Goal: Task Accomplishment & Management: Use online tool/utility

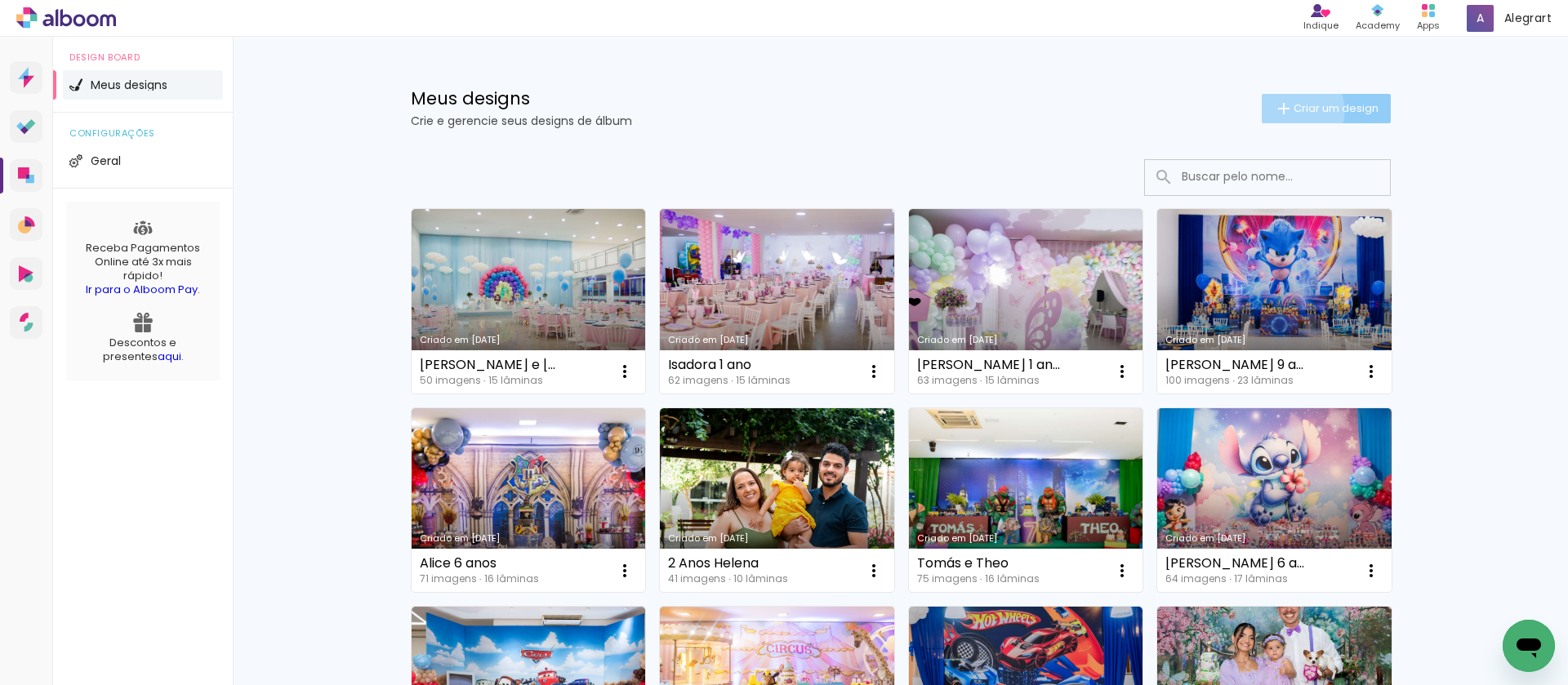
click at [1294, 111] on span "Criar um design" at bounding box center [1336, 108] width 85 height 11
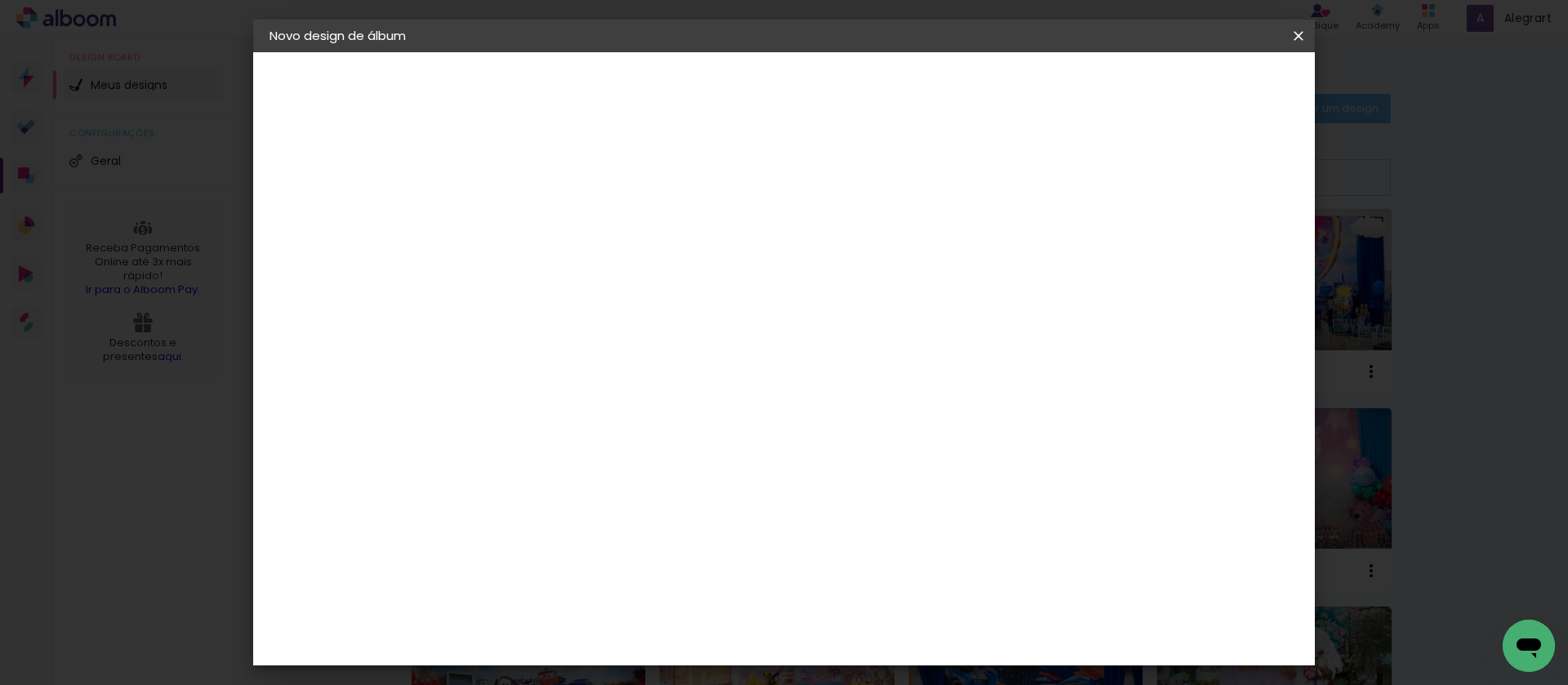
click at [537, 225] on input at bounding box center [537, 219] width 0 height 25
drag, startPoint x: 976, startPoint y: 218, endPoint x: 960, endPoint y: 214, distance: 16.5
click at [537, 218] on input at bounding box center [537, 219] width 0 height 25
type input "[PERSON_NAME] 1 ano"
type paper-input "[PERSON_NAME] 1 ano"
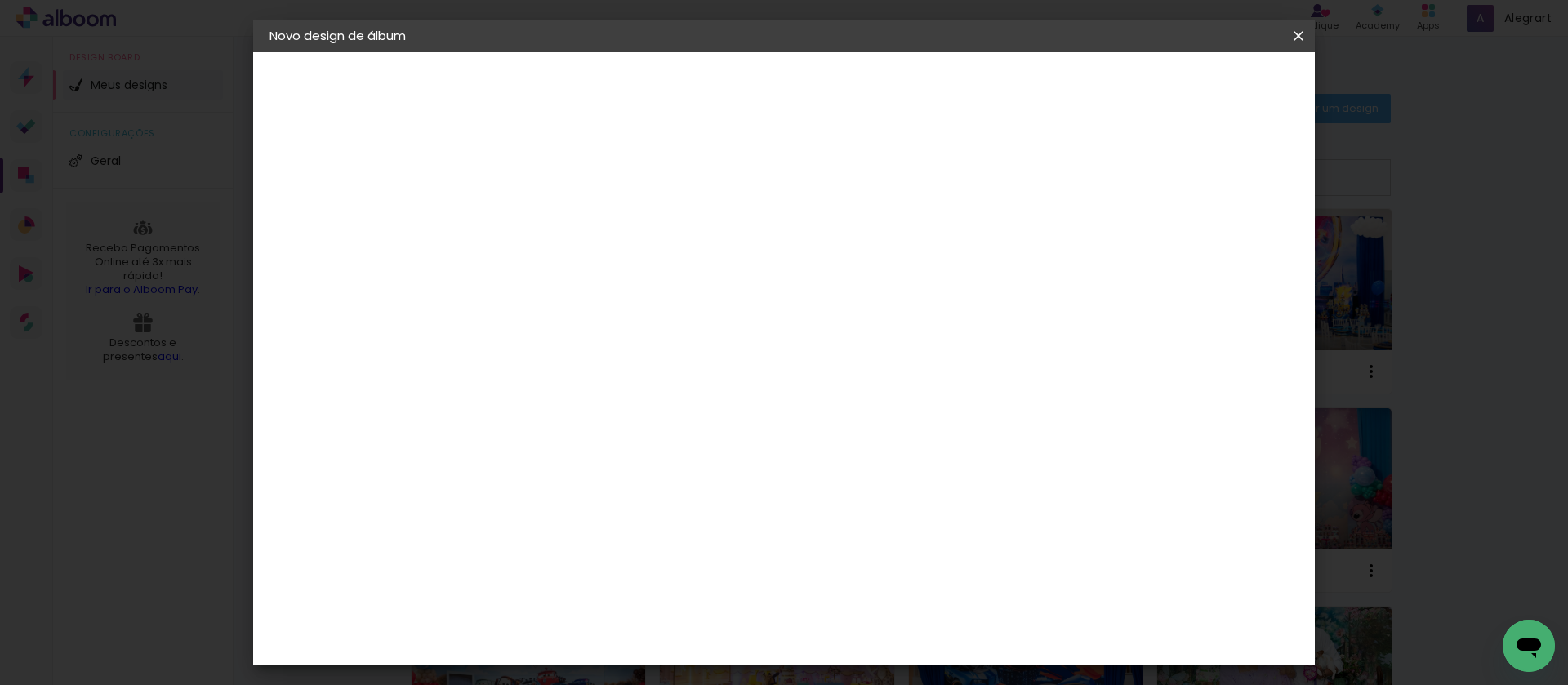
click at [0, 0] on slot "Avançar" at bounding box center [0, 0] width 0 height 0
click at [843, 244] on paper-item "Tamanho Livre" at bounding box center [764, 247] width 157 height 36
drag, startPoint x: 1247, startPoint y: 78, endPoint x: 1104, endPoint y: 74, distance: 143.1
click at [842, 77] on paper-button "Avançar" at bounding box center [802, 87] width 80 height 28
drag, startPoint x: 495, startPoint y: 464, endPoint x: 467, endPoint y: 456, distance: 29.1
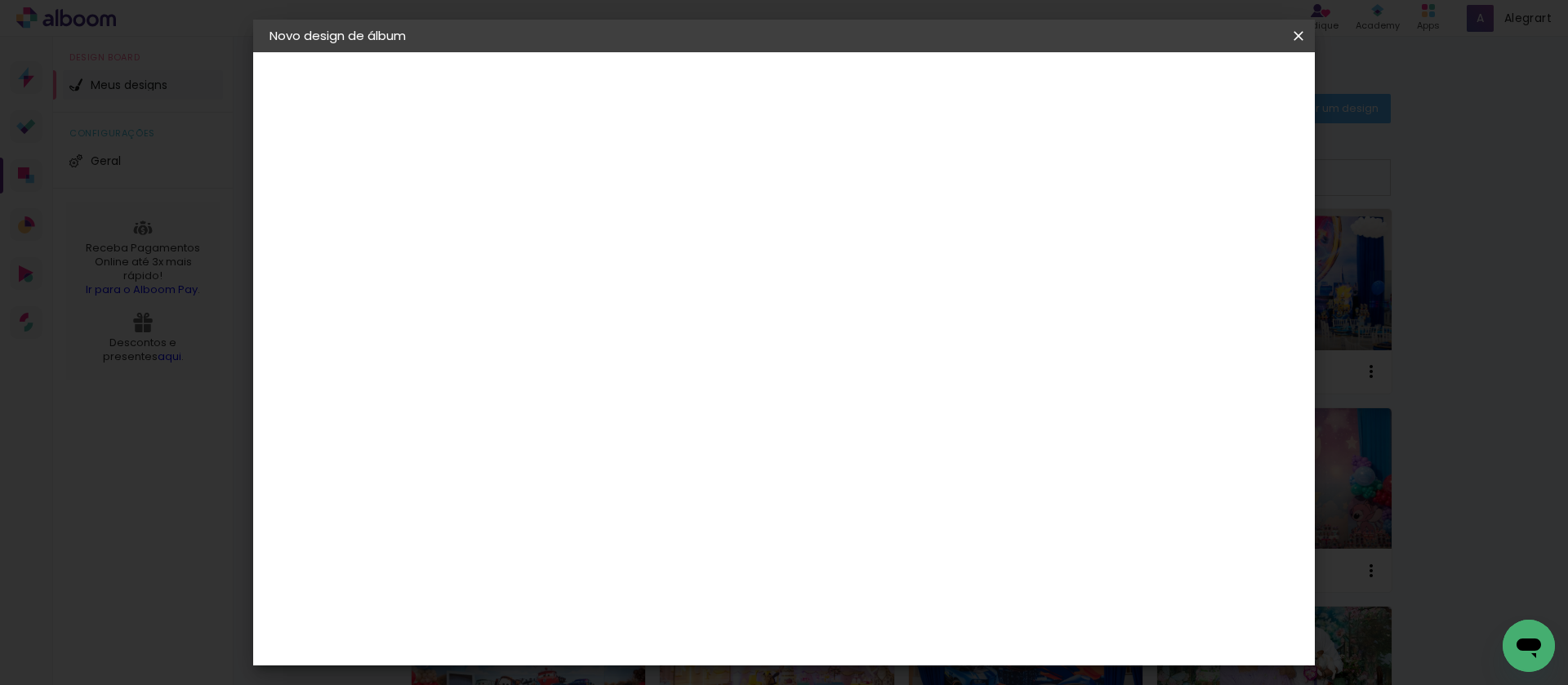
click at [467, 456] on input "30" at bounding box center [485, 463] width 42 height 24
type input "20"
type paper-input "20"
click at [0, 0] on slot "Mostrar sangria" at bounding box center [0, 0] width 0 height 0
type paper-checkbox "on"
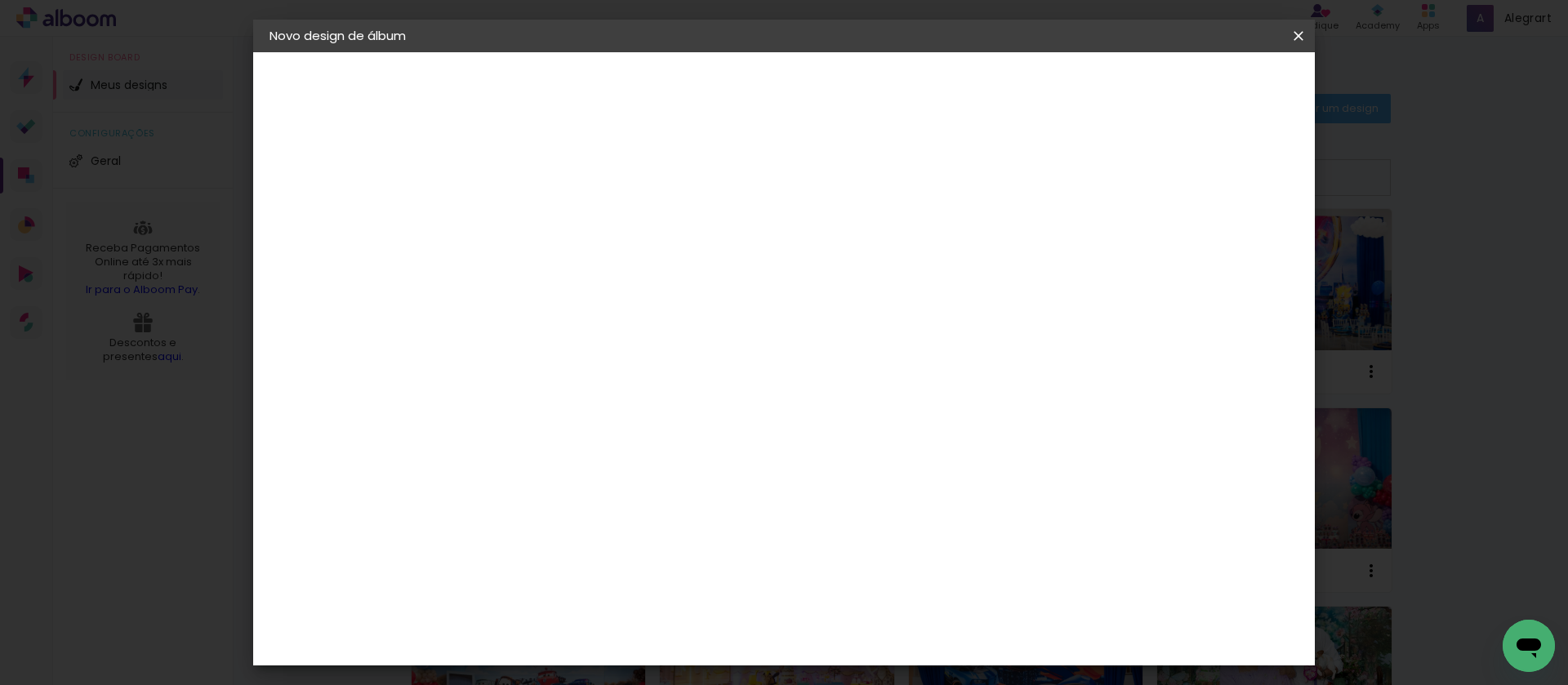
click at [1196, 84] on span "Iniciar design" at bounding box center [1159, 87] width 74 height 12
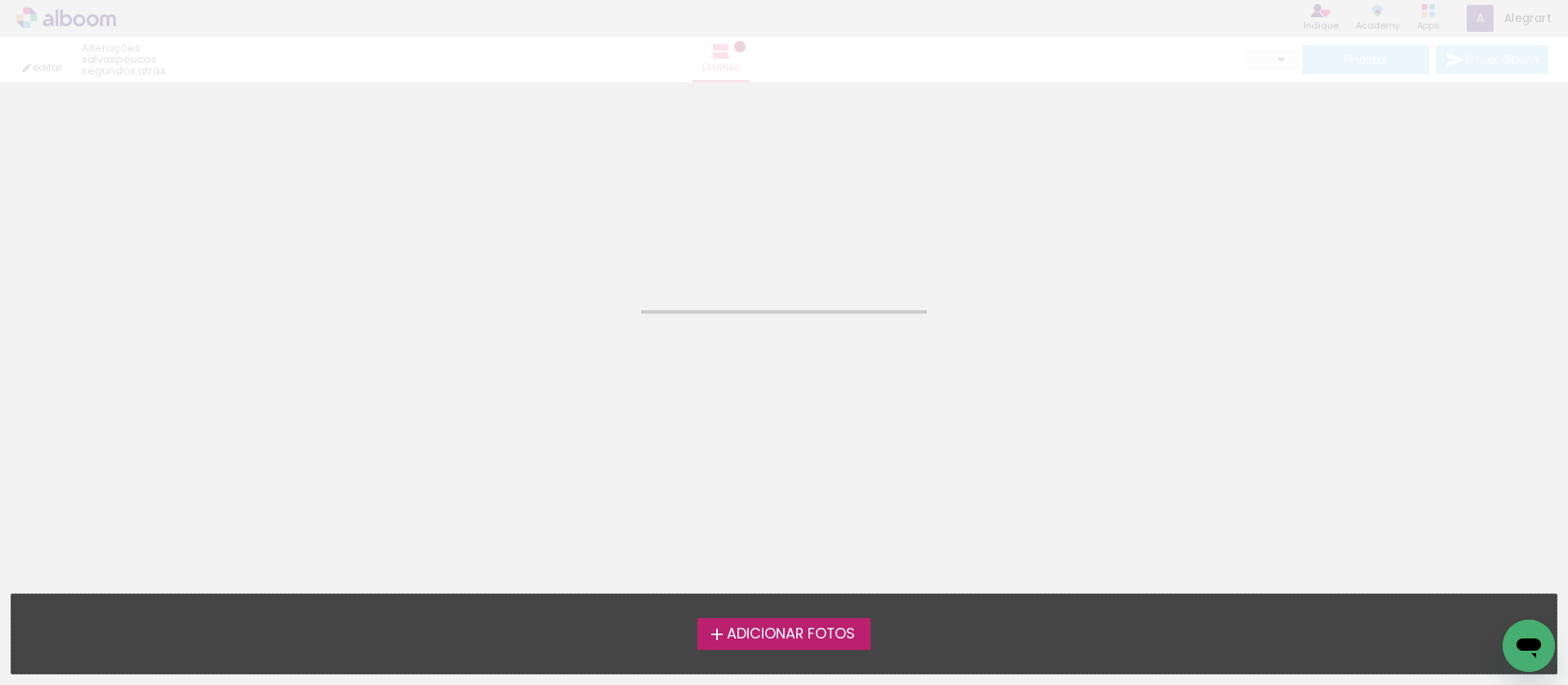
click at [784, 633] on span "Adicionar Fotos" at bounding box center [790, 634] width 128 height 14
click at [0, 0] on input "file" at bounding box center [0, 0] width 0 height 0
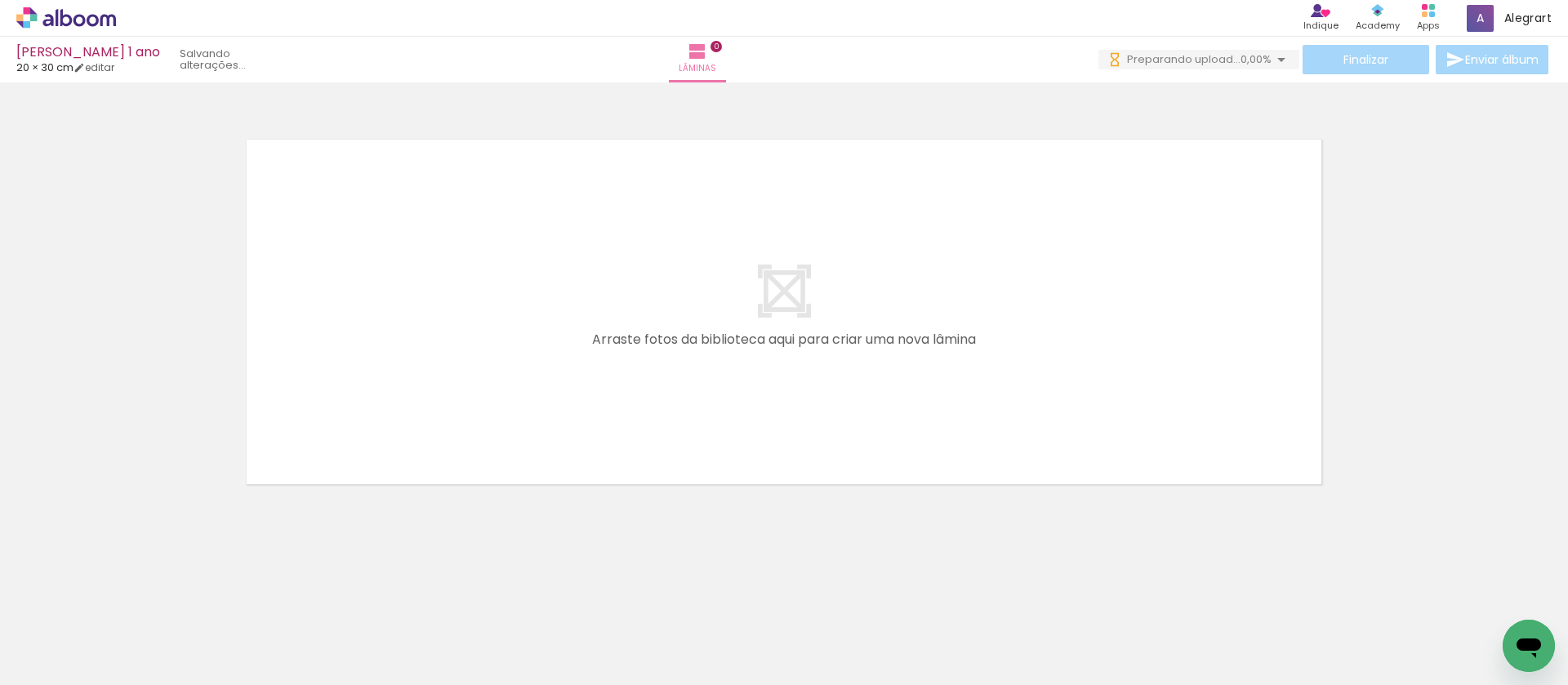
click at [1141, 599] on iron-icon at bounding box center [1134, 597] width 17 height 17
click at [70, 654] on span "Adicionar Fotos" at bounding box center [58, 663] width 49 height 18
click at [0, 0] on input "file" at bounding box center [0, 0] width 0 height 0
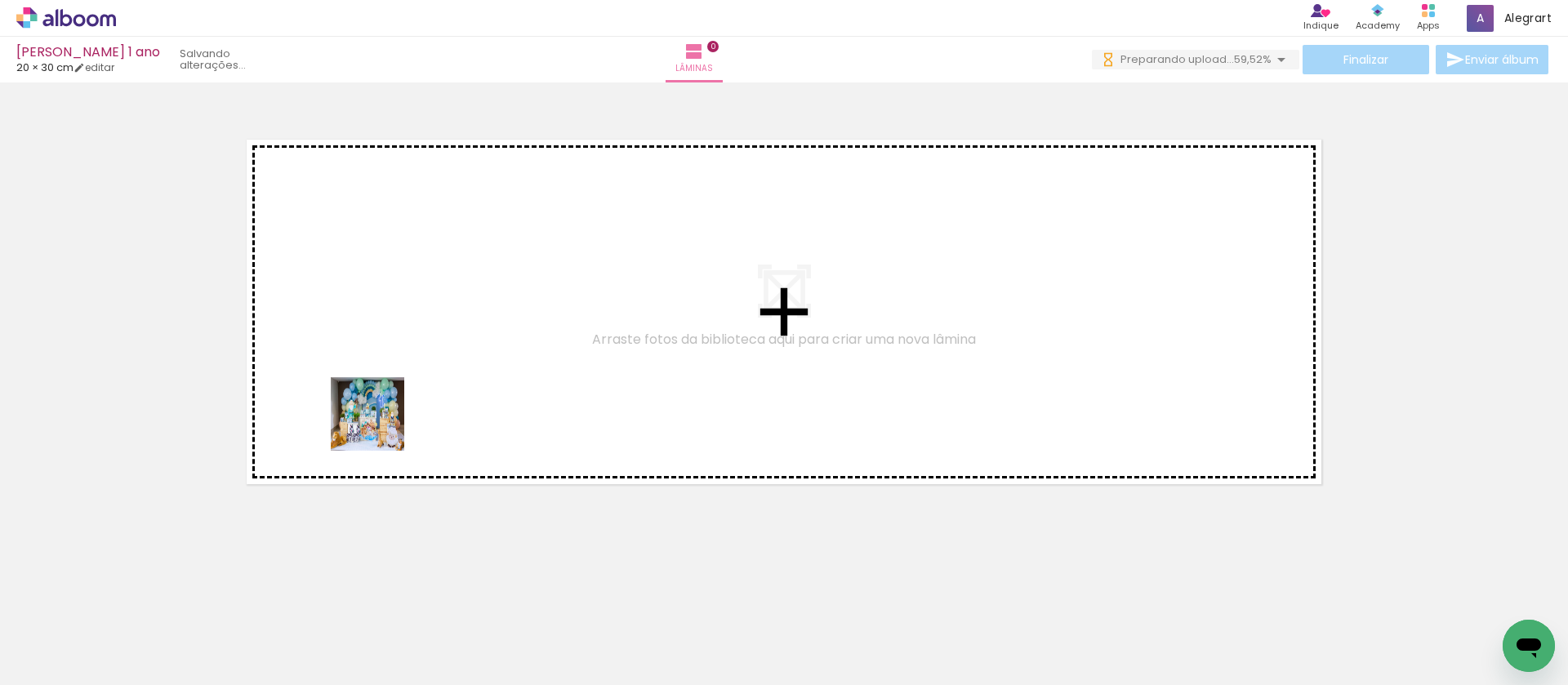
drag, startPoint x: 256, startPoint y: 564, endPoint x: 380, endPoint y: 426, distance: 185.5
click at [380, 426] on quentale-workspace at bounding box center [784, 342] width 1568 height 685
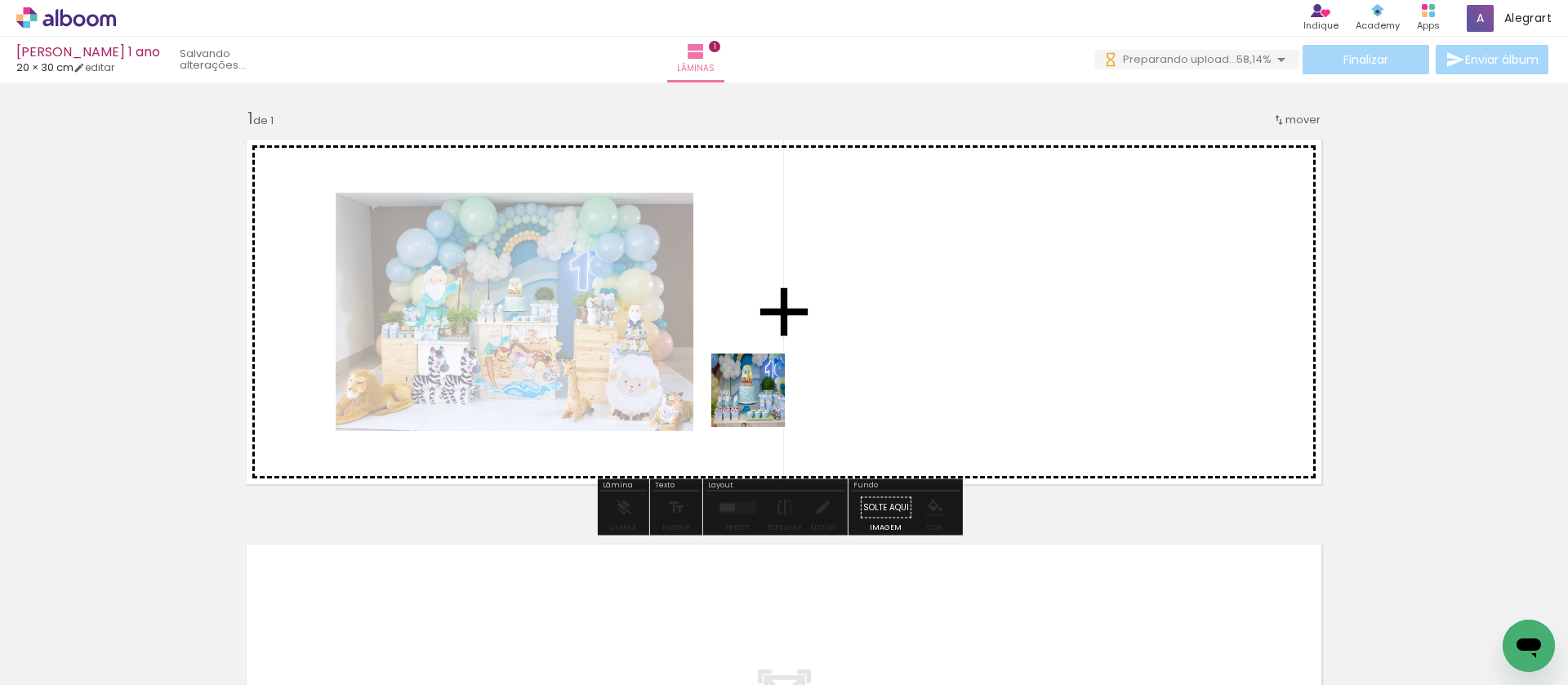
drag, startPoint x: 300, startPoint y: 611, endPoint x: 760, endPoint y: 402, distance: 505.3
click at [760, 402] on quentale-workspace at bounding box center [784, 342] width 1568 height 685
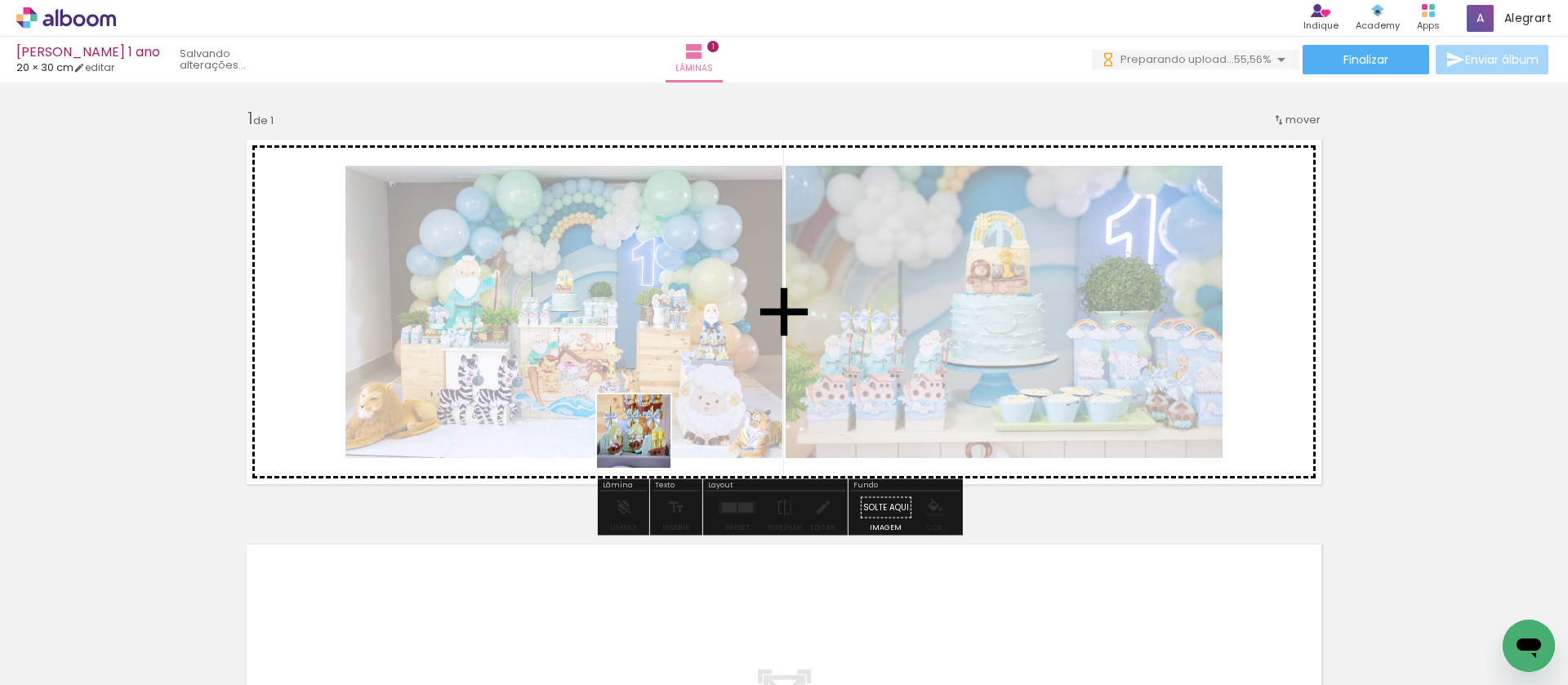
drag, startPoint x: 362, startPoint y: 637, endPoint x: 646, endPoint y: 444, distance: 343.4
click at [646, 444] on quentale-workspace at bounding box center [784, 342] width 1568 height 685
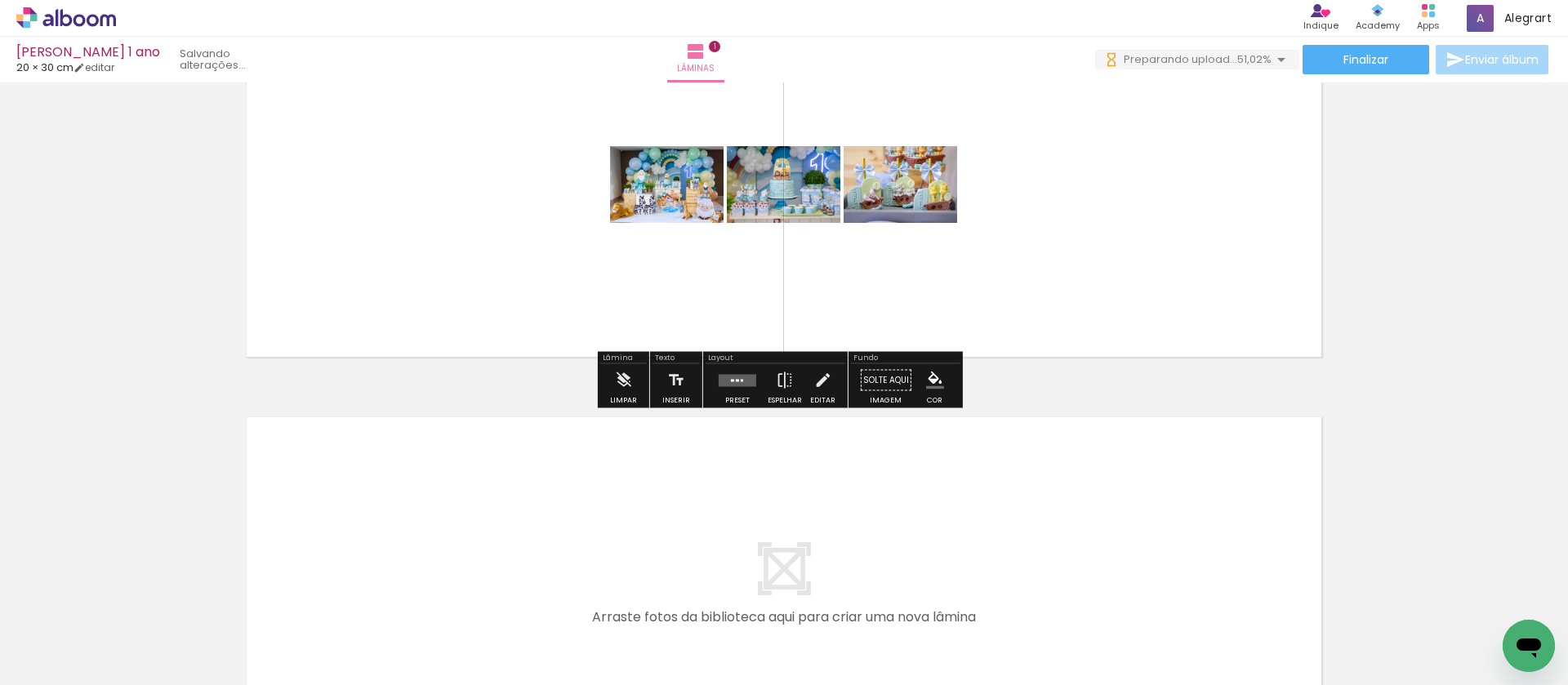
scroll to position [310, 0]
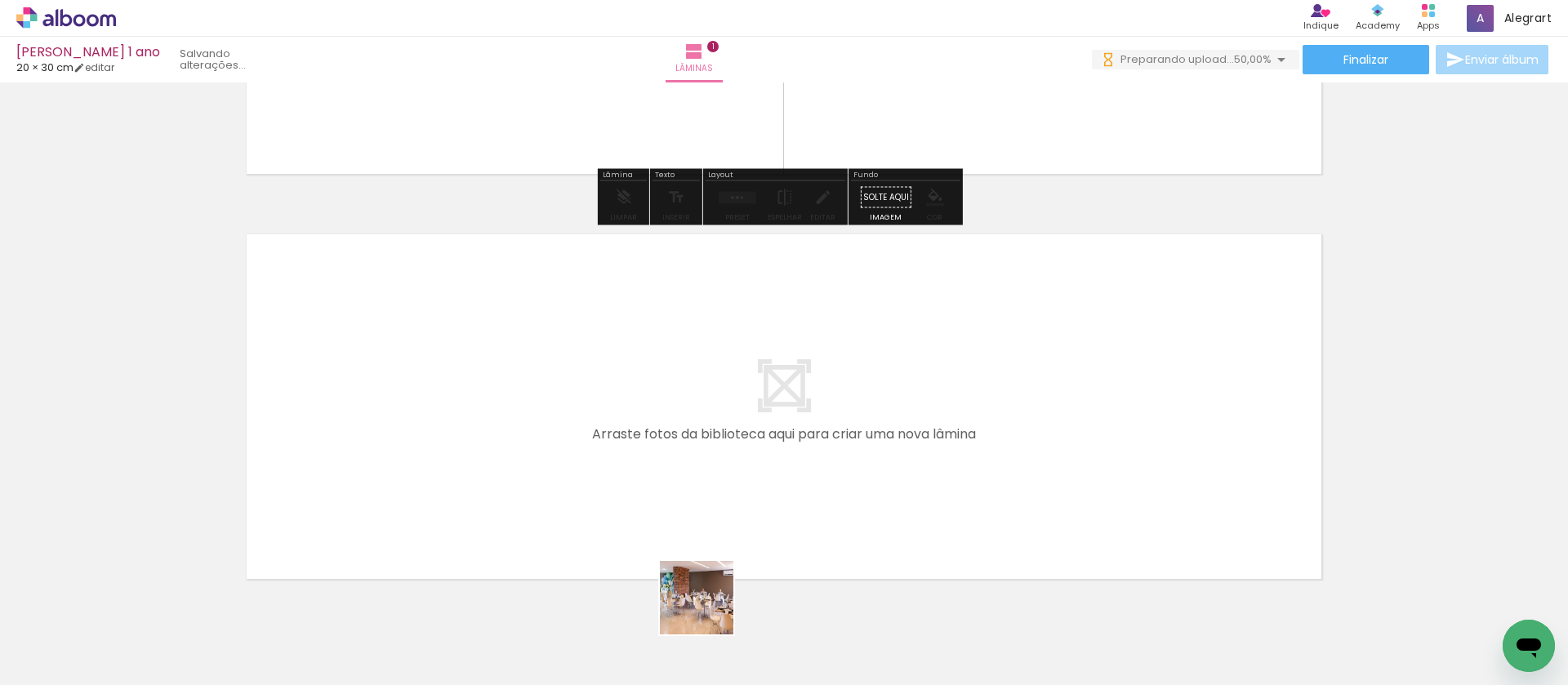
drag, startPoint x: 707, startPoint y: 624, endPoint x: 833, endPoint y: 618, distance: 126.1
click at [714, 494] on quentale-workspace at bounding box center [784, 342] width 1568 height 685
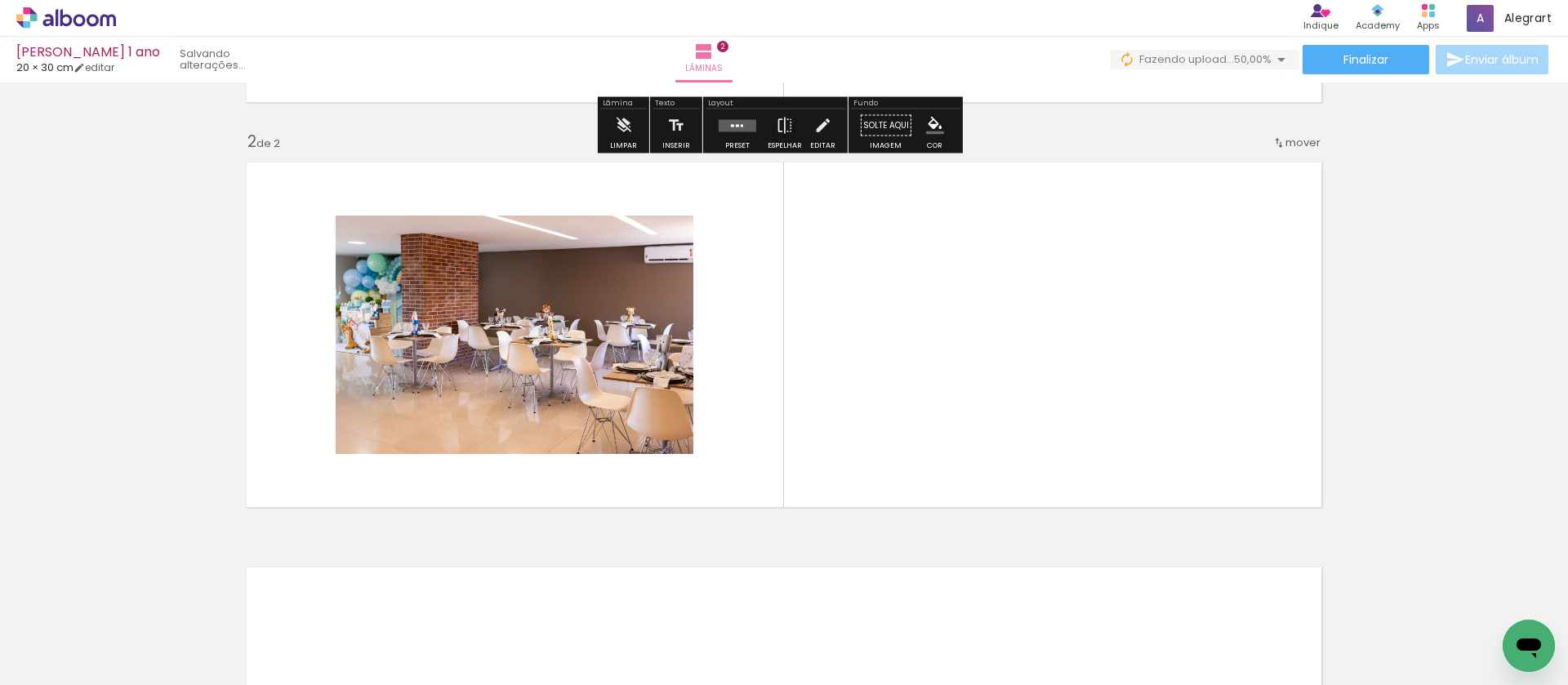
scroll to position [385, 0]
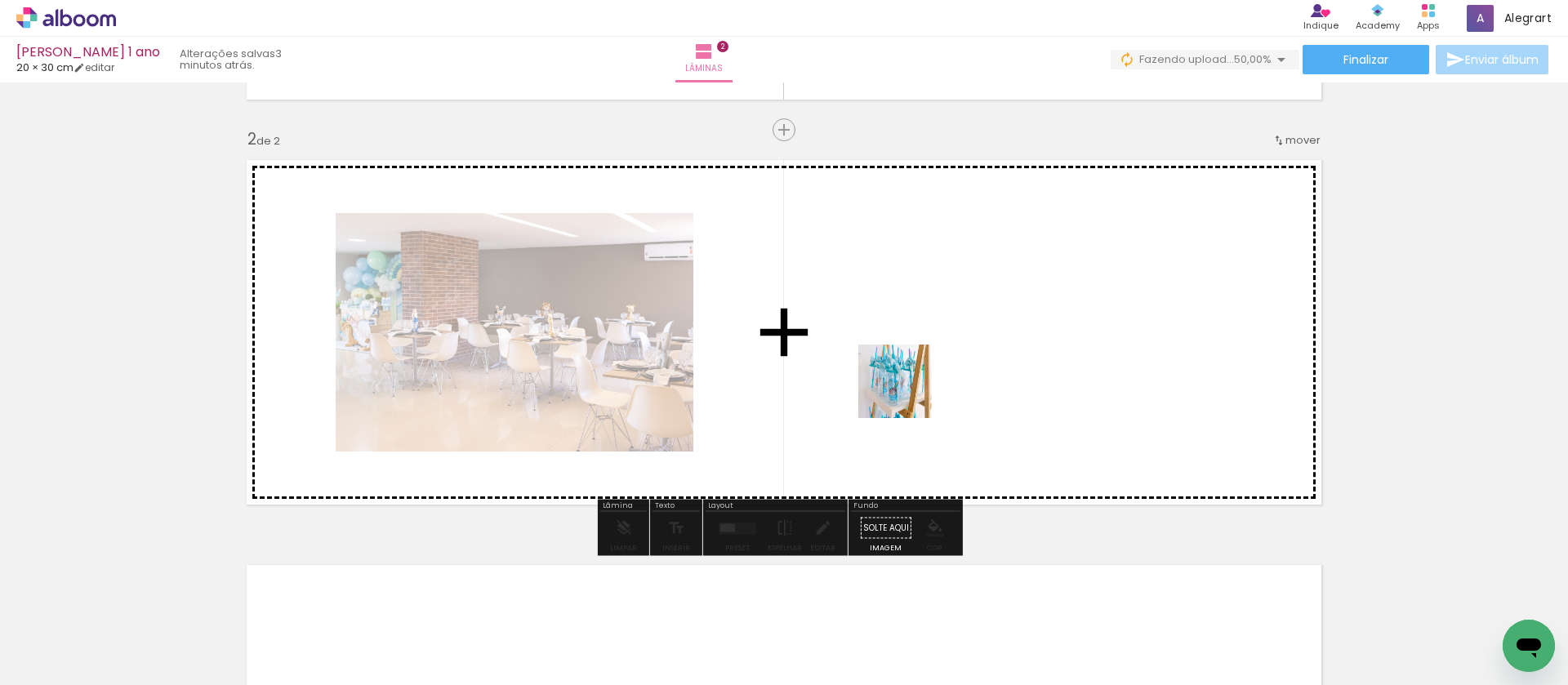
drag, startPoint x: 814, startPoint y: 640, endPoint x: 911, endPoint y: 380, distance: 277.5
click at [911, 380] on quentale-workspace at bounding box center [784, 342] width 1568 height 685
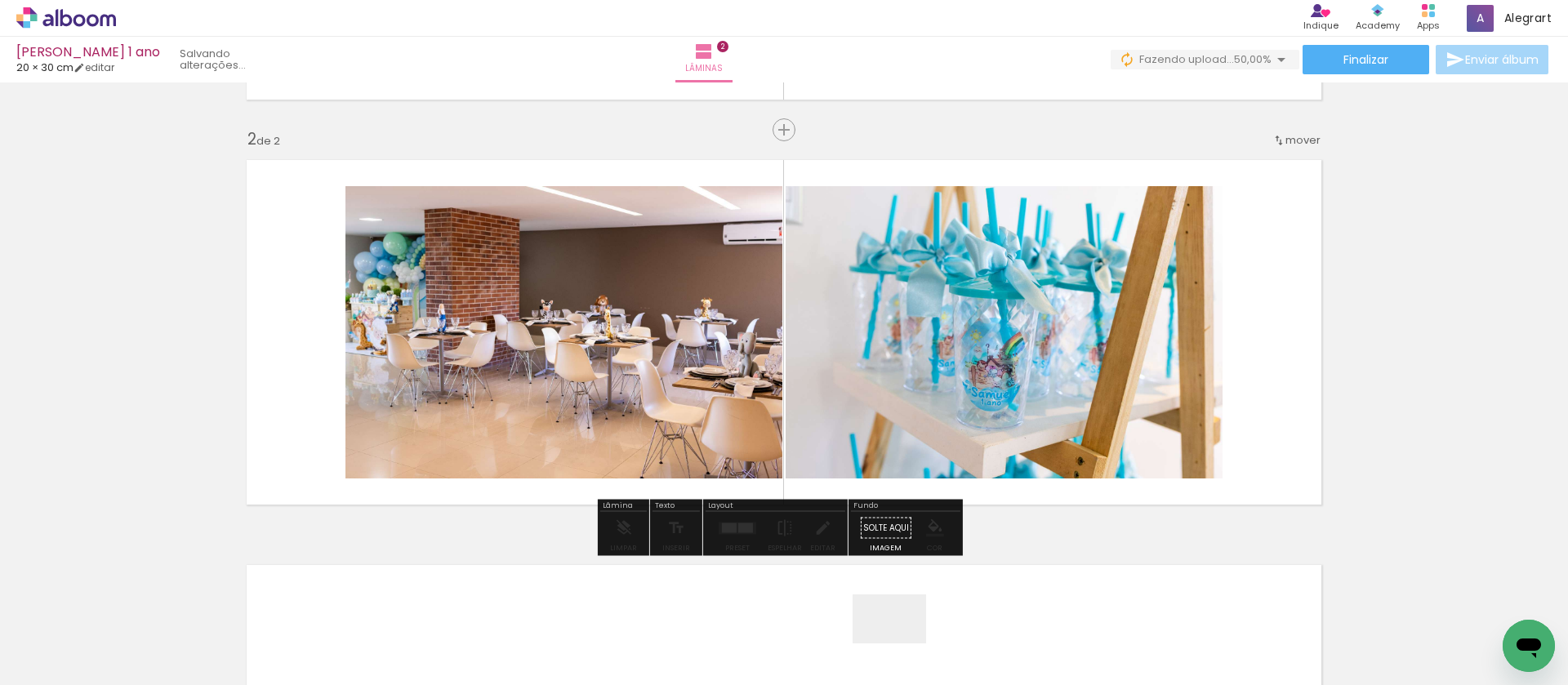
scroll to position [0, 0]
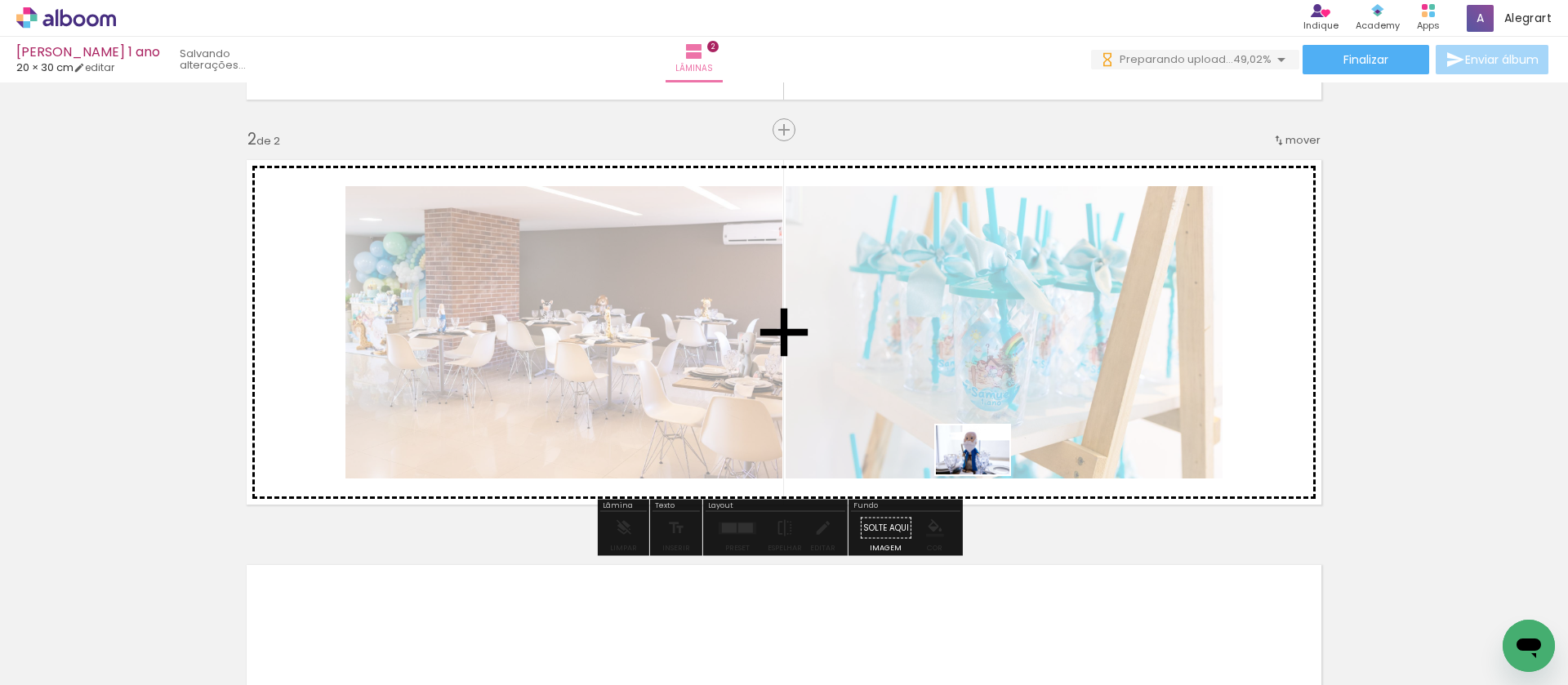
drag, startPoint x: 899, startPoint y: 644, endPoint x: 986, endPoint y: 474, distance: 191.0
click at [986, 474] on quentale-workspace at bounding box center [784, 342] width 1568 height 685
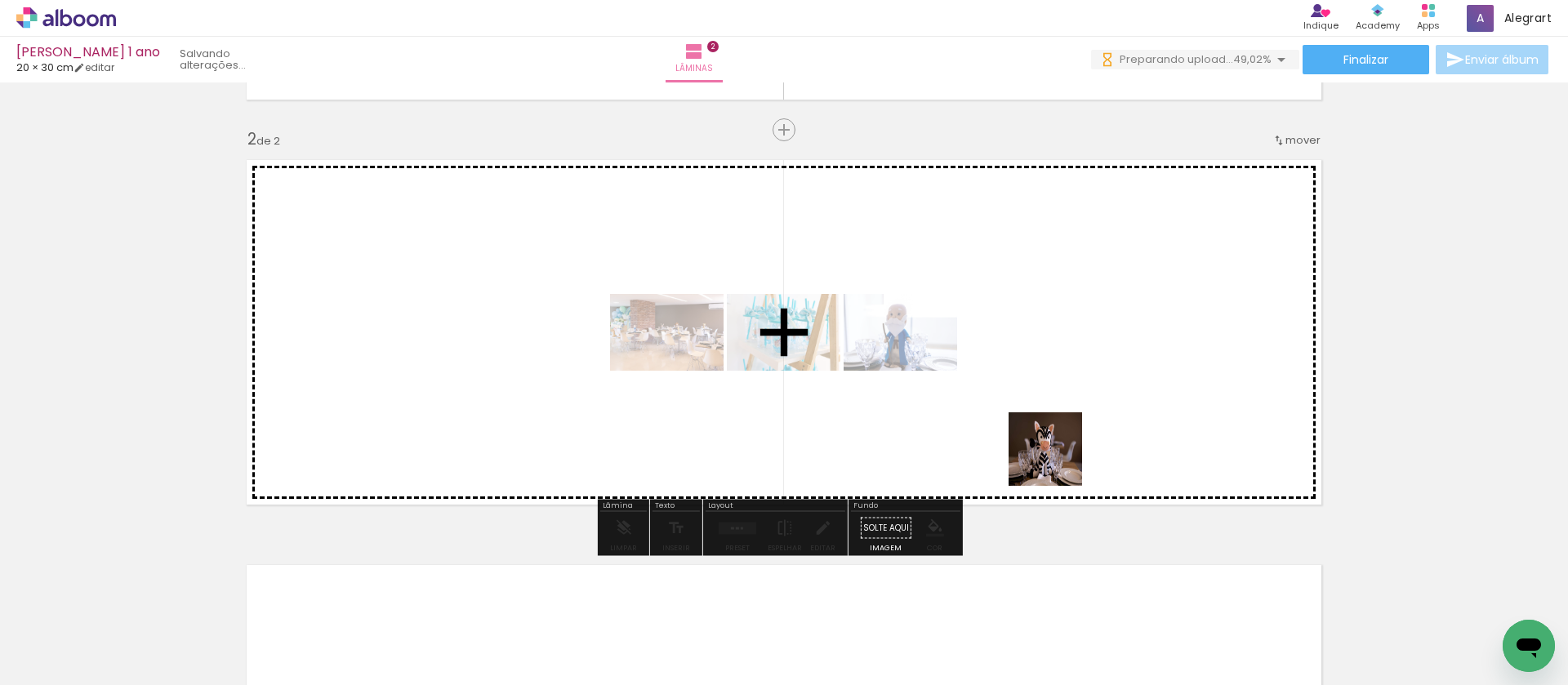
drag, startPoint x: 990, startPoint y: 643, endPoint x: 1058, endPoint y: 462, distance: 193.4
click at [1058, 462] on quentale-workspace at bounding box center [784, 342] width 1568 height 685
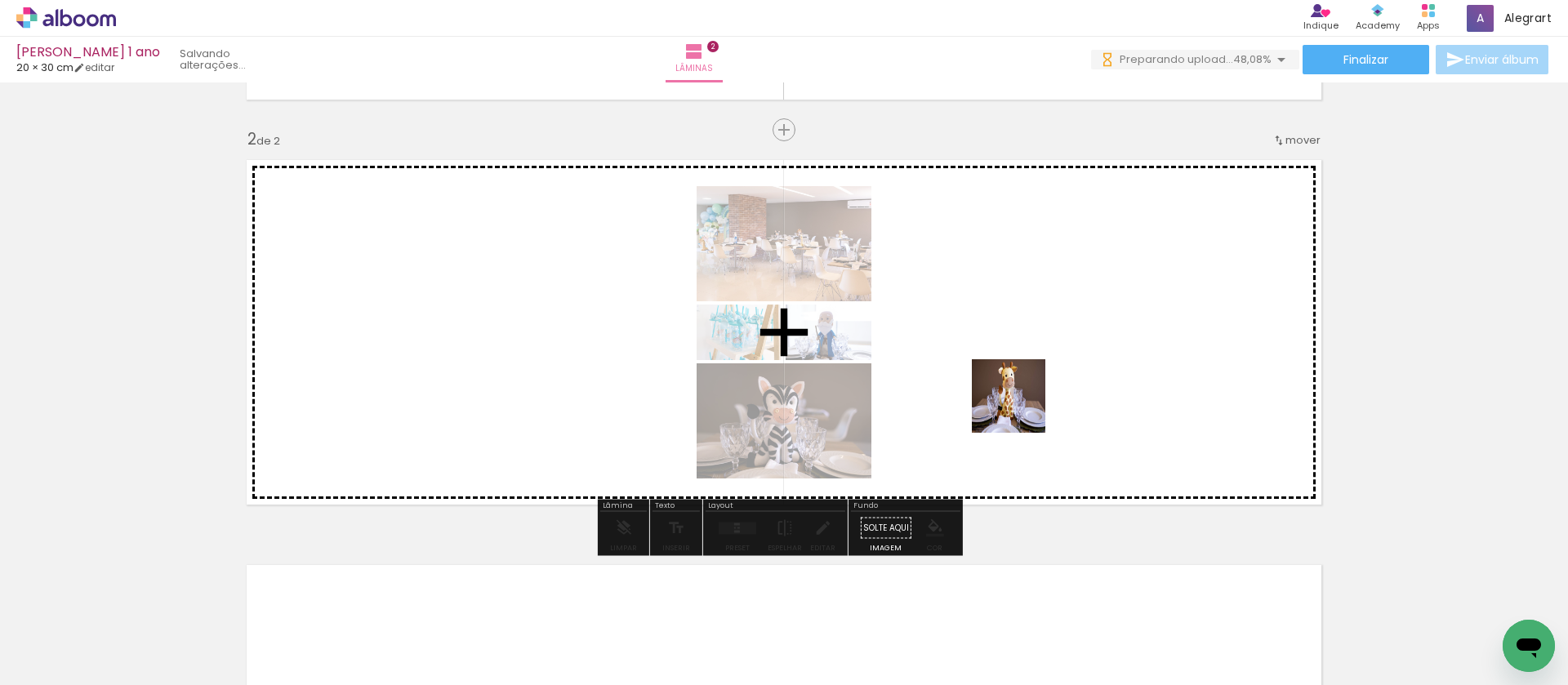
drag, startPoint x: 1071, startPoint y: 571, endPoint x: 699, endPoint y: 439, distance: 394.7
click at [1020, 408] on quentale-workspace at bounding box center [784, 342] width 1568 height 685
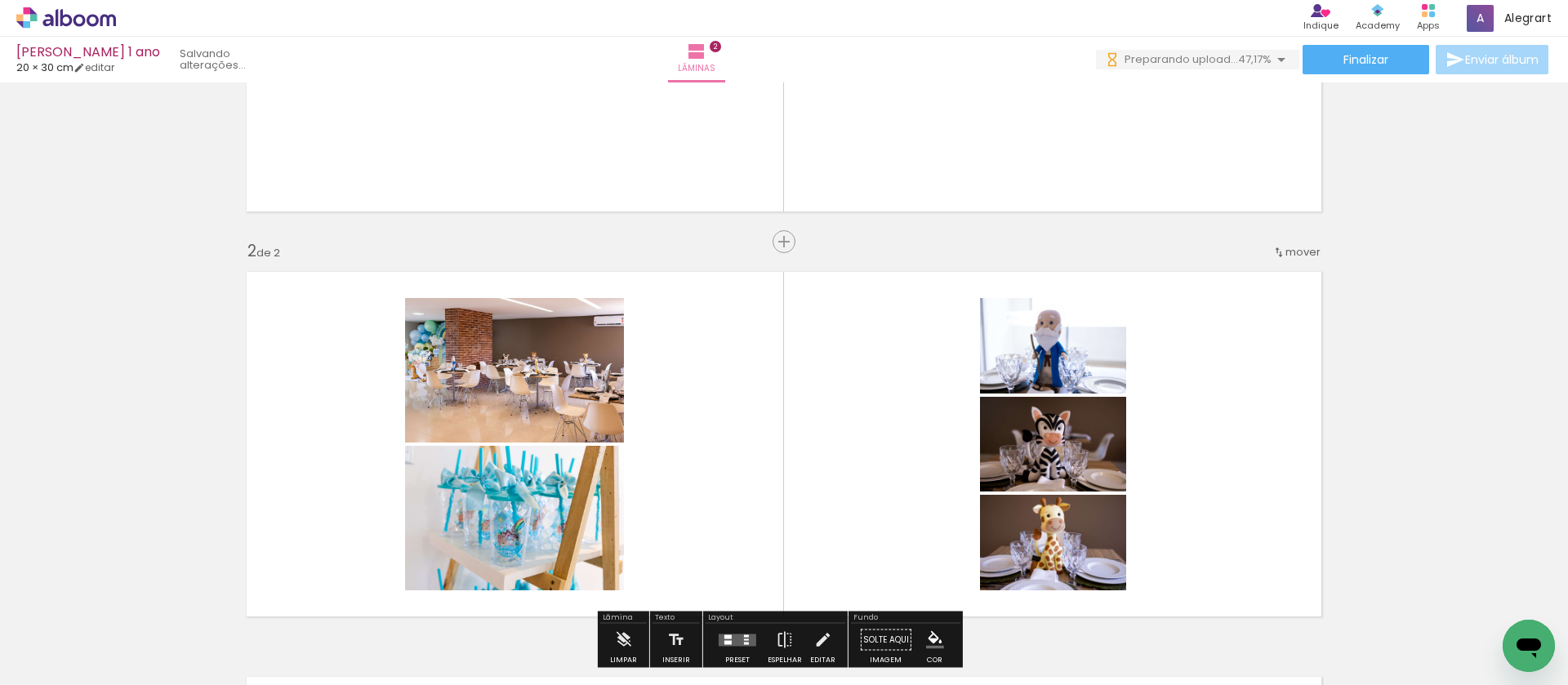
scroll to position [106, 0]
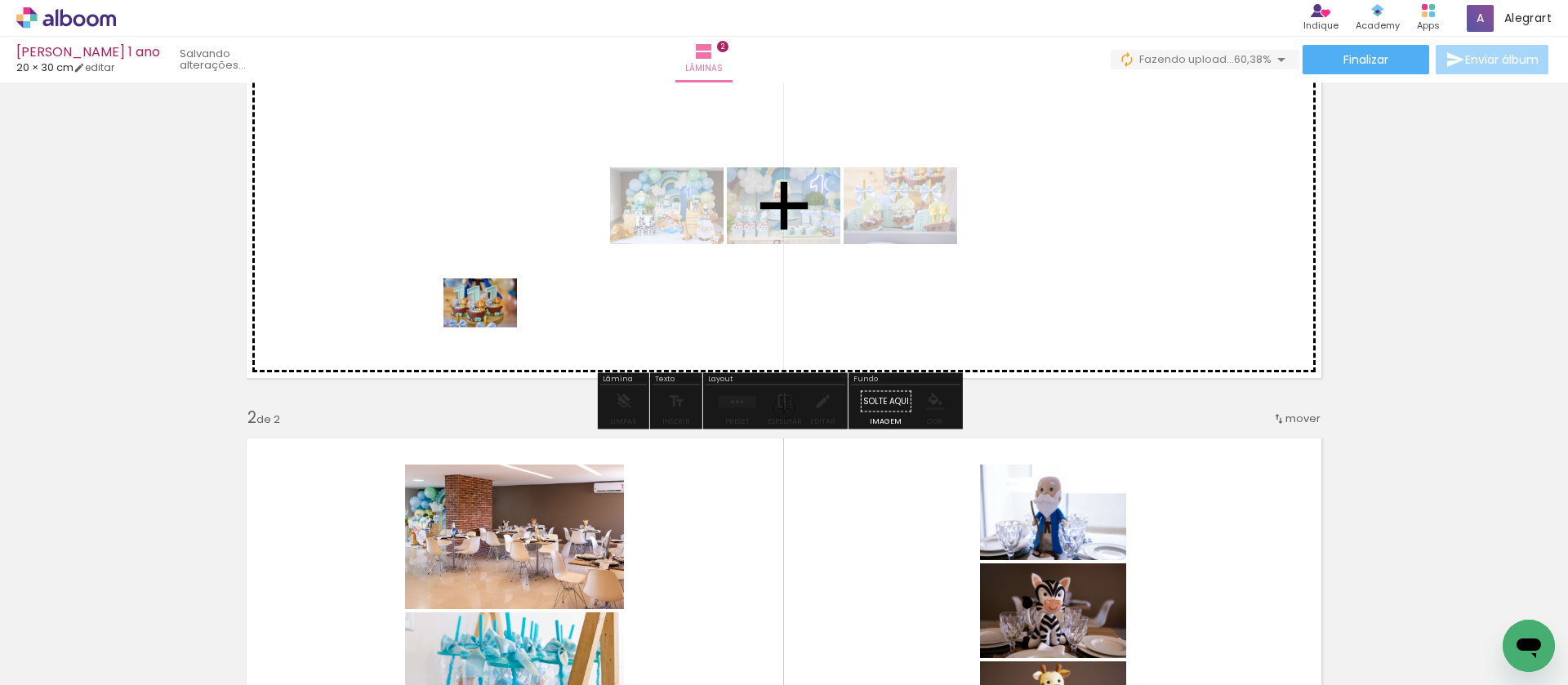
drag, startPoint x: 496, startPoint y: 398, endPoint x: 493, endPoint y: 326, distance: 72.1
click at [493, 326] on quentale-workspace at bounding box center [784, 342] width 1568 height 685
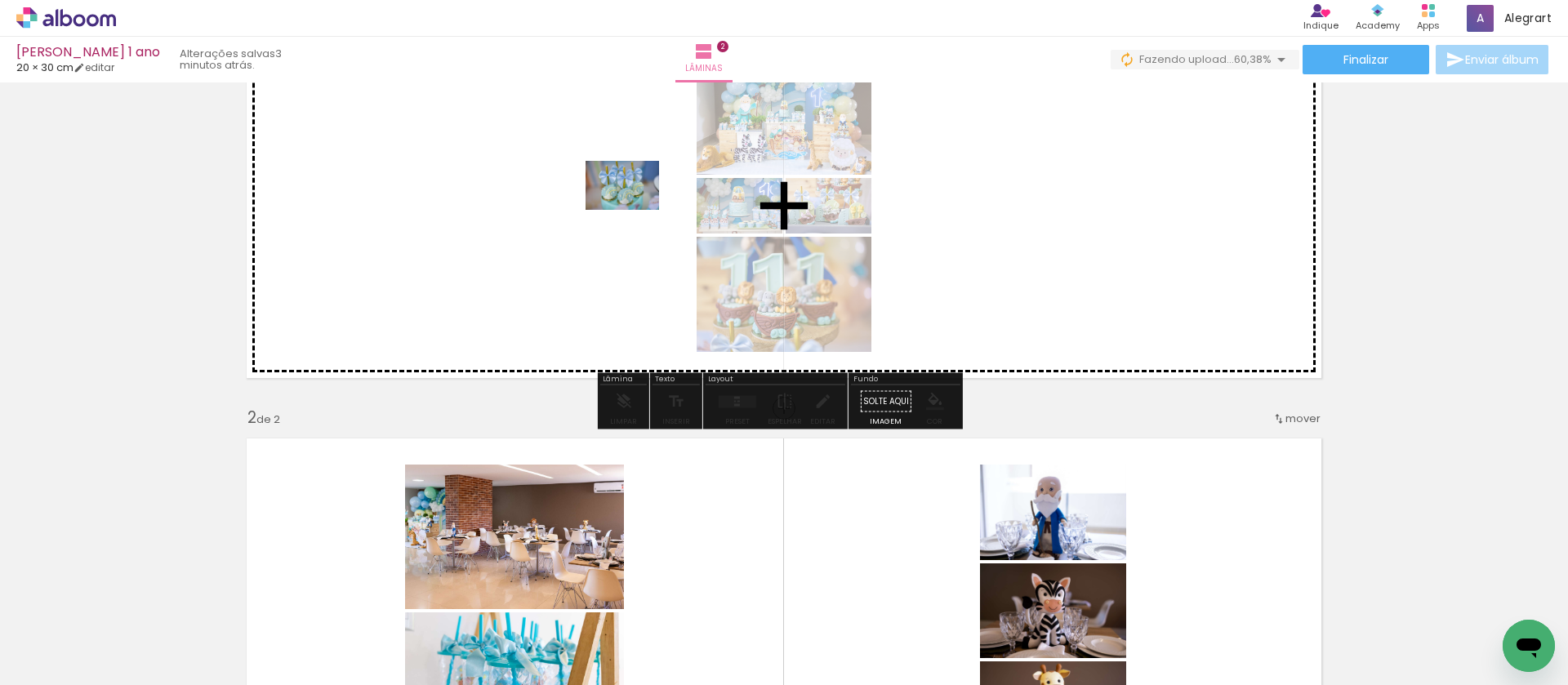
drag, startPoint x: 618, startPoint y: 606, endPoint x: 597, endPoint y: 195, distance: 411.5
click at [597, 195] on quentale-workspace at bounding box center [784, 342] width 1568 height 685
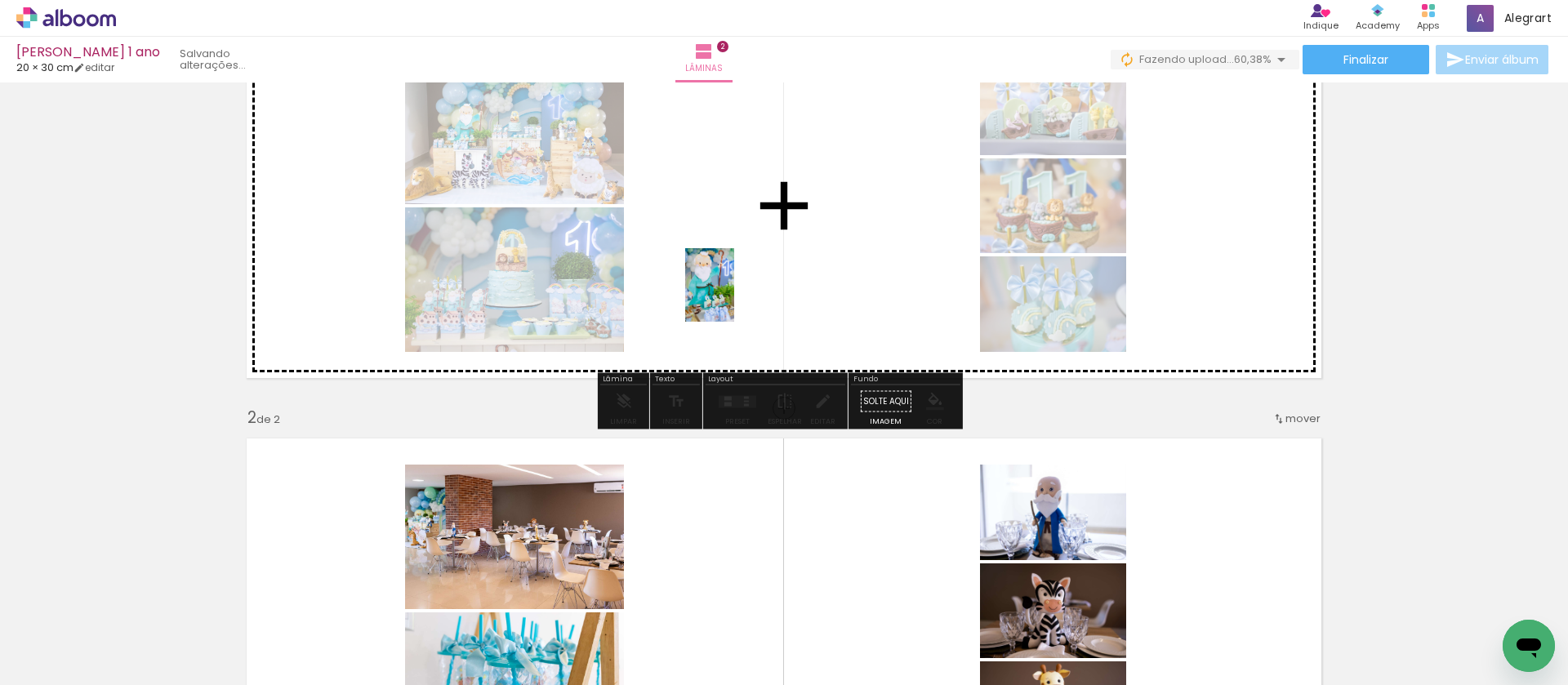
drag, startPoint x: 572, startPoint y: 609, endPoint x: 735, endPoint y: 294, distance: 354.7
click at [735, 294] on quentale-workspace at bounding box center [784, 342] width 1568 height 685
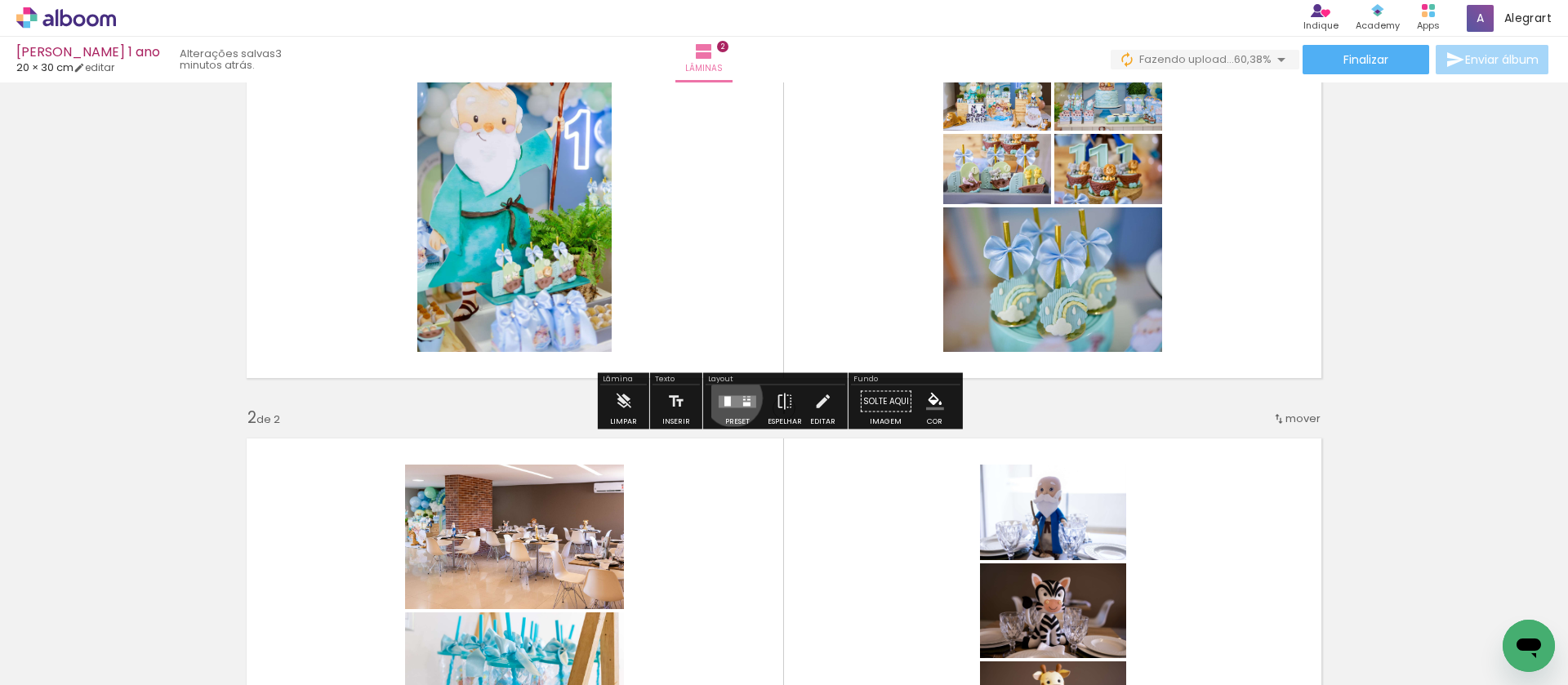
click at [730, 397] on quentale-layouter at bounding box center [737, 401] width 38 height 13
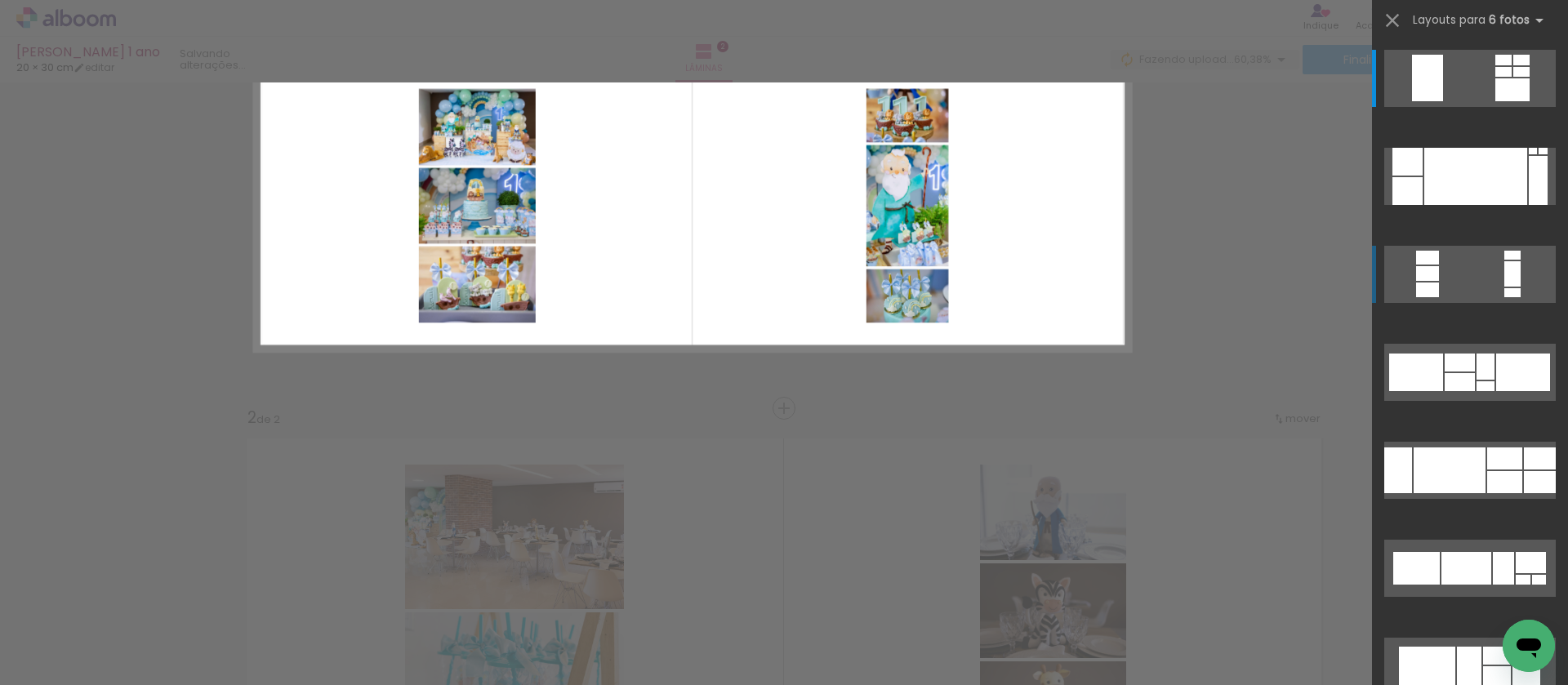
scroll to position [0, 0]
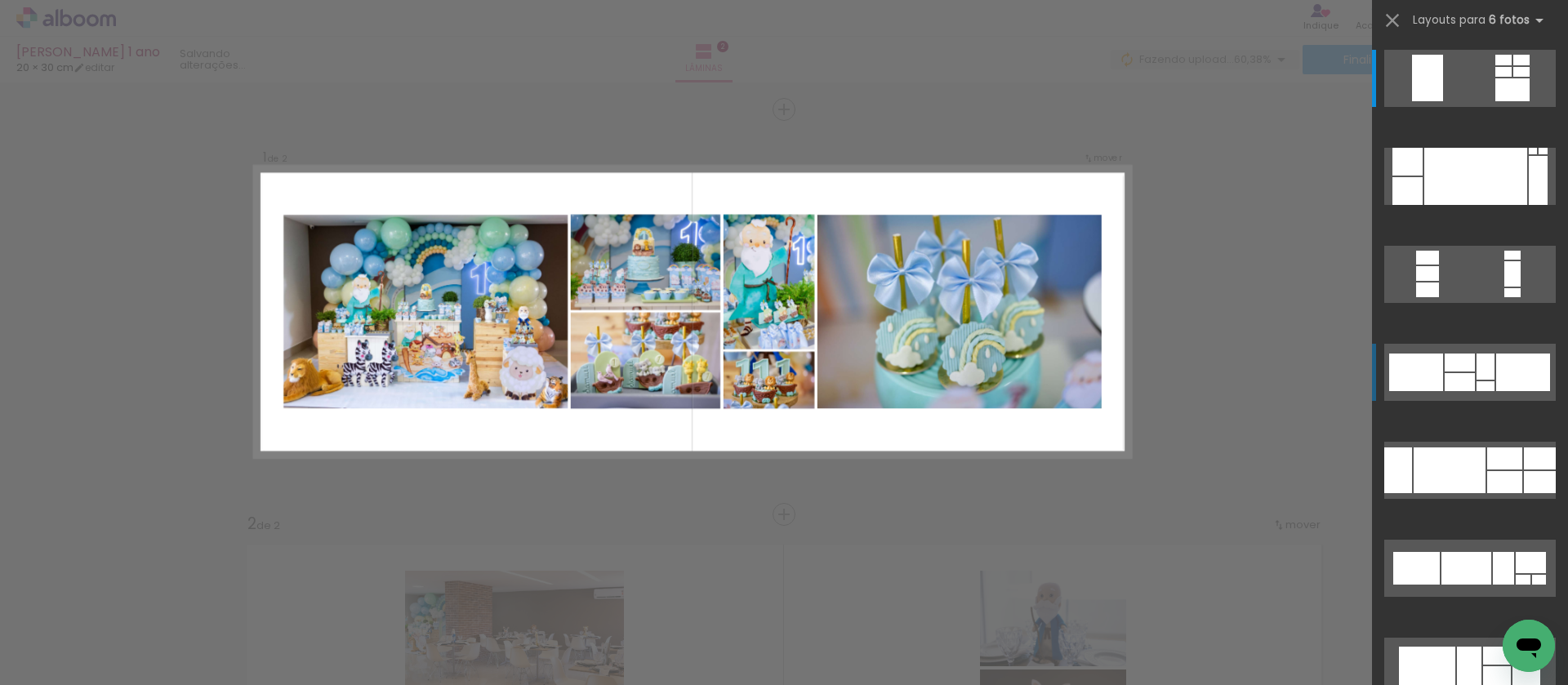
click at [1481, 373] on div at bounding box center [1485, 366] width 18 height 26
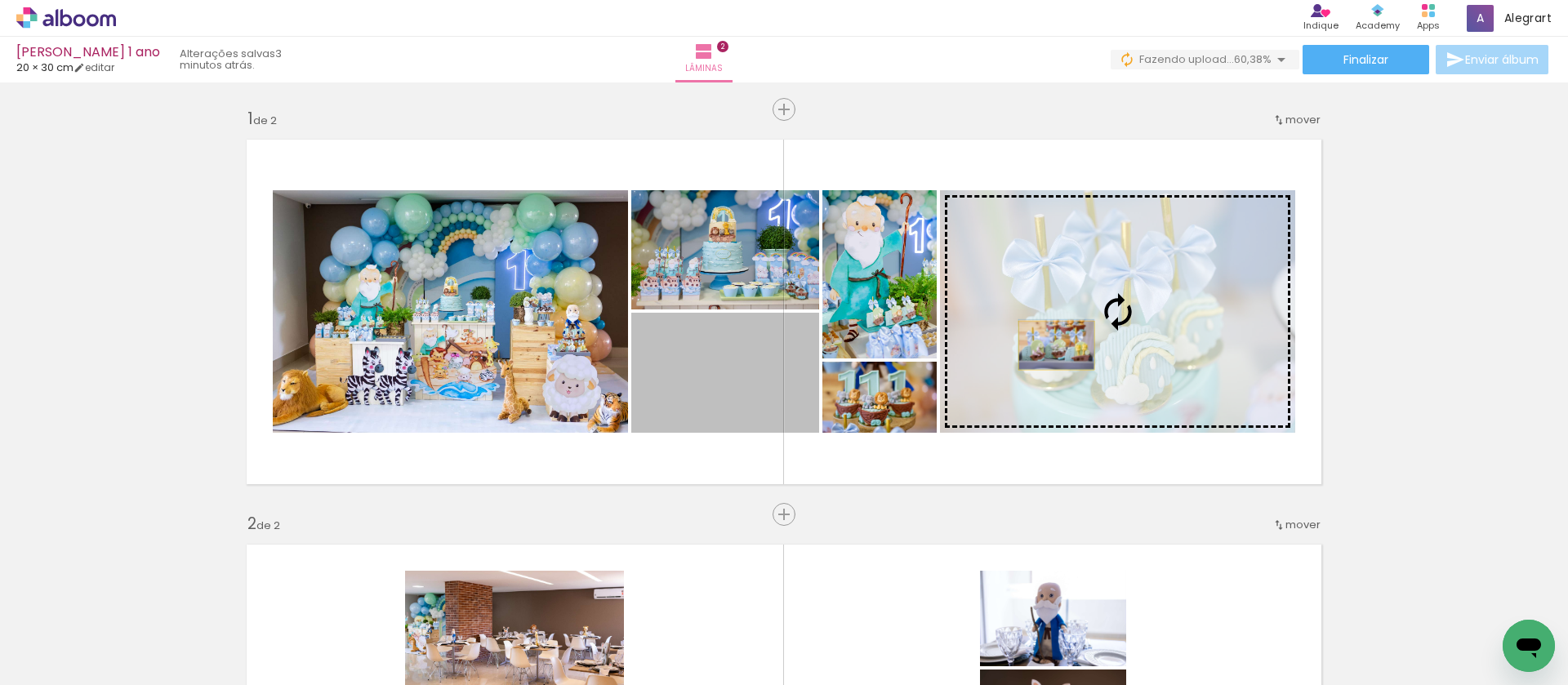
drag, startPoint x: 711, startPoint y: 398, endPoint x: 1050, endPoint y: 345, distance: 343.1
click at [0, 0] on slot at bounding box center [0, 0] width 0 height 0
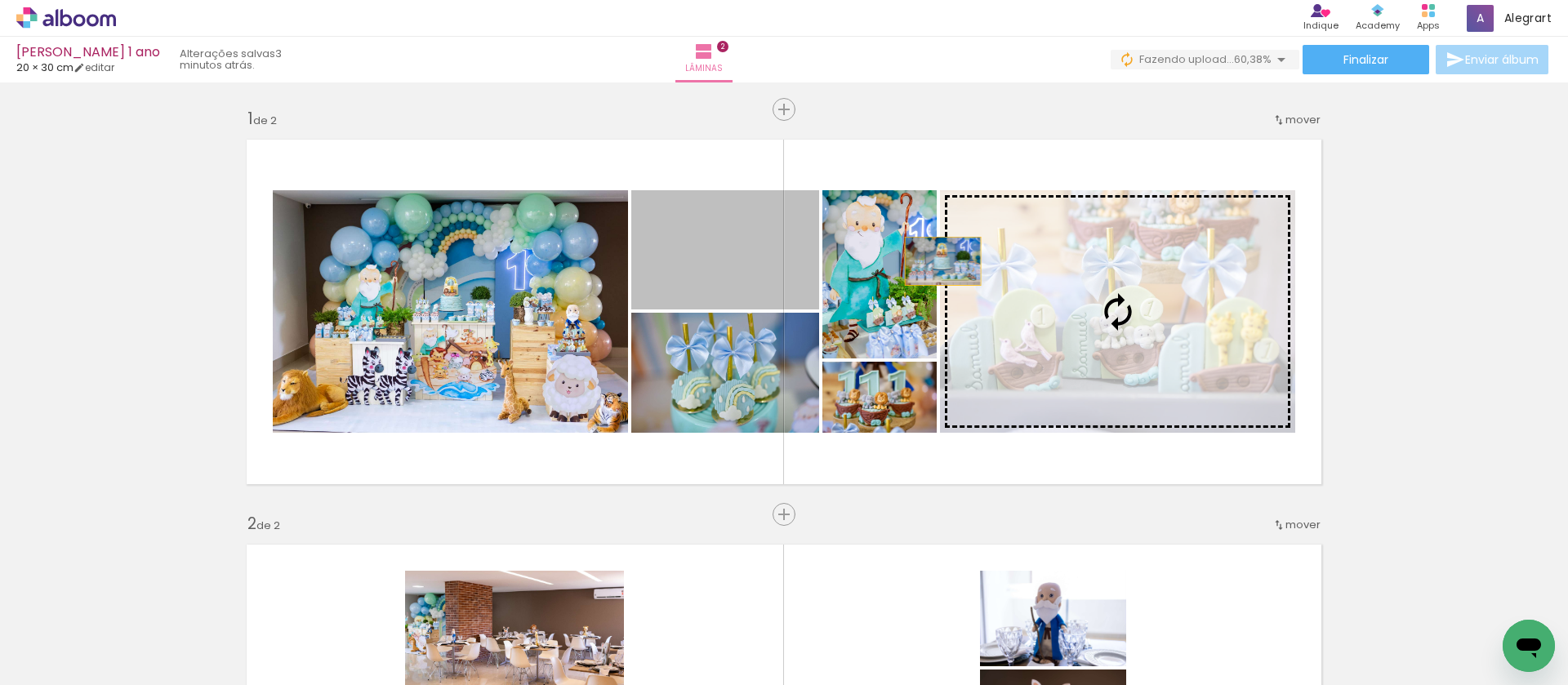
drag, startPoint x: 726, startPoint y: 286, endPoint x: 1042, endPoint y: 309, distance: 316.8
click at [0, 0] on slot at bounding box center [0, 0] width 0 height 0
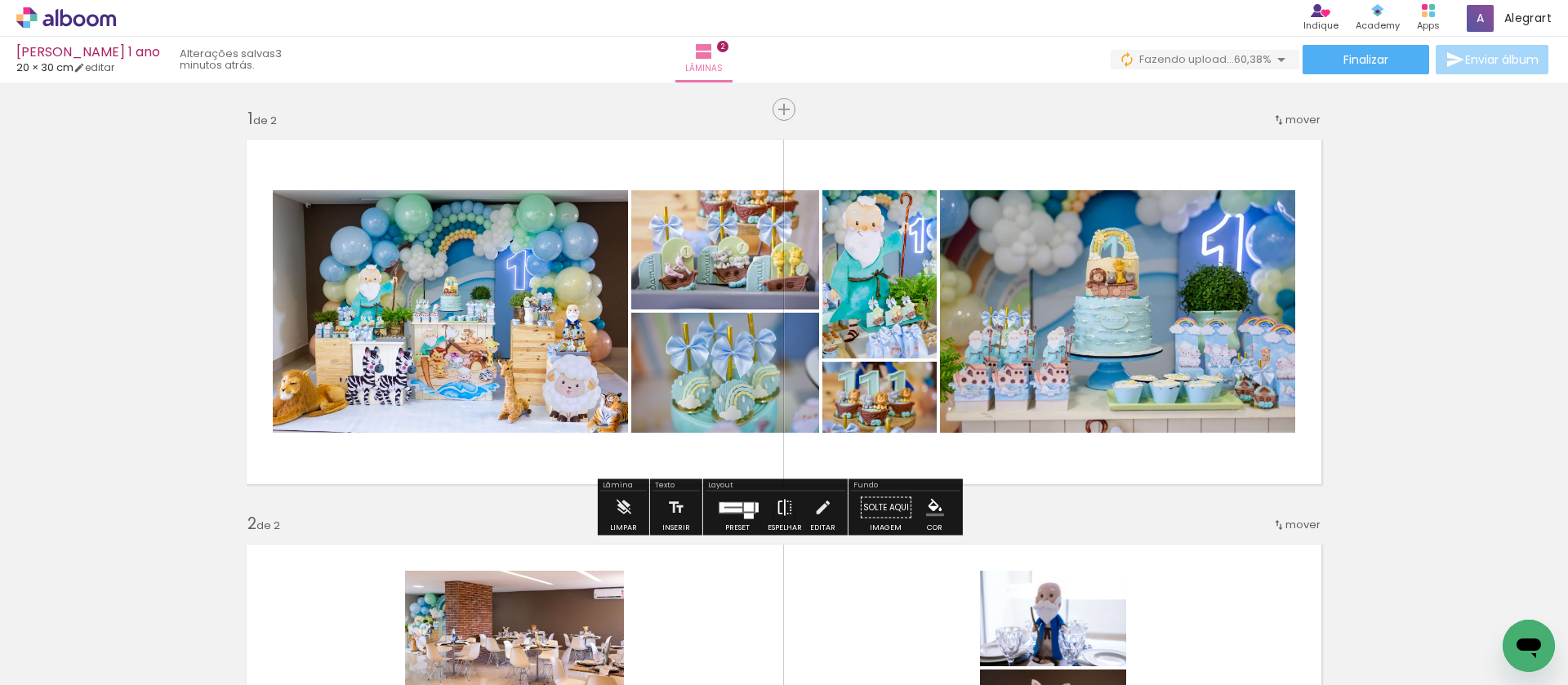
click at [783, 510] on iron-icon at bounding box center [784, 508] width 18 height 33
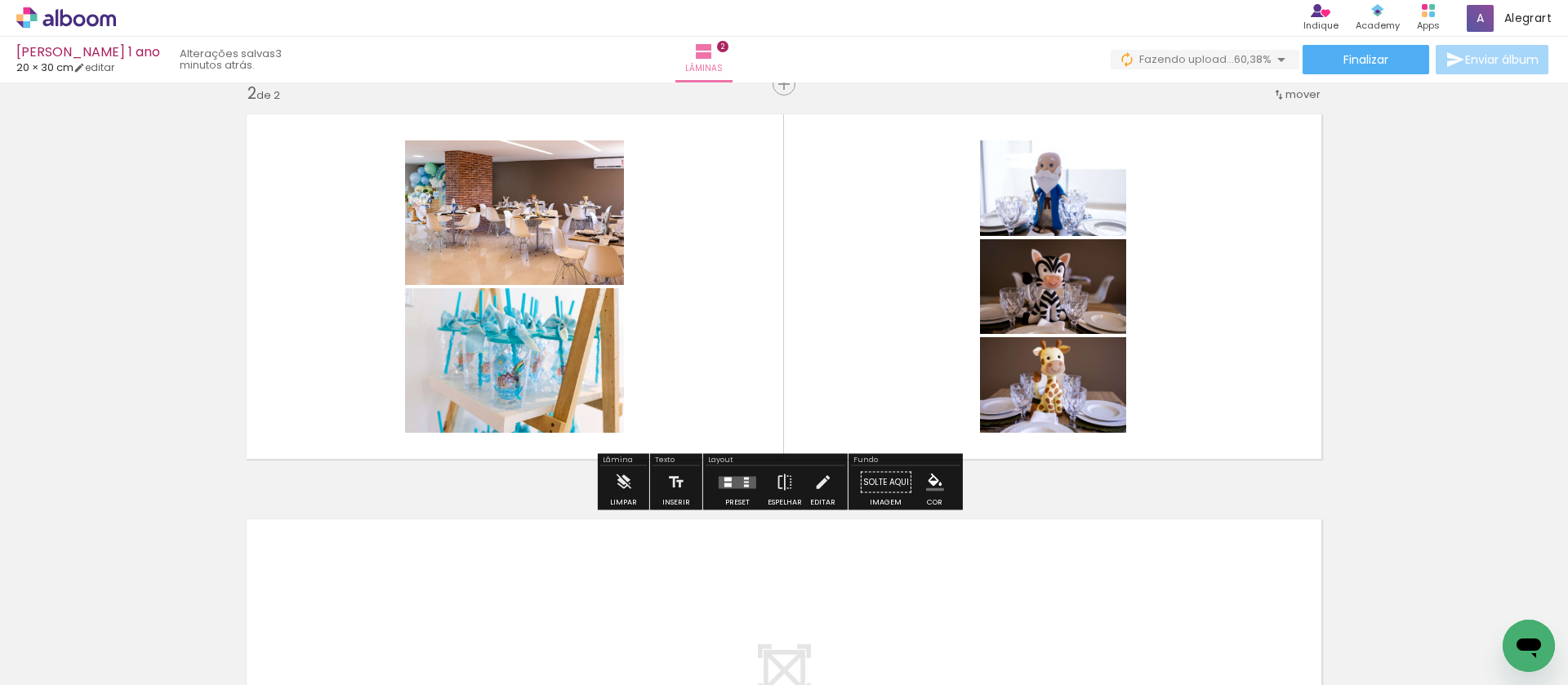
scroll to position [432, 0]
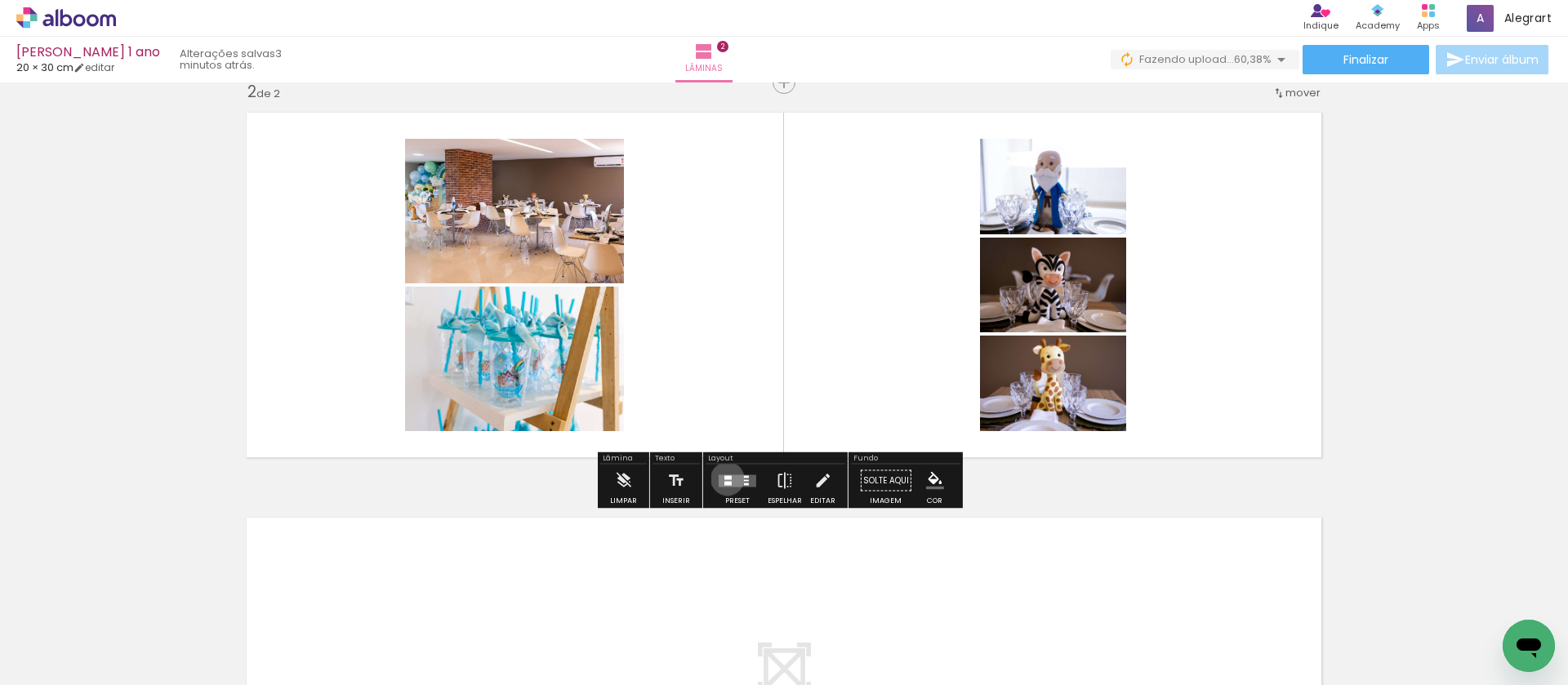
click at [725, 478] on div at bounding box center [729, 477] width 8 height 4
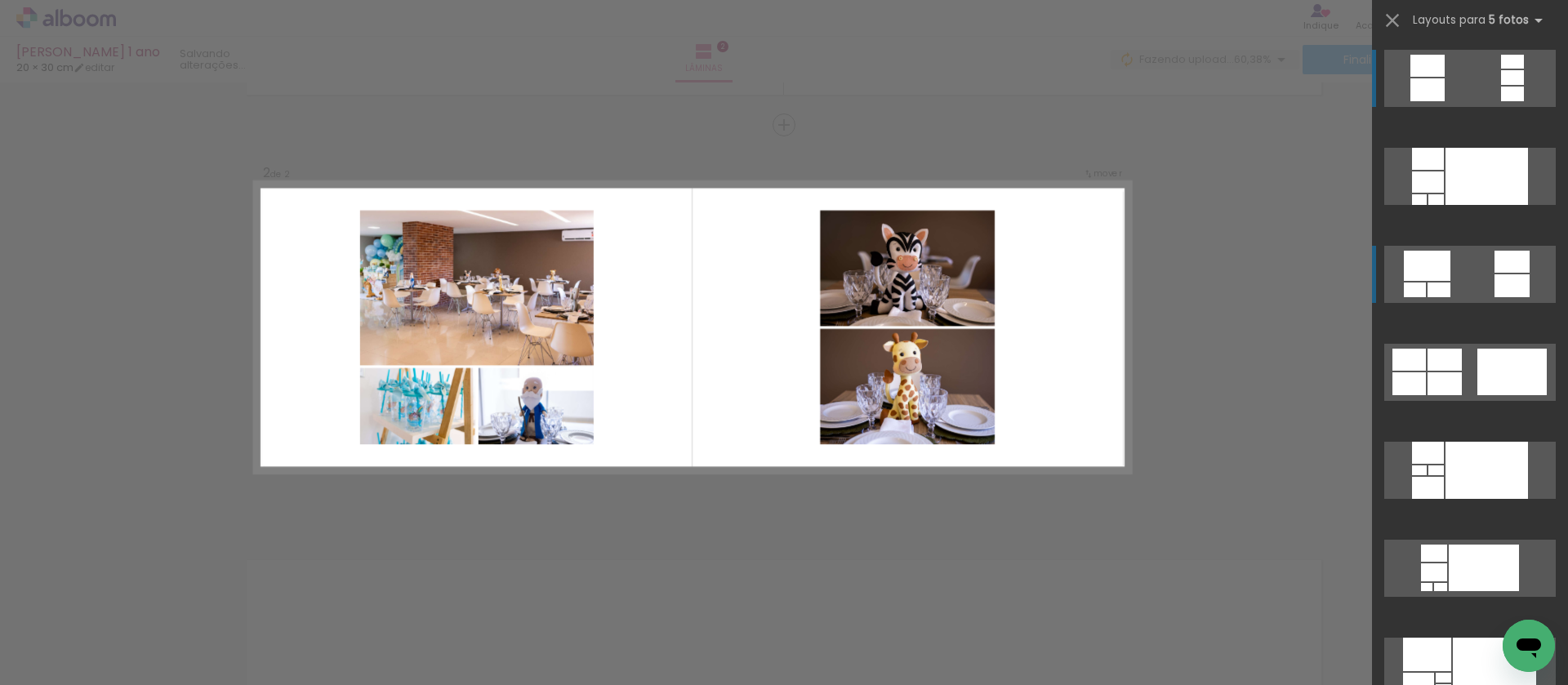
scroll to position [385, 0]
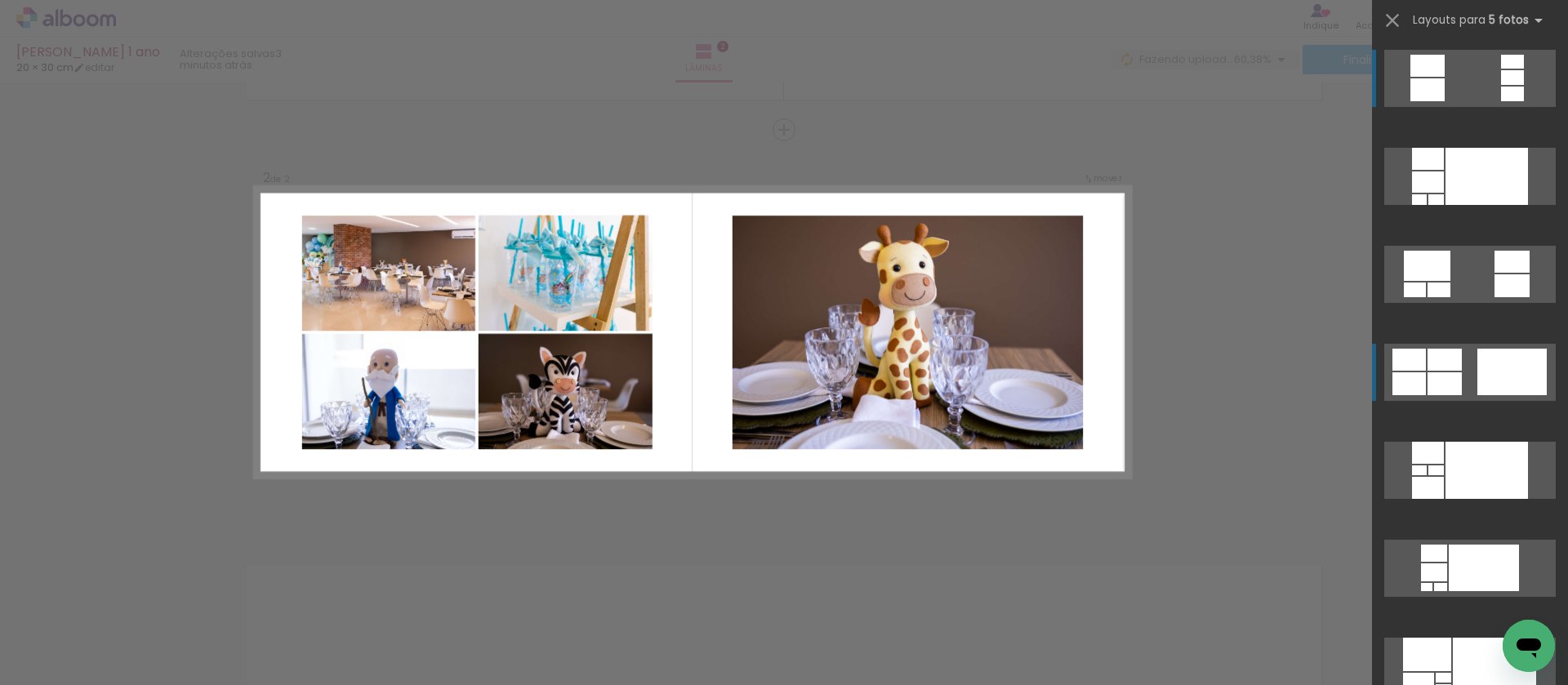
click at [1516, 373] on div at bounding box center [1512, 371] width 69 height 46
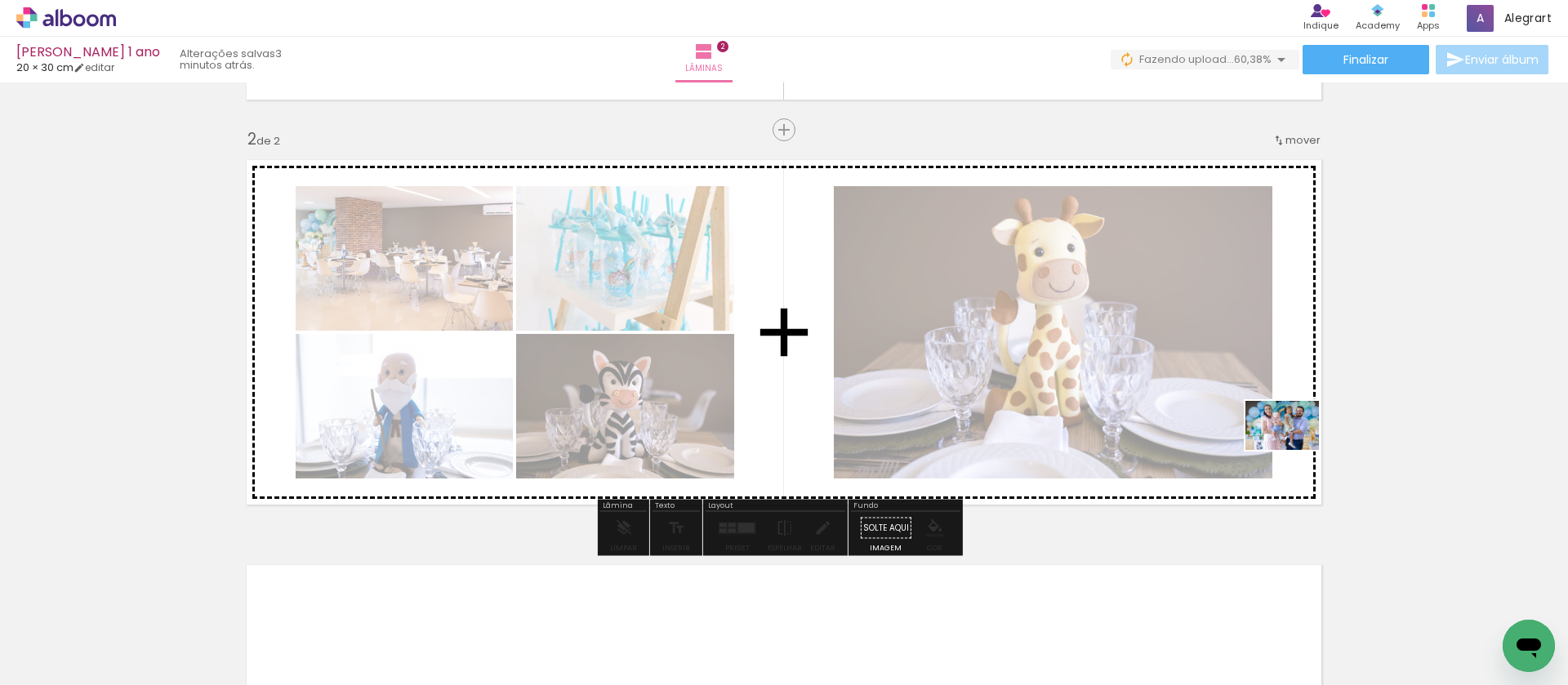
drag, startPoint x: 1164, startPoint y: 595, endPoint x: 1295, endPoint y: 450, distance: 195.4
click at [1295, 450] on quentale-workspace at bounding box center [784, 342] width 1568 height 685
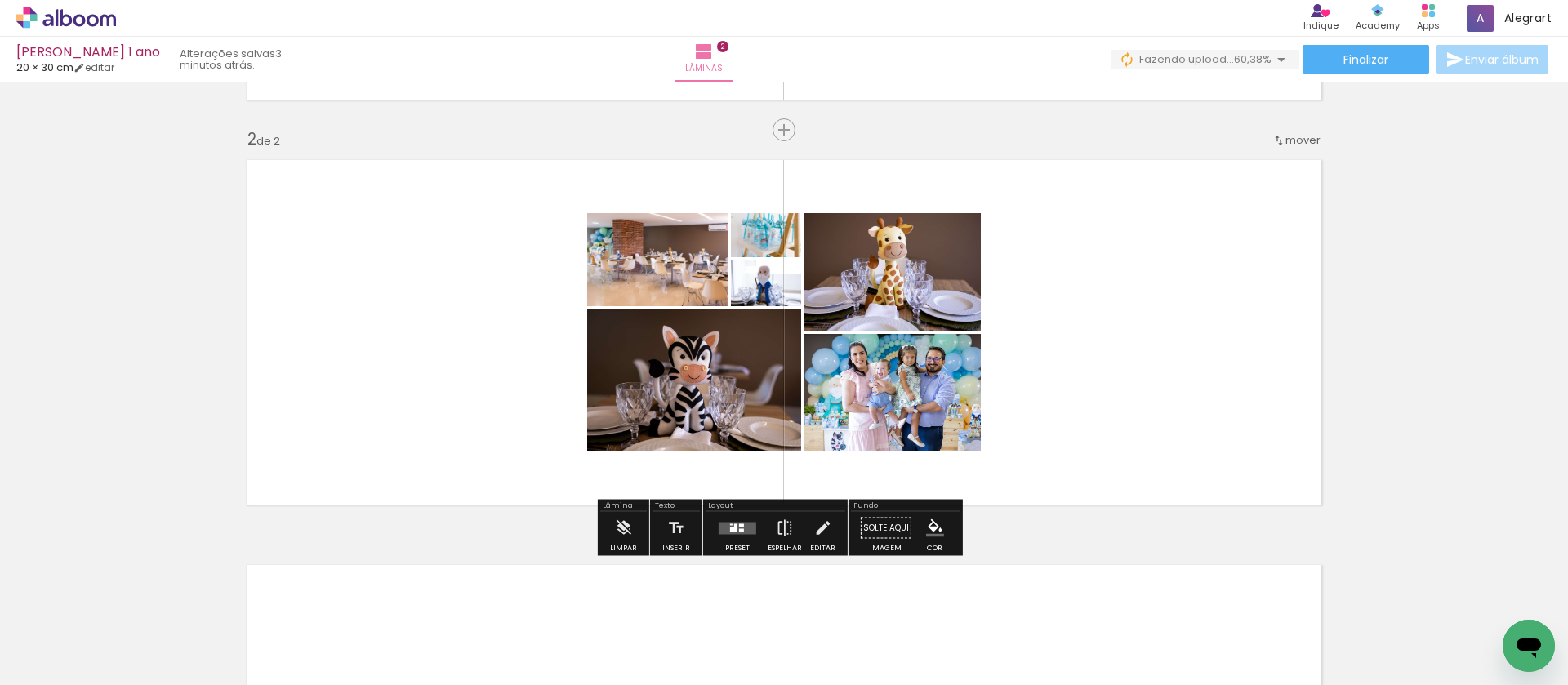
click at [739, 524] on div at bounding box center [741, 524] width 5 height 3
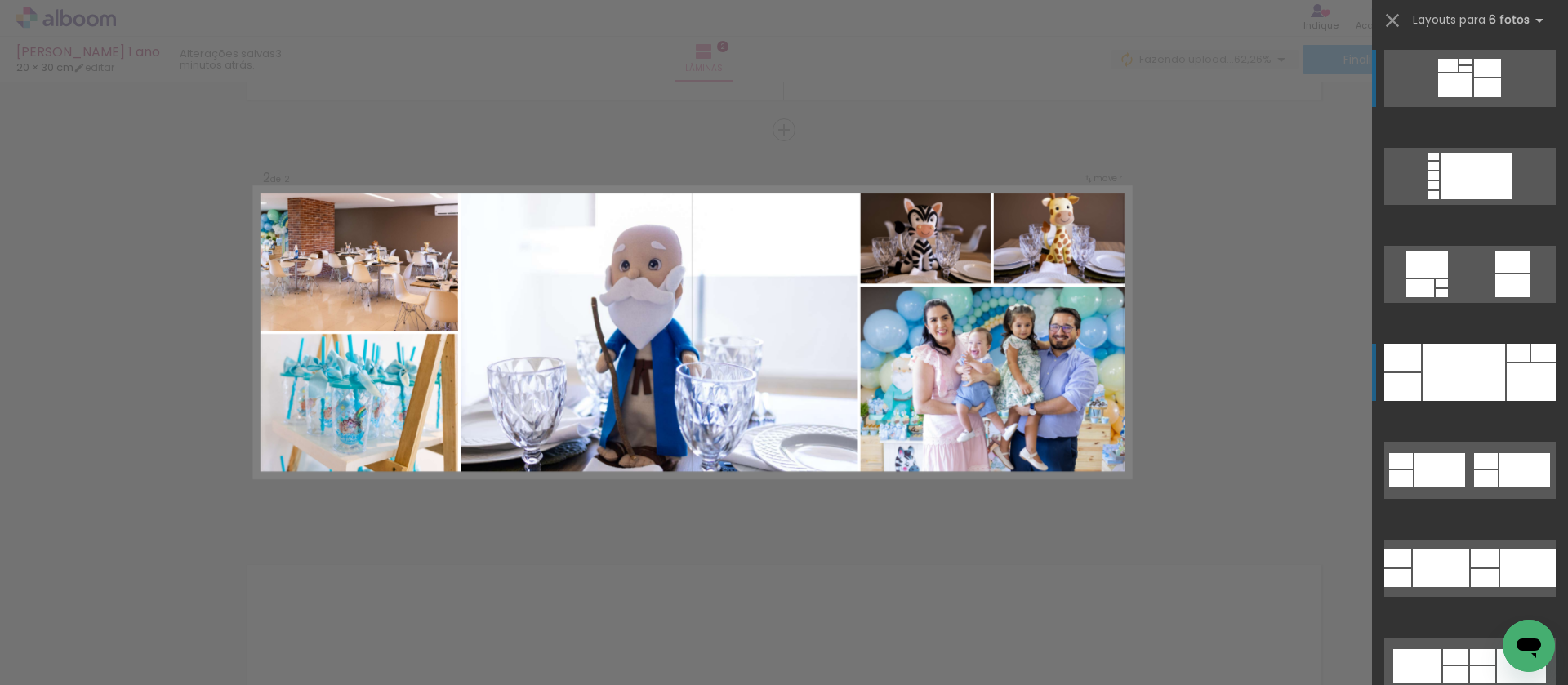
drag, startPoint x: 1474, startPoint y: 364, endPoint x: 1484, endPoint y: 359, distance: 11.2
click at [1474, 364] on div at bounding box center [1464, 371] width 83 height 57
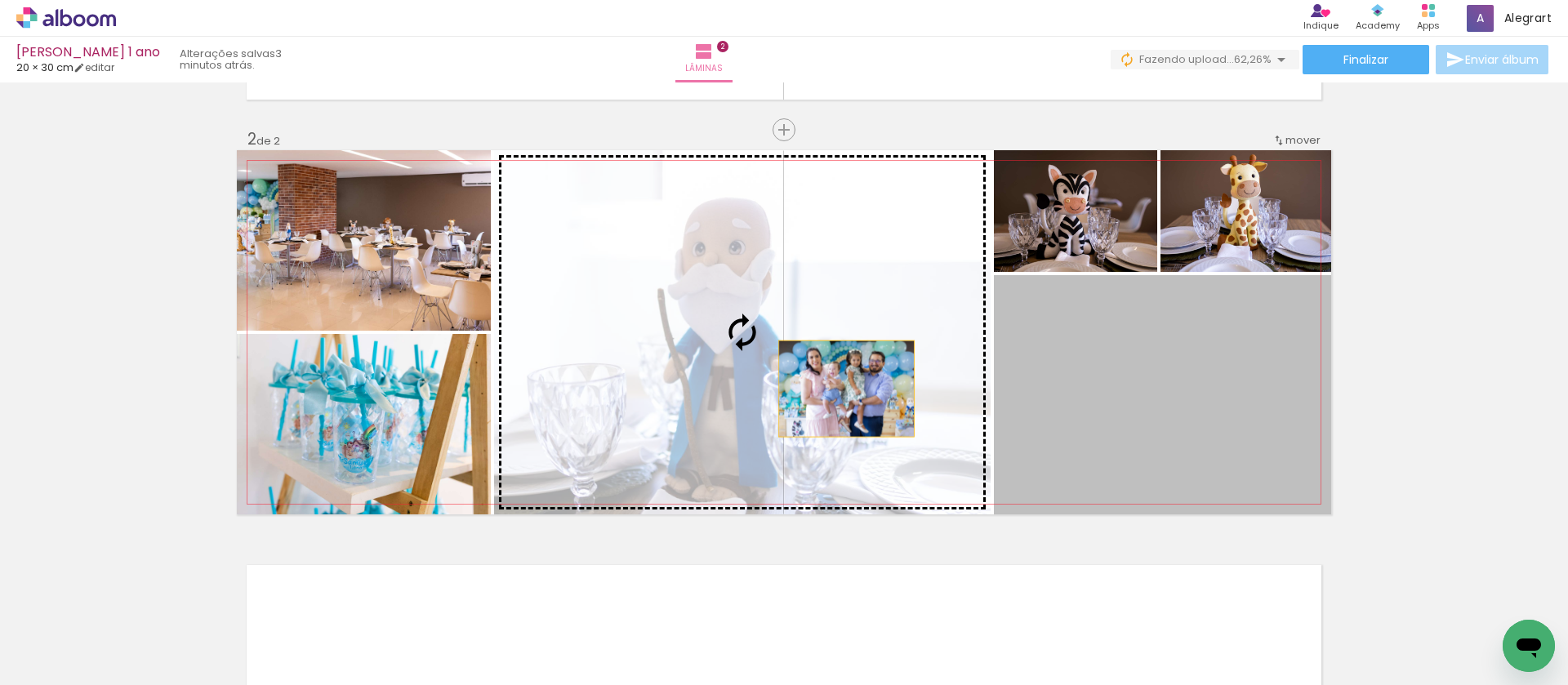
drag, startPoint x: 1142, startPoint y: 442, endPoint x: 838, endPoint y: 389, distance: 308.6
click at [0, 0] on slot at bounding box center [0, 0] width 0 height 0
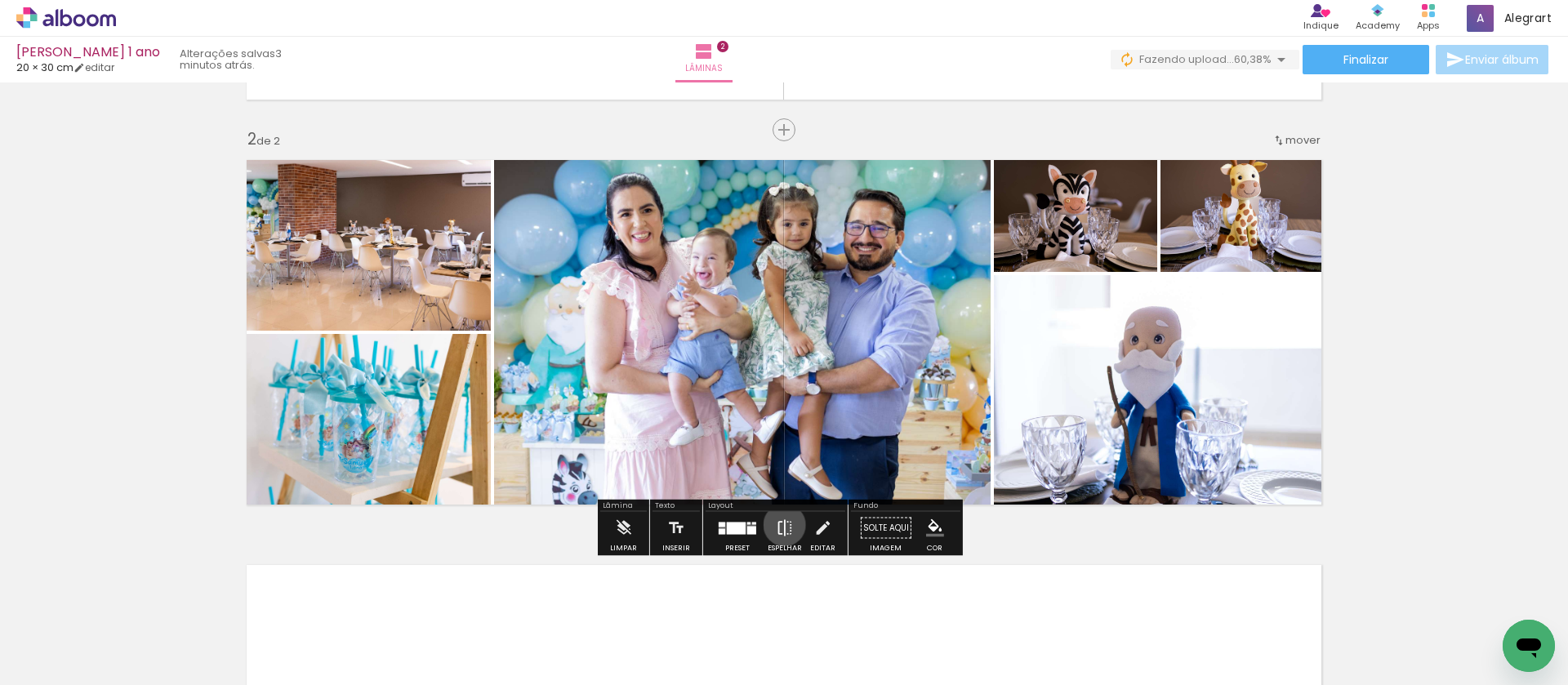
click at [781, 525] on iron-icon at bounding box center [784, 528] width 18 height 33
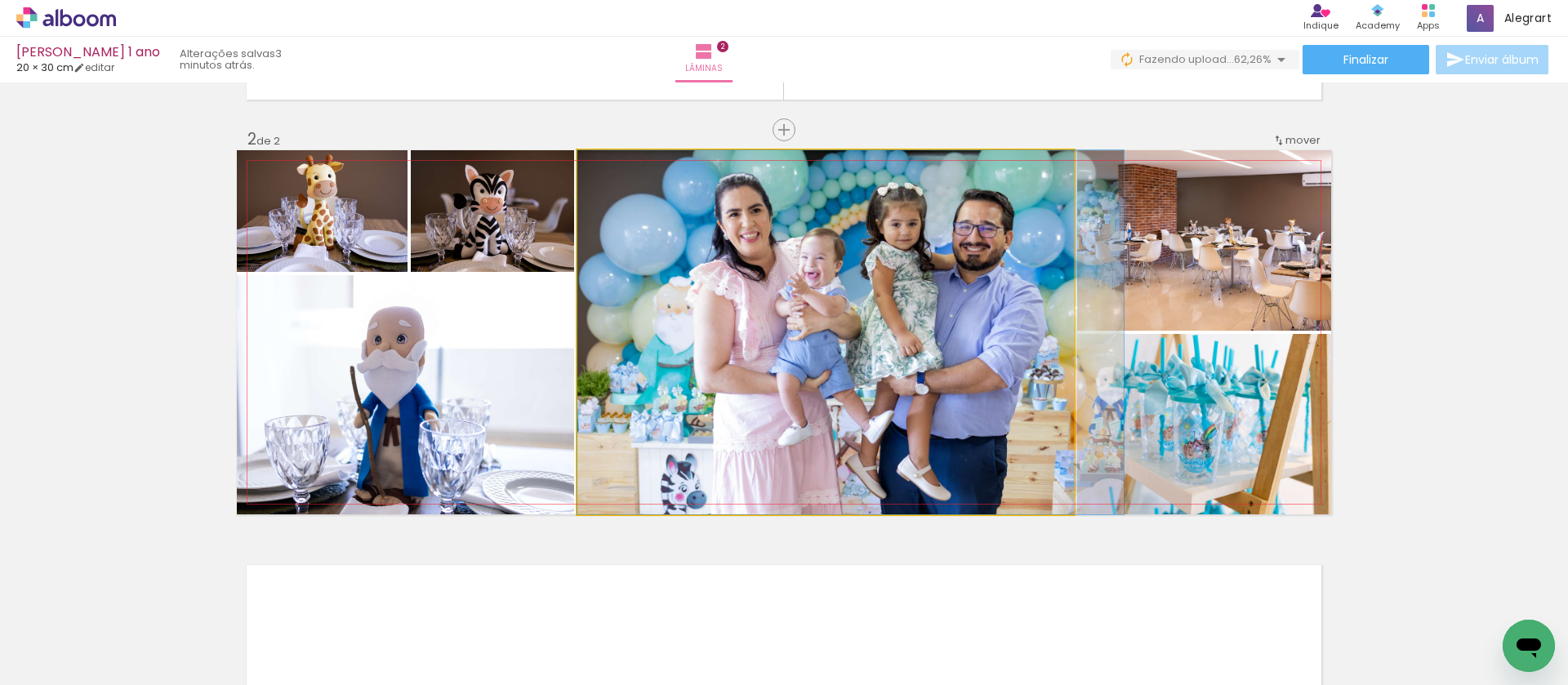
drag, startPoint x: 901, startPoint y: 389, endPoint x: 960, endPoint y: 392, distance: 59.1
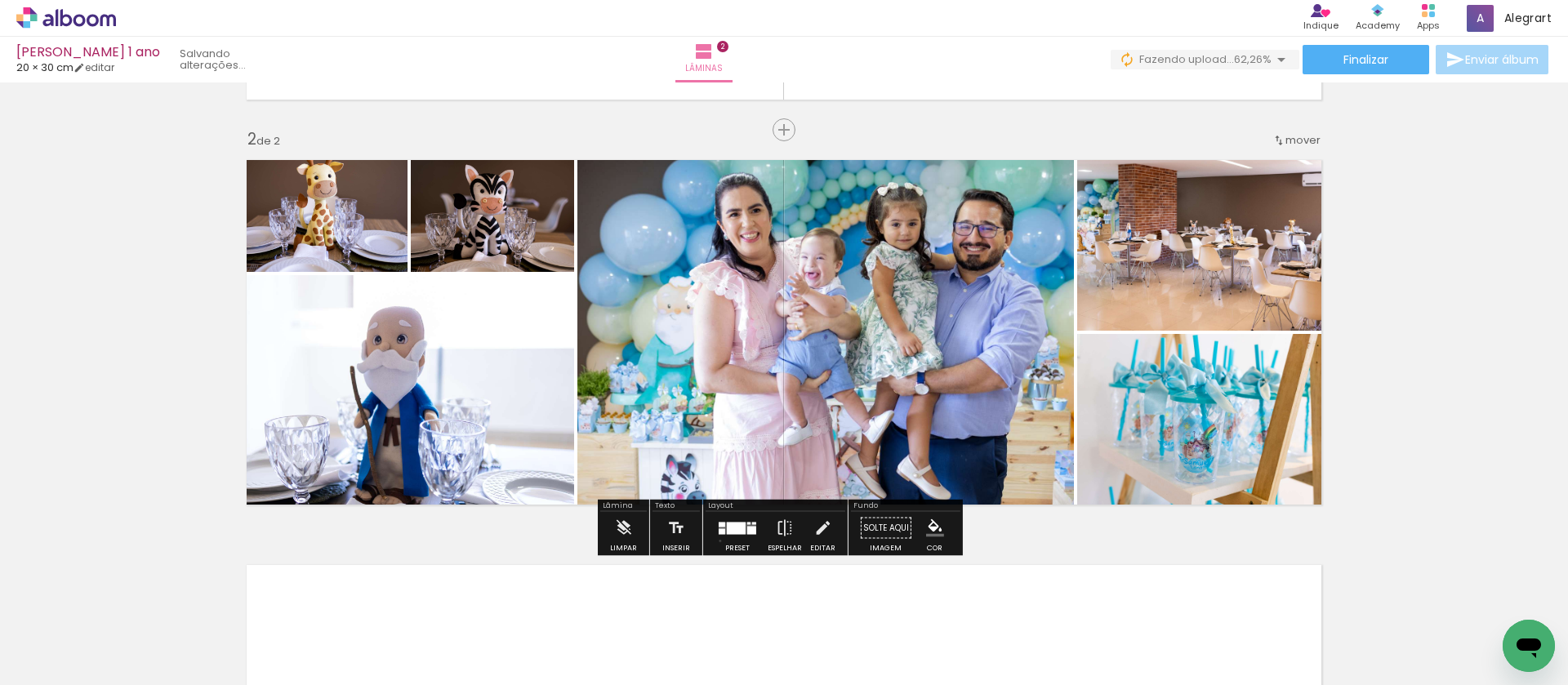
click at [716, 541] on div at bounding box center [737, 528] width 44 height 33
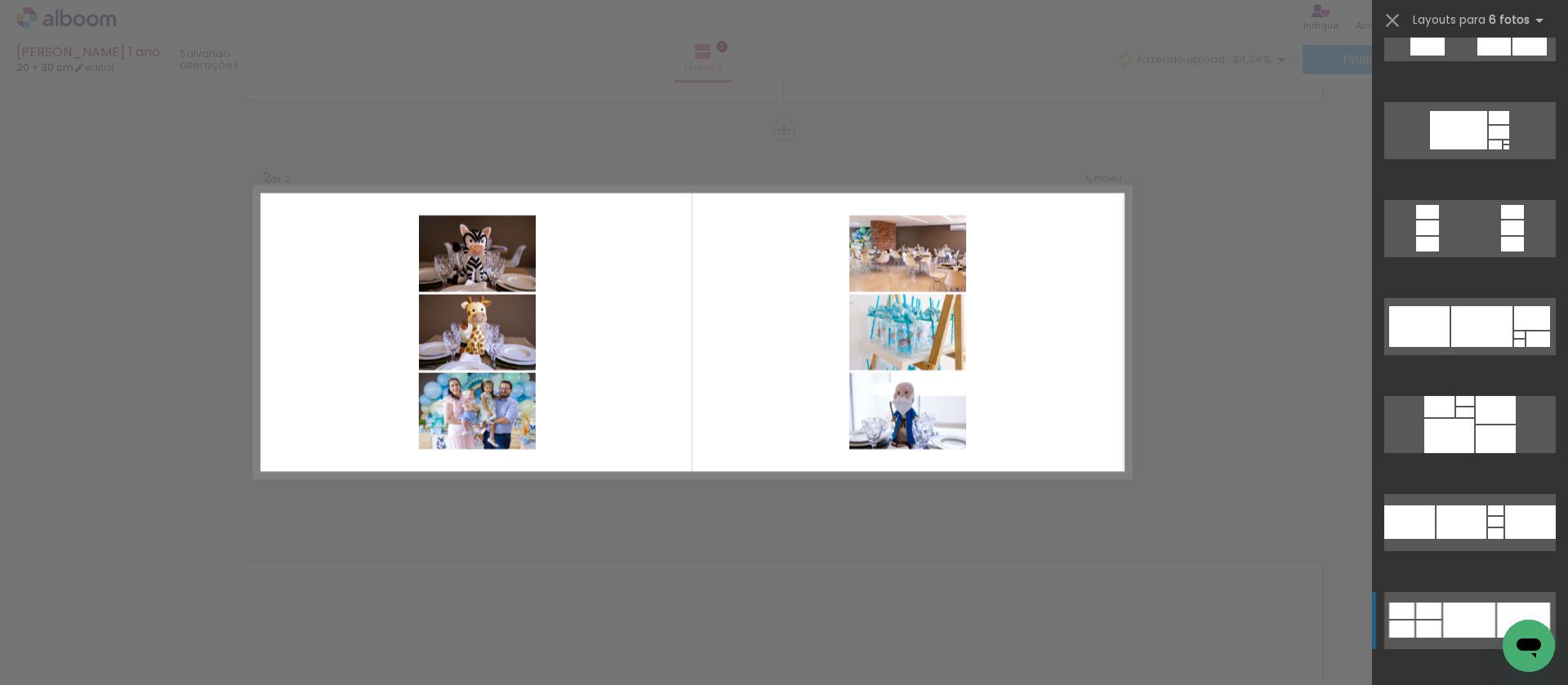
scroll to position [4411, 0]
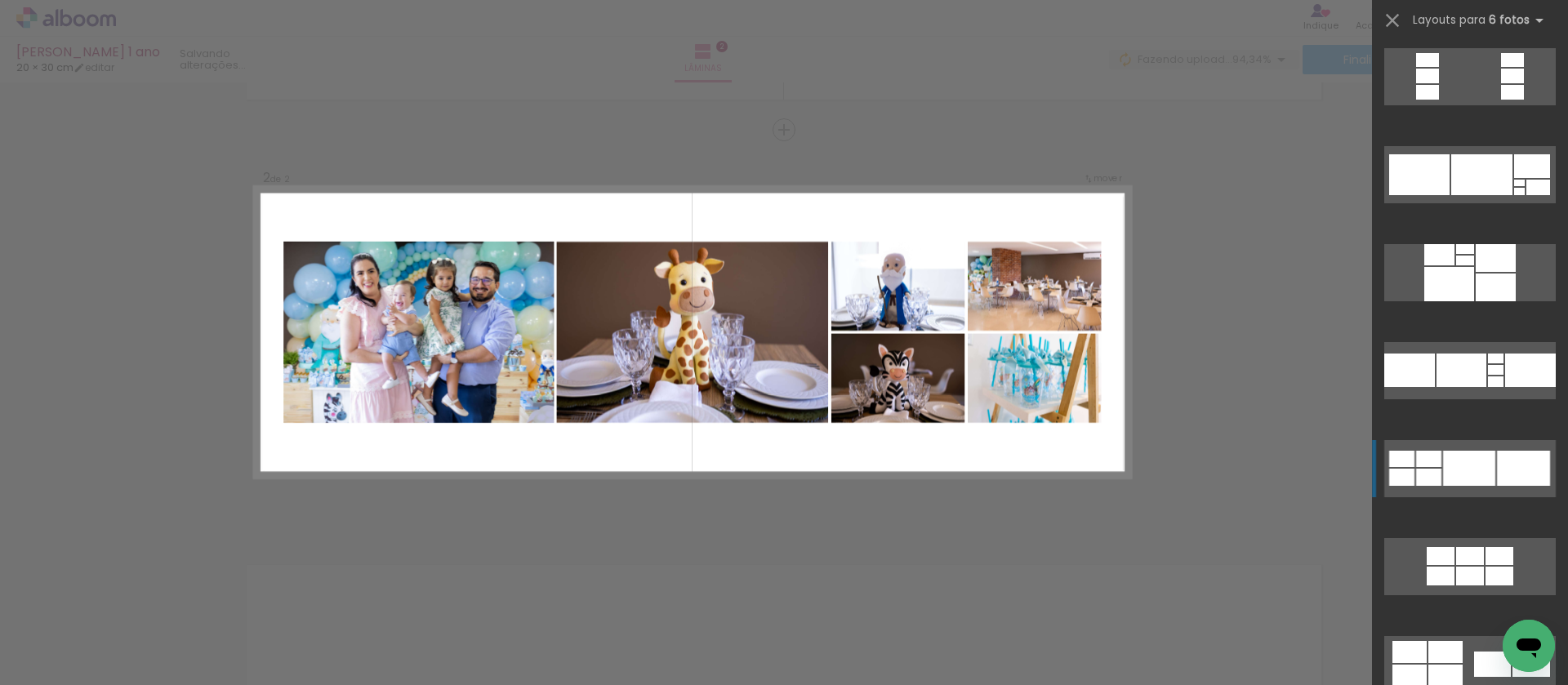
click at [1487, 459] on div at bounding box center [1470, 468] width 52 height 35
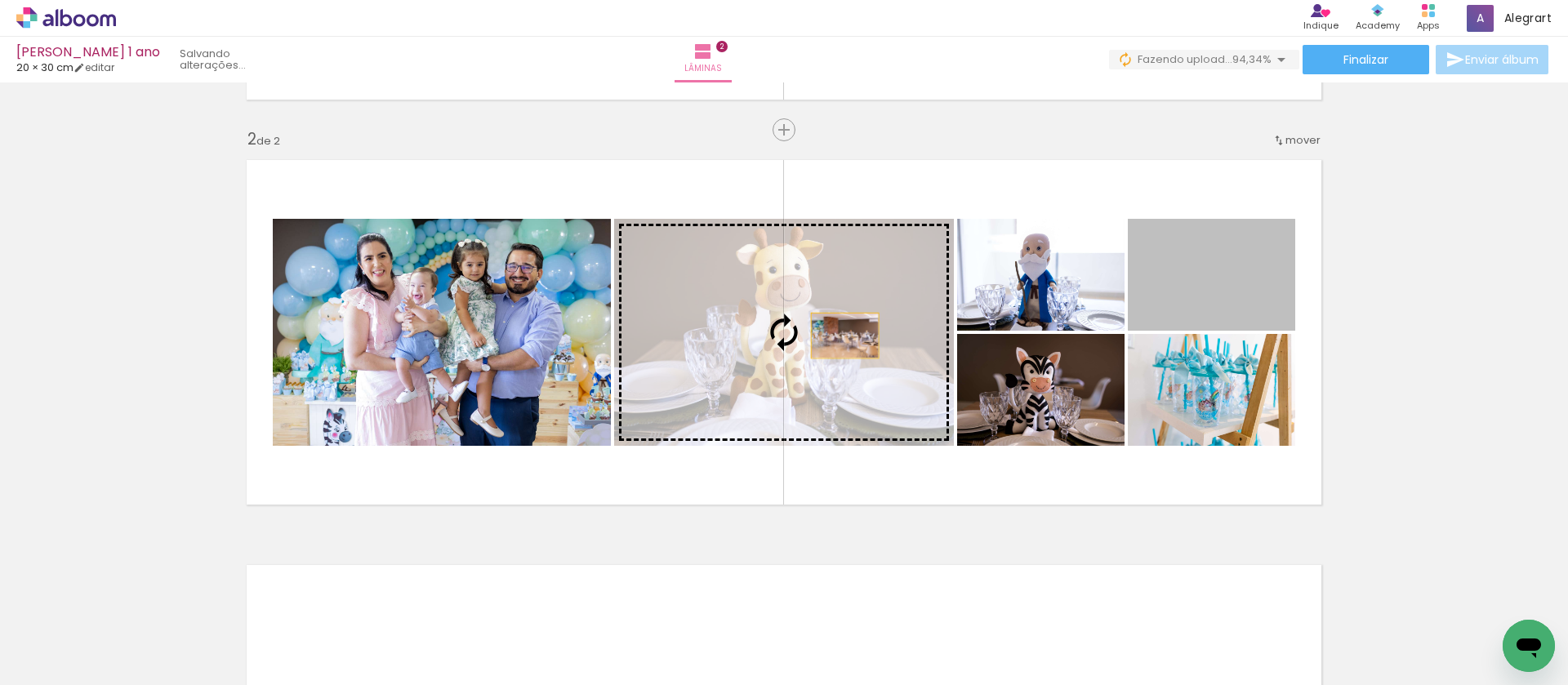
drag, startPoint x: 1210, startPoint y: 278, endPoint x: 746, endPoint y: 349, distance: 469.4
click at [0, 0] on slot at bounding box center [0, 0] width 0 height 0
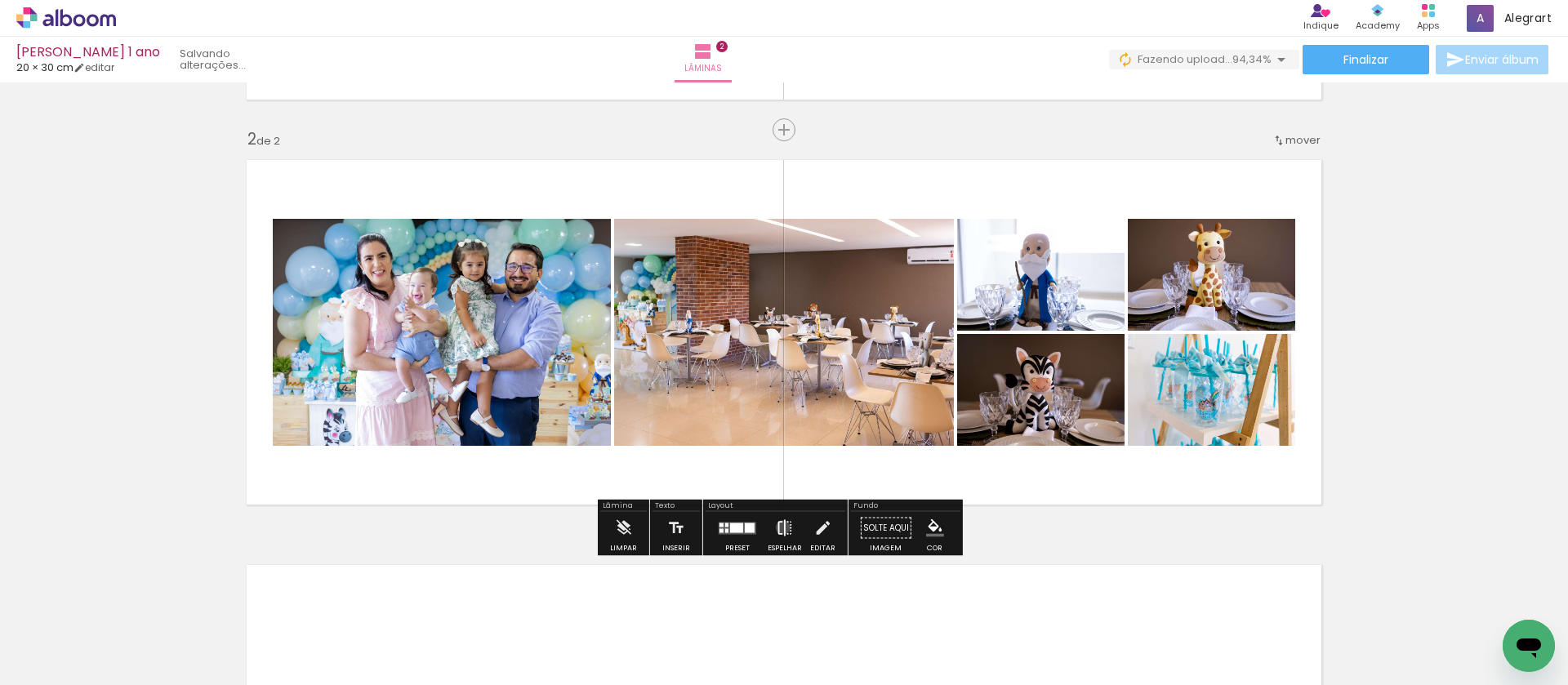
click at [780, 527] on iron-icon at bounding box center [784, 528] width 18 height 33
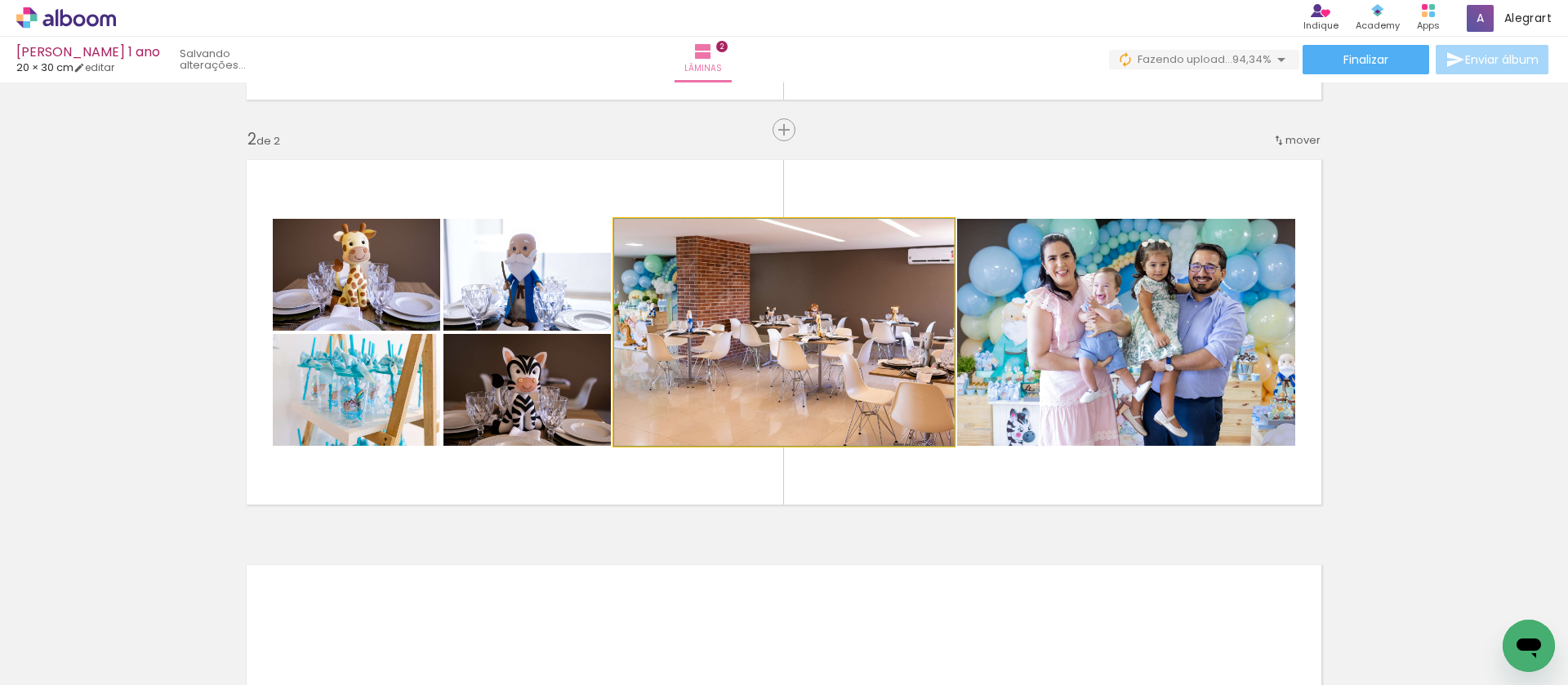
drag, startPoint x: 858, startPoint y: 390, endPoint x: 921, endPoint y: 390, distance: 63.0
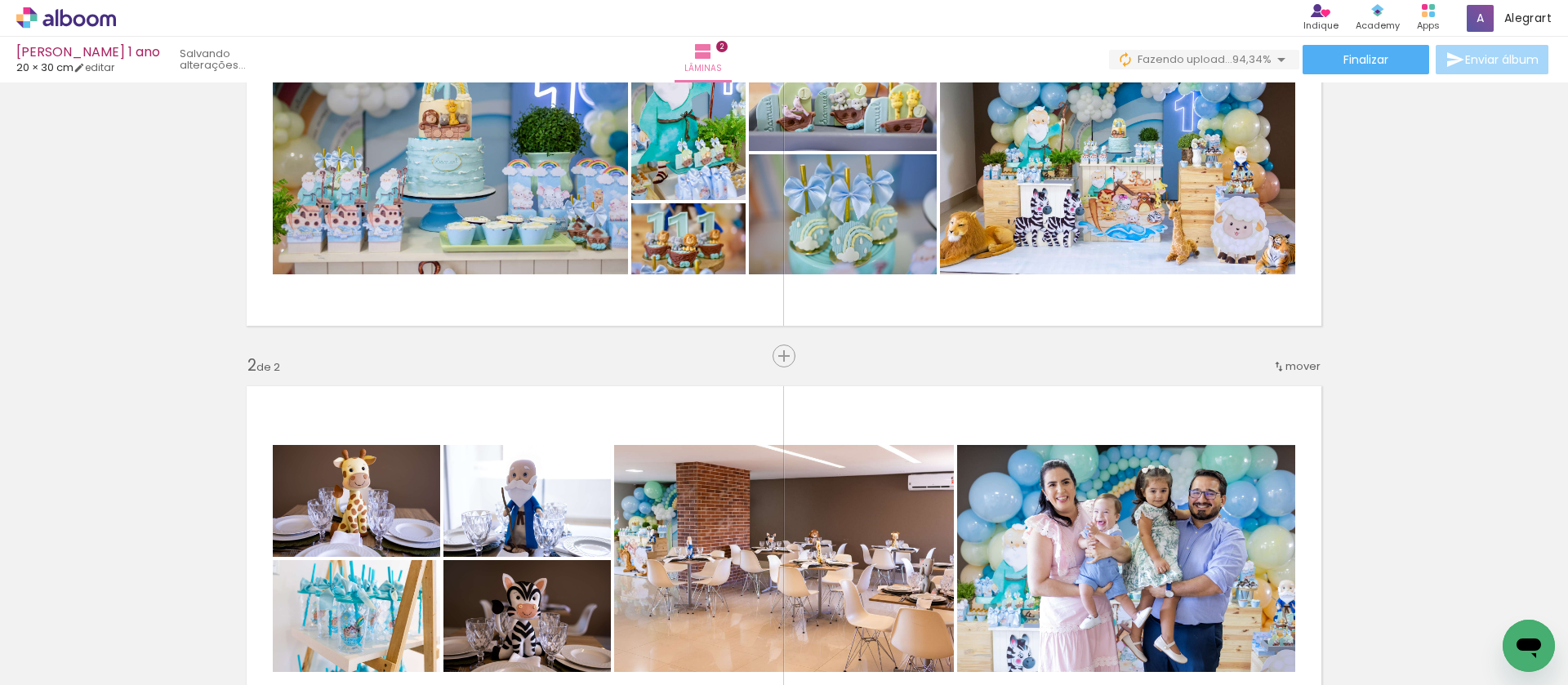
scroll to position [507, 0]
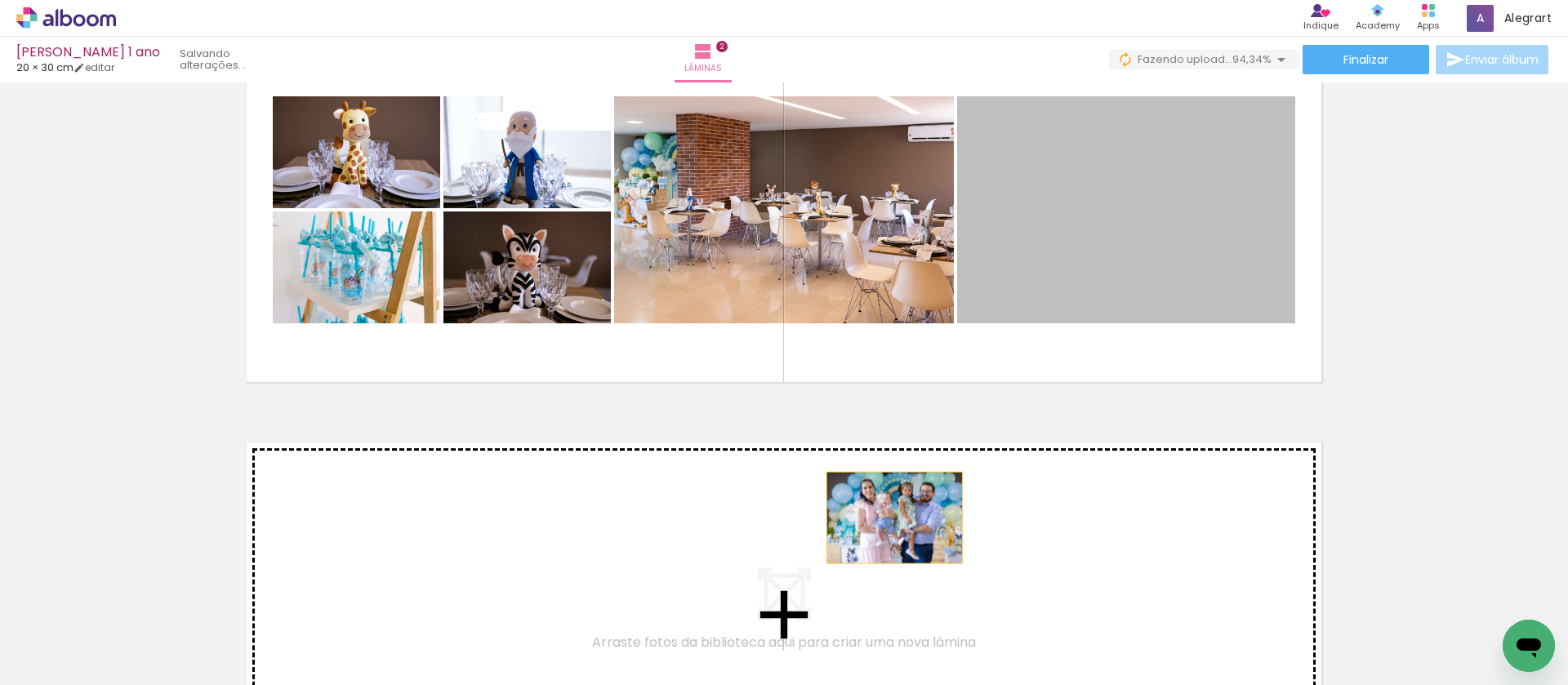
drag, startPoint x: 936, startPoint y: 445, endPoint x: 888, endPoint y: 519, distance: 88.2
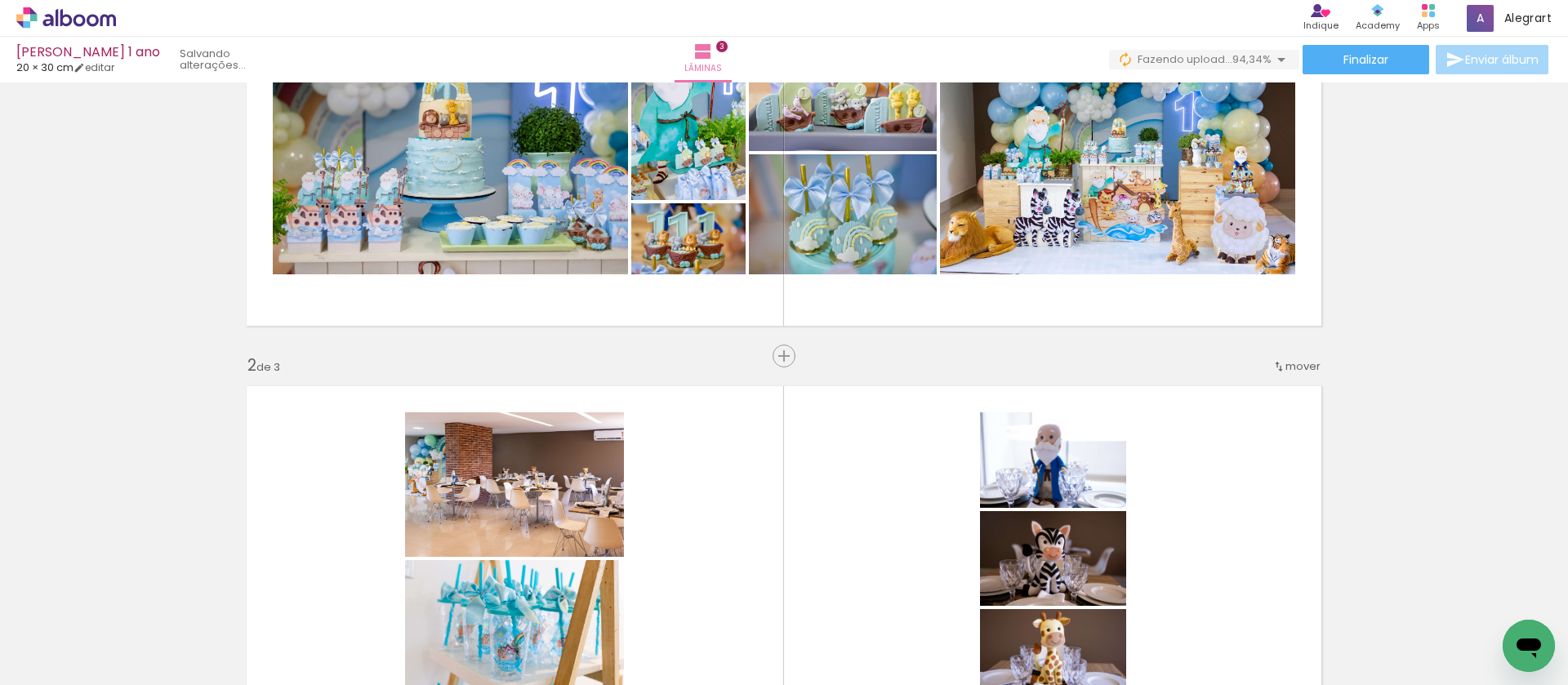
scroll to position [160, 0]
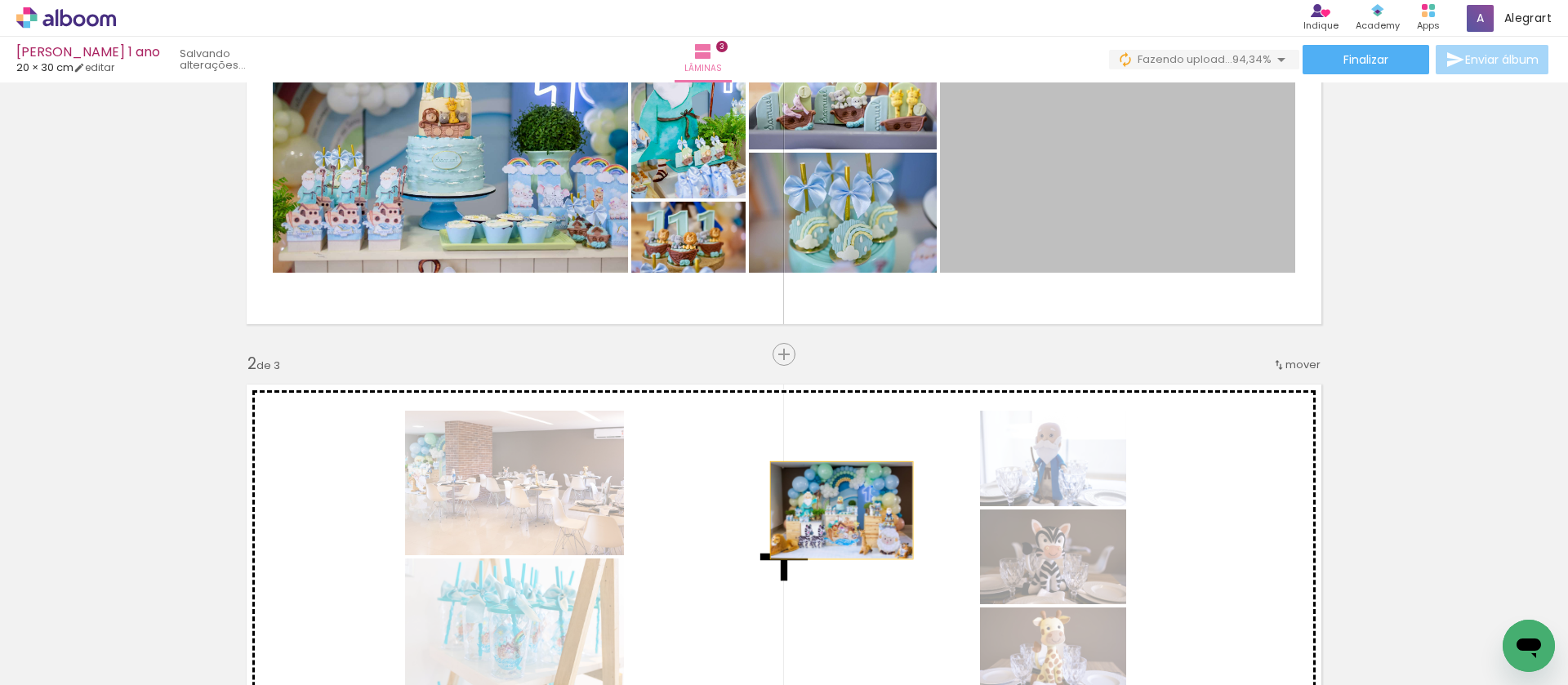
drag, startPoint x: 1056, startPoint y: 200, endPoint x: 835, endPoint y: 511, distance: 381.5
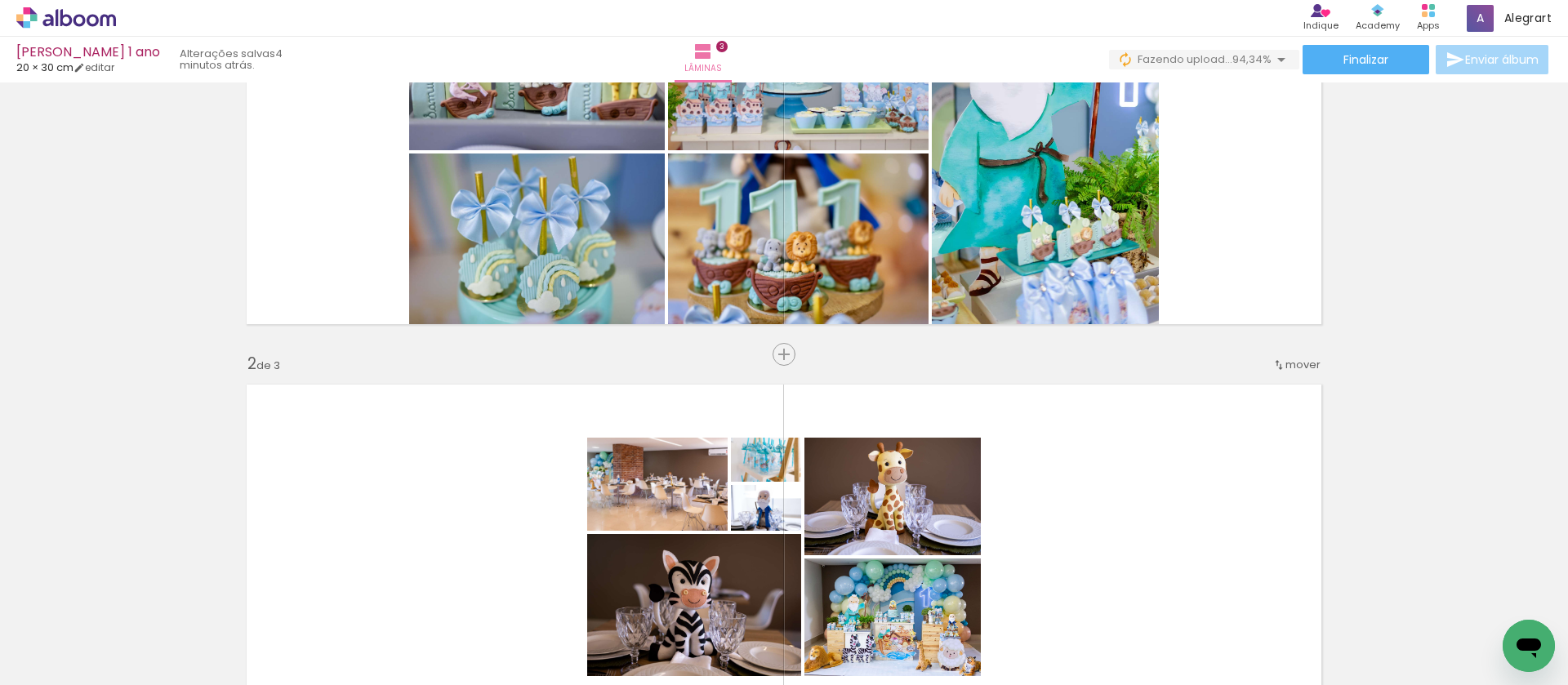
scroll to position [418, 0]
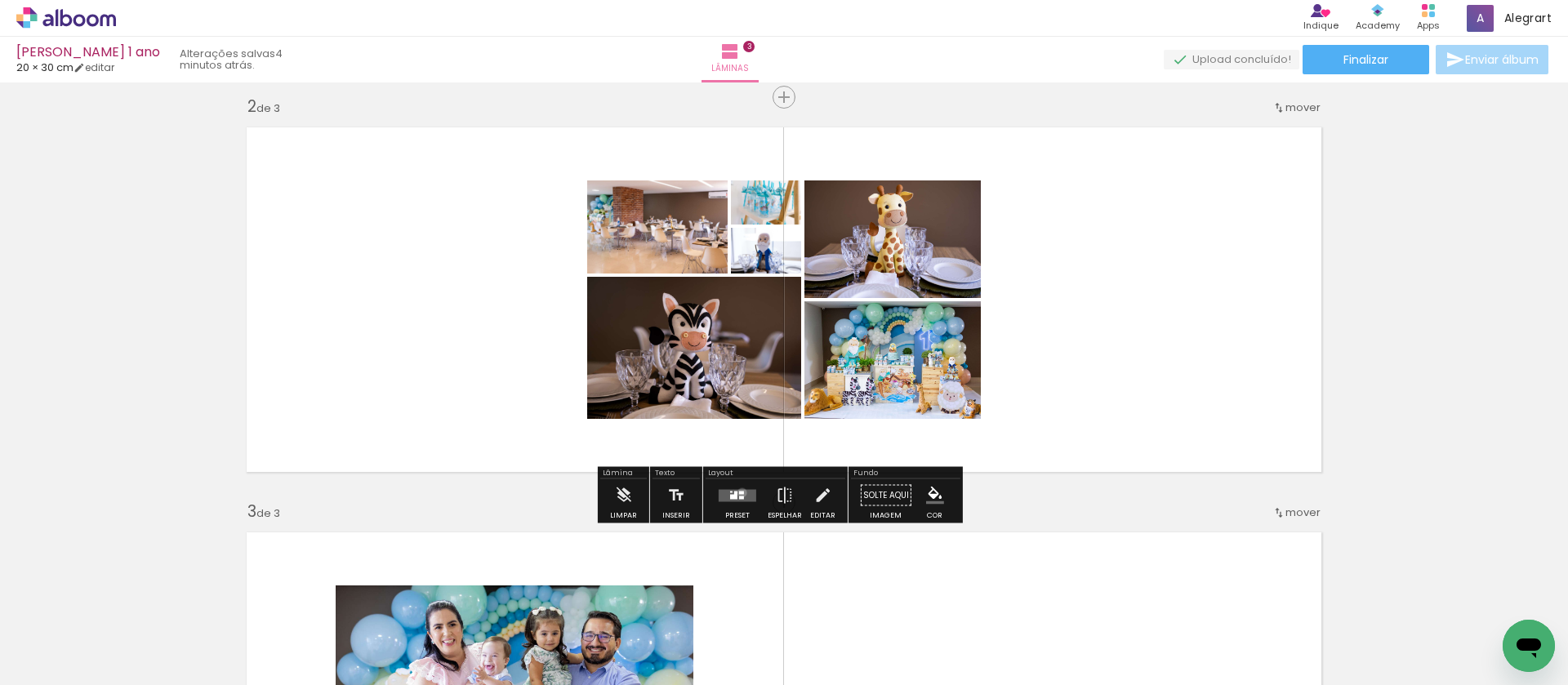
click at [739, 493] on div at bounding box center [741, 492] width 5 height 3
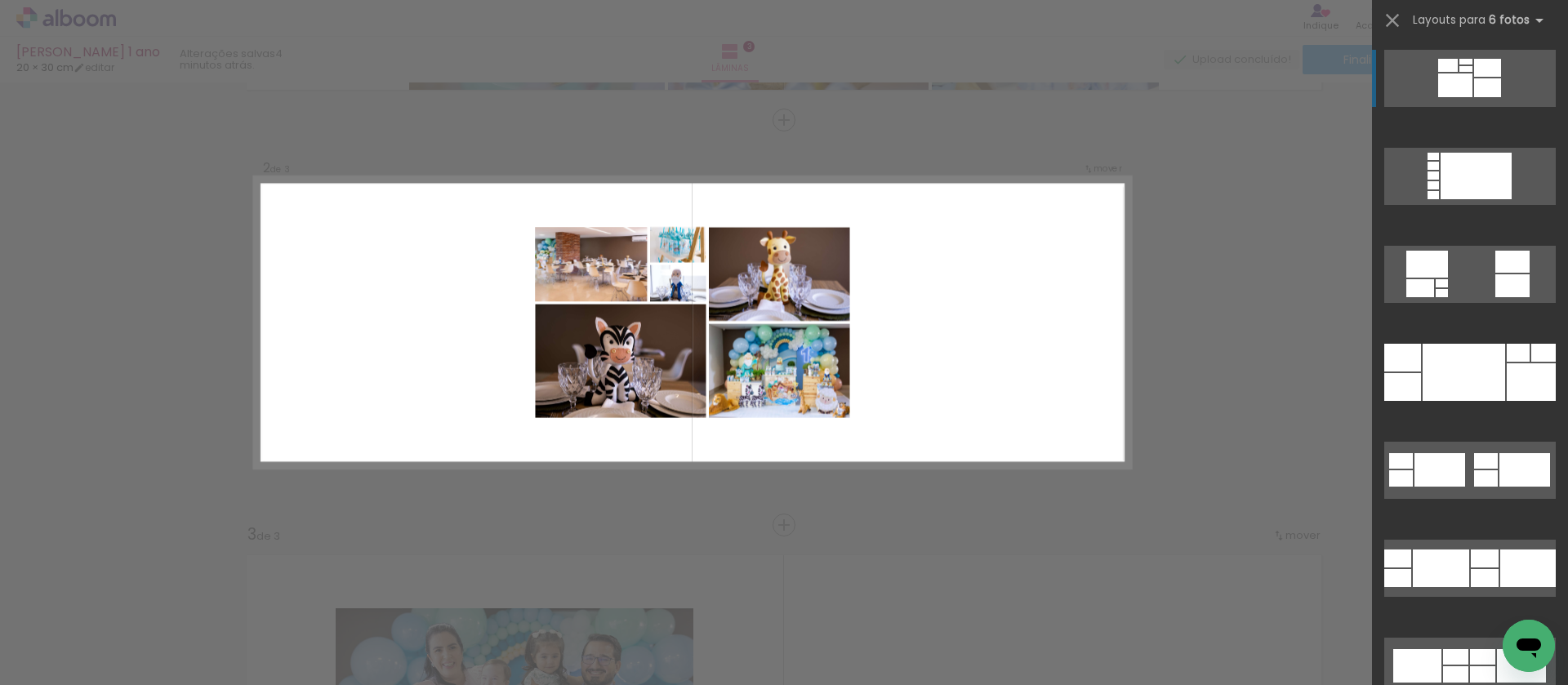
scroll to position [385, 0]
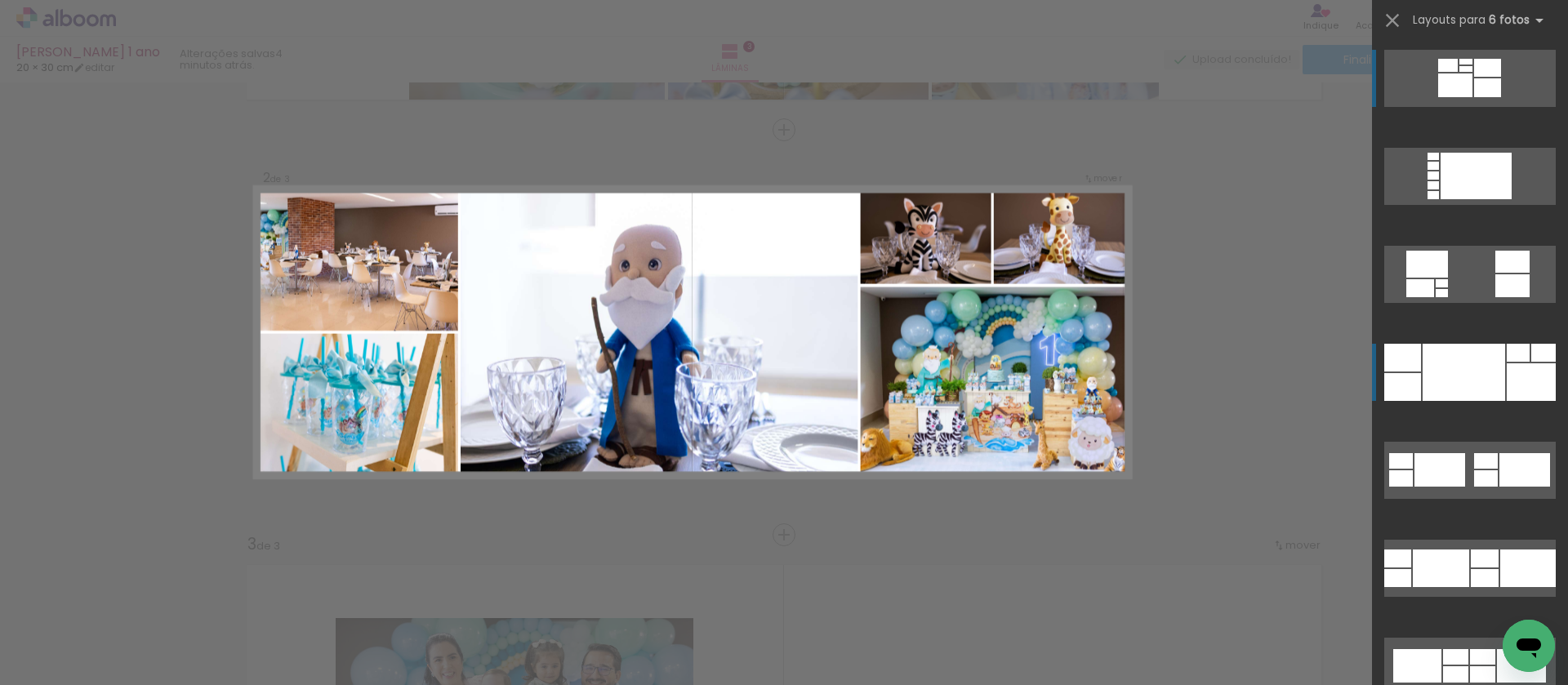
click at [1466, 375] on div at bounding box center [1464, 371] width 83 height 57
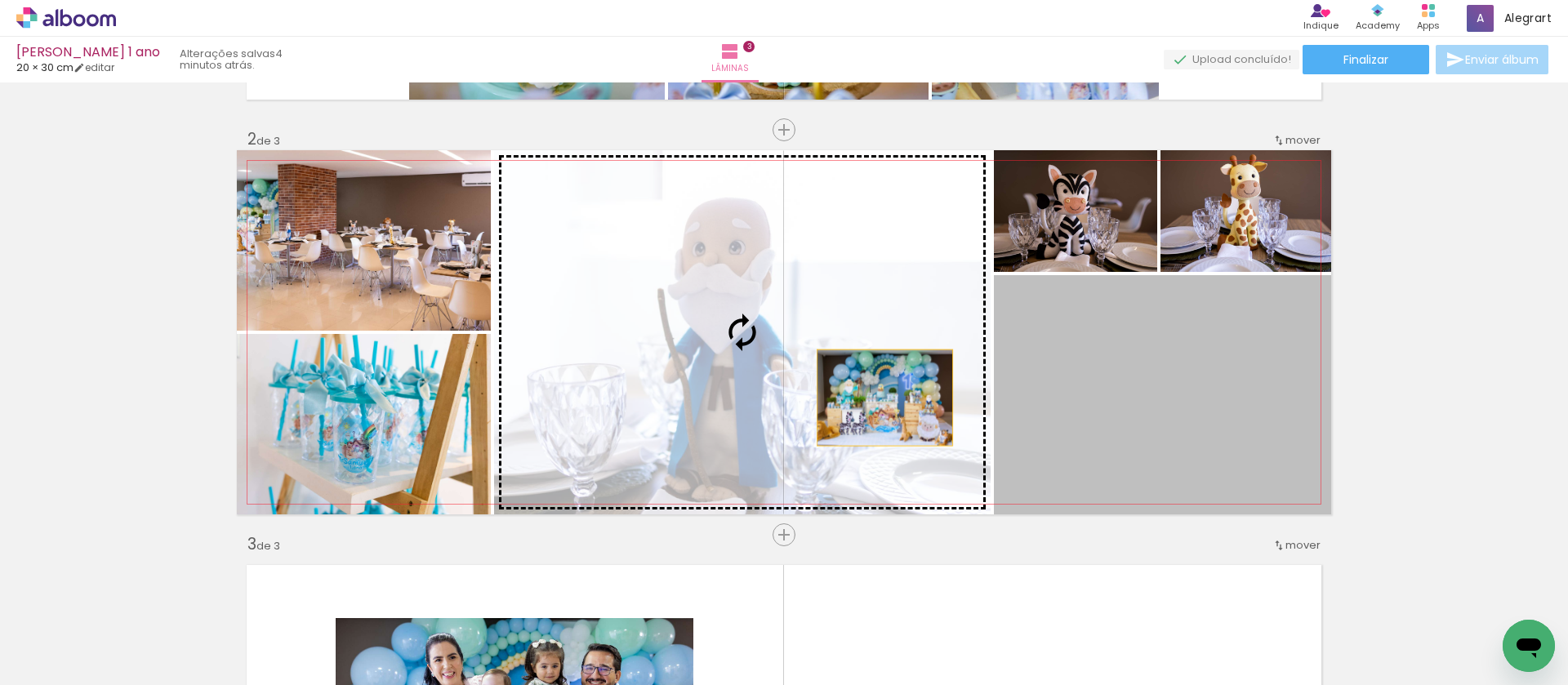
drag, startPoint x: 1150, startPoint y: 421, endPoint x: 879, endPoint y: 397, distance: 272.1
click at [0, 0] on slot at bounding box center [0, 0] width 0 height 0
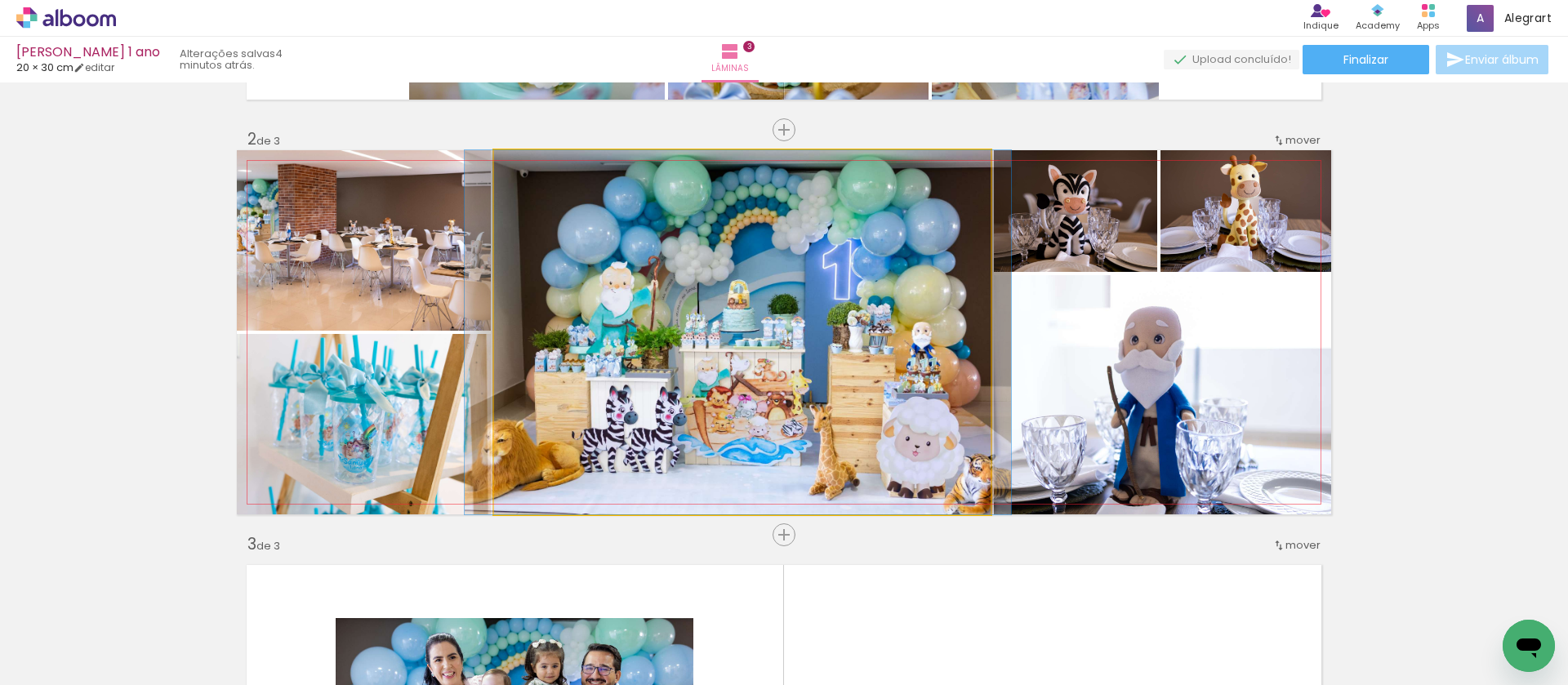
drag, startPoint x: 904, startPoint y: 387, endPoint x: 899, endPoint y: 366, distance: 21.6
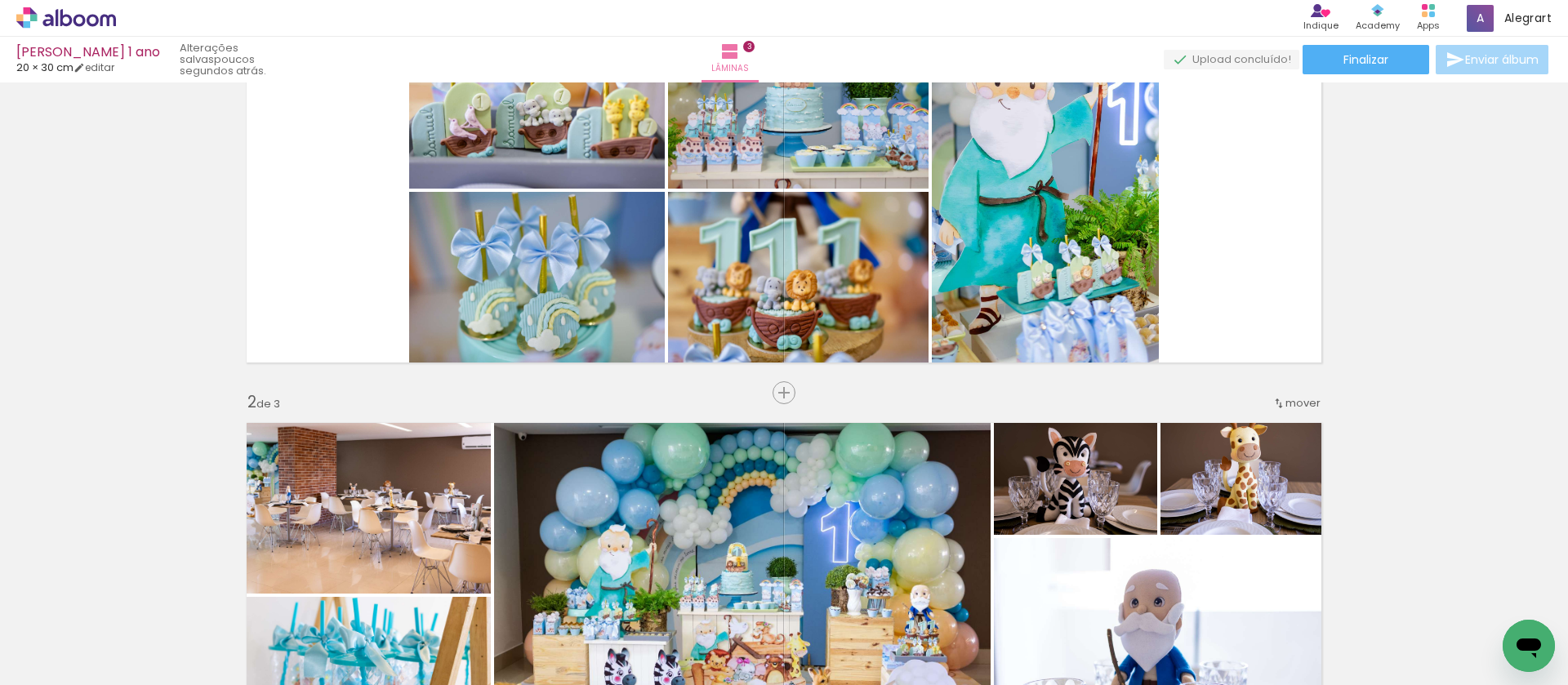
scroll to position [47, 0]
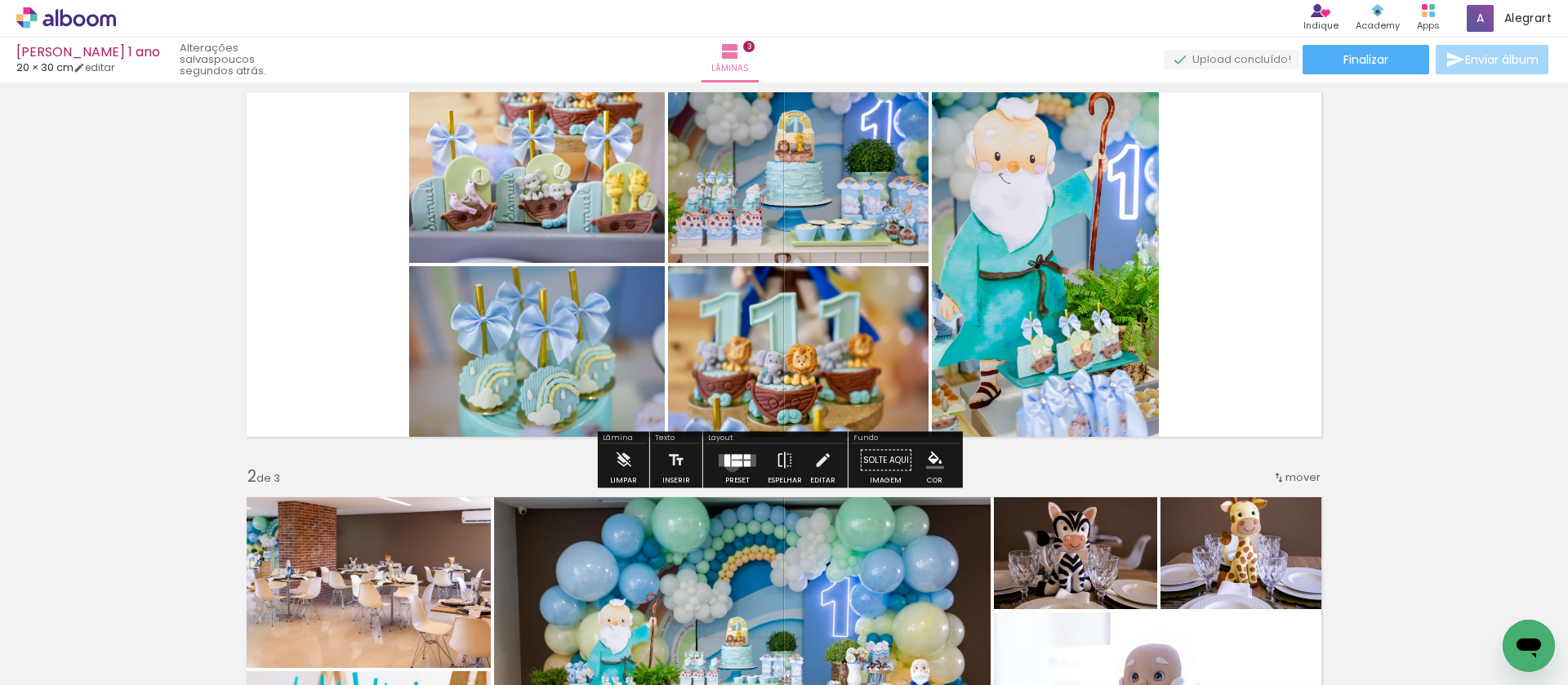
click at [732, 464] on div at bounding box center [736, 464] width 11 height 6
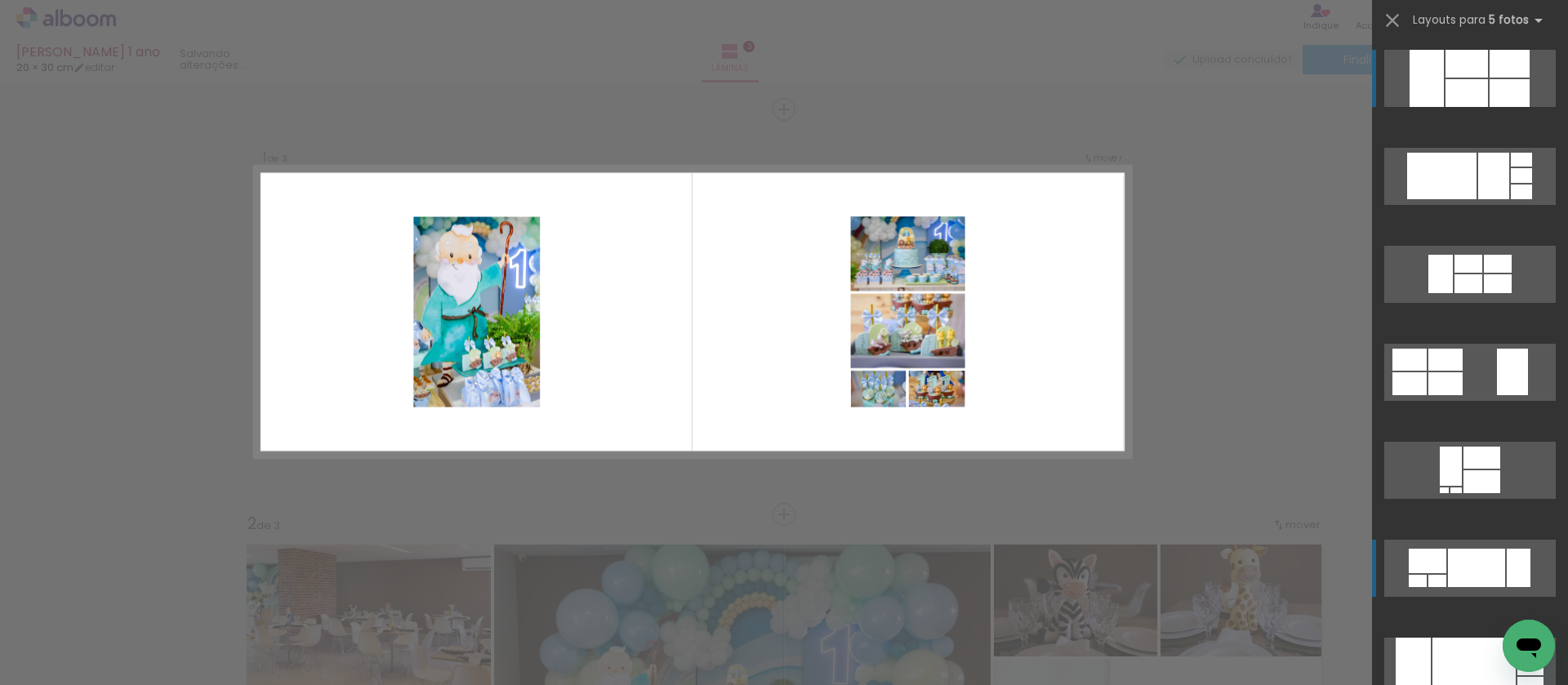
scroll to position [447, 0]
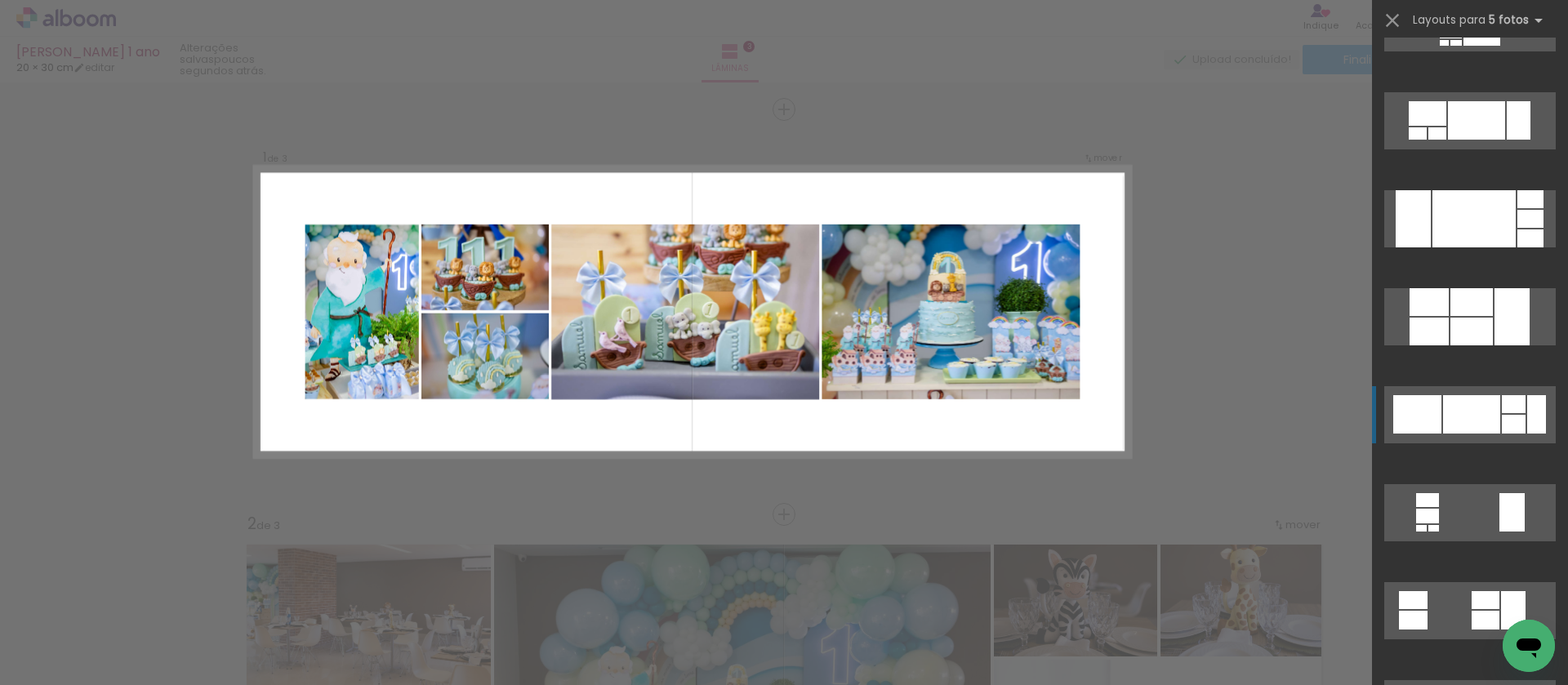
click at [1490, 422] on div at bounding box center [1472, 415] width 57 height 38
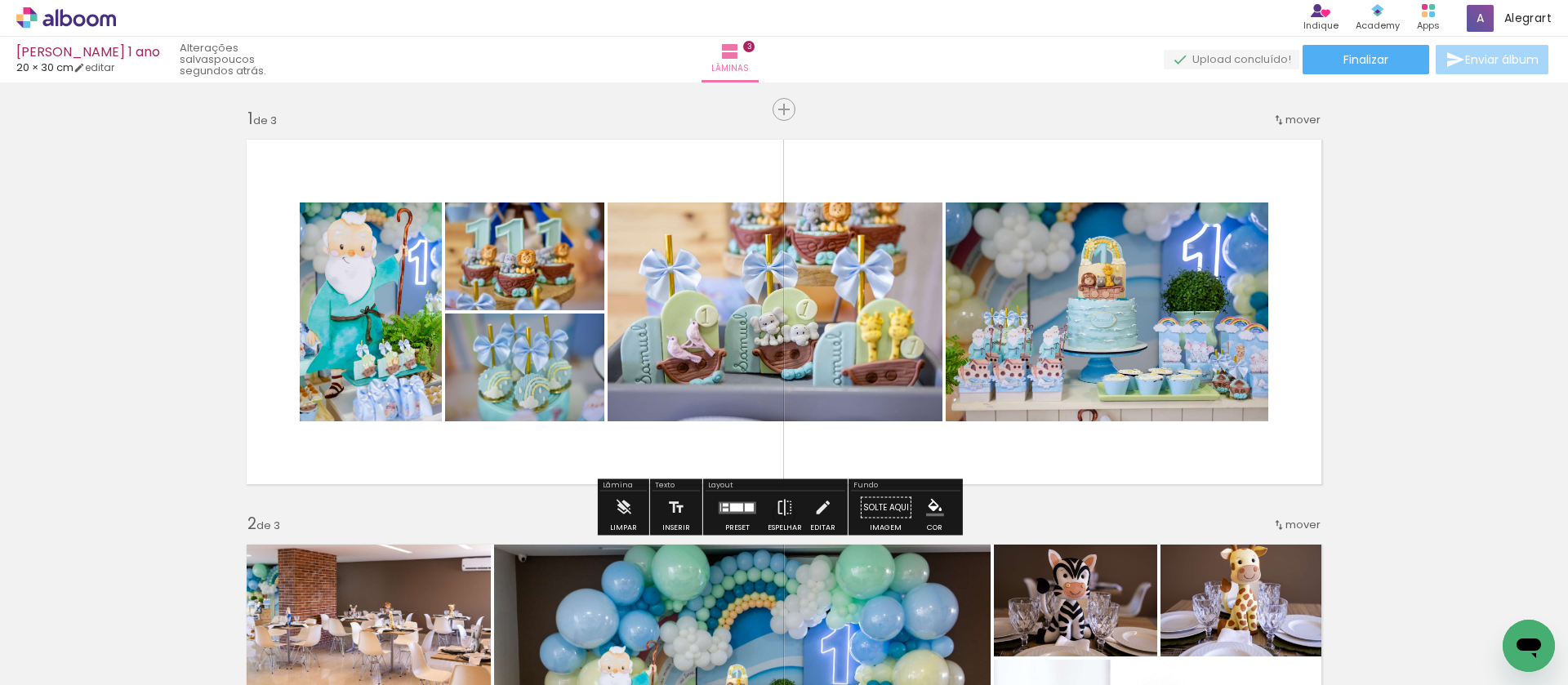
click at [737, 503] on div at bounding box center [737, 507] width 13 height 8
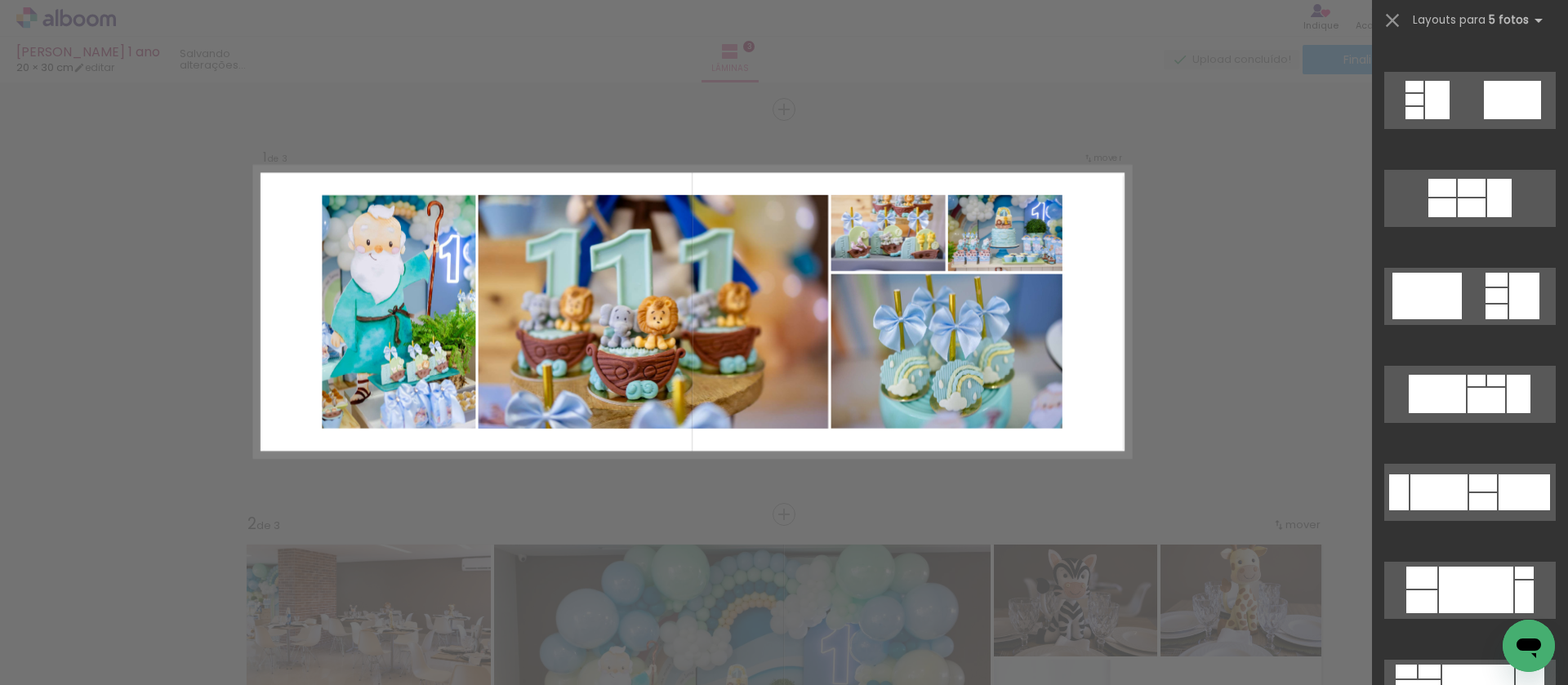
scroll to position [3085, 0]
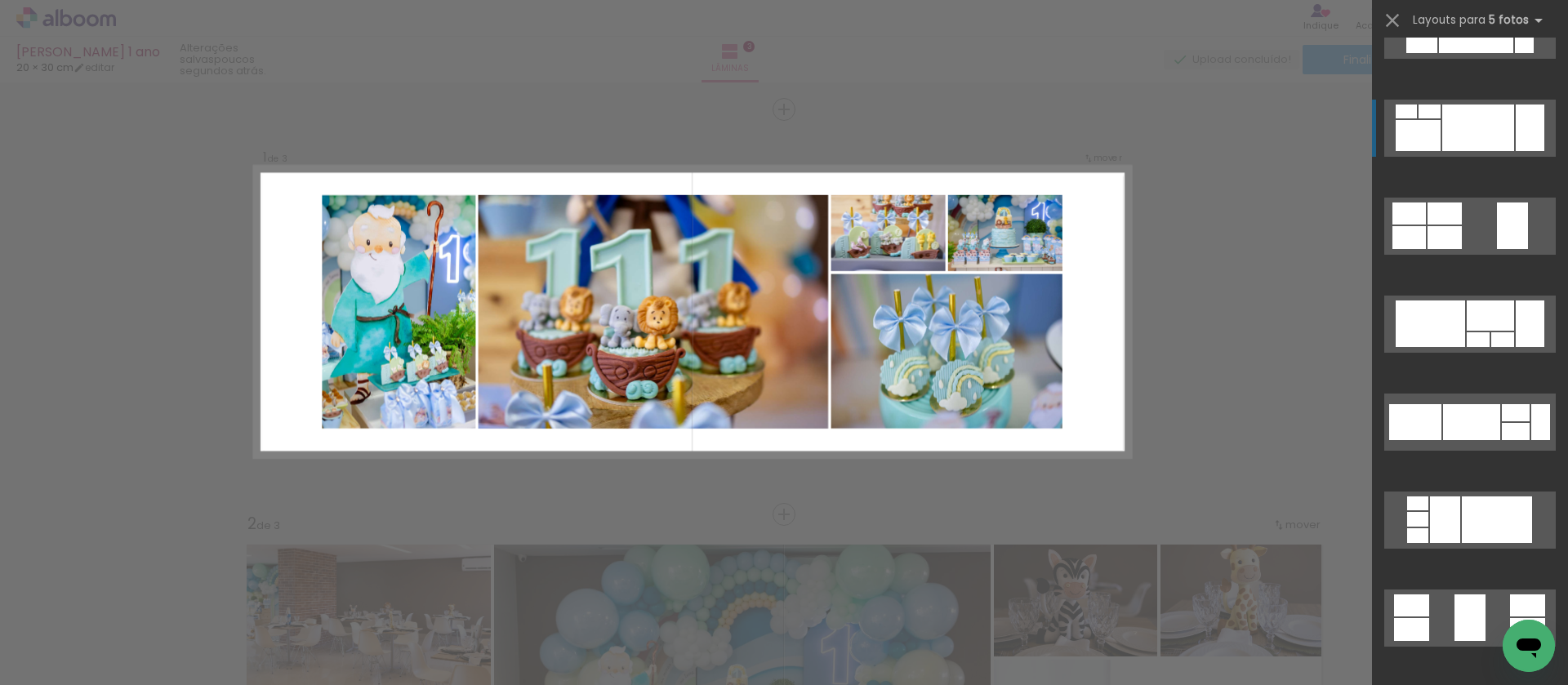
click at [1503, 116] on div at bounding box center [1478, 128] width 72 height 46
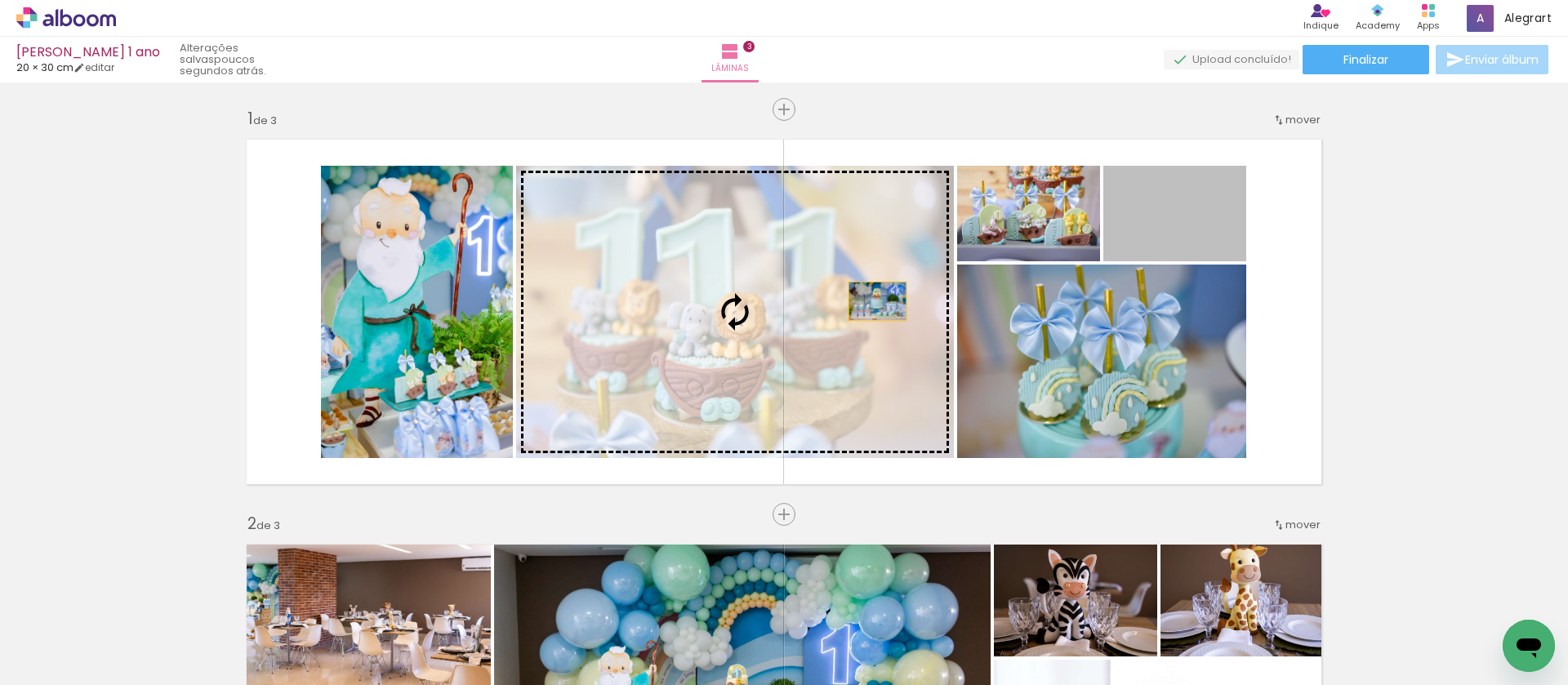
drag, startPoint x: 1201, startPoint y: 218, endPoint x: 837, endPoint y: 311, distance: 375.7
click at [0, 0] on slot at bounding box center [0, 0] width 0 height 0
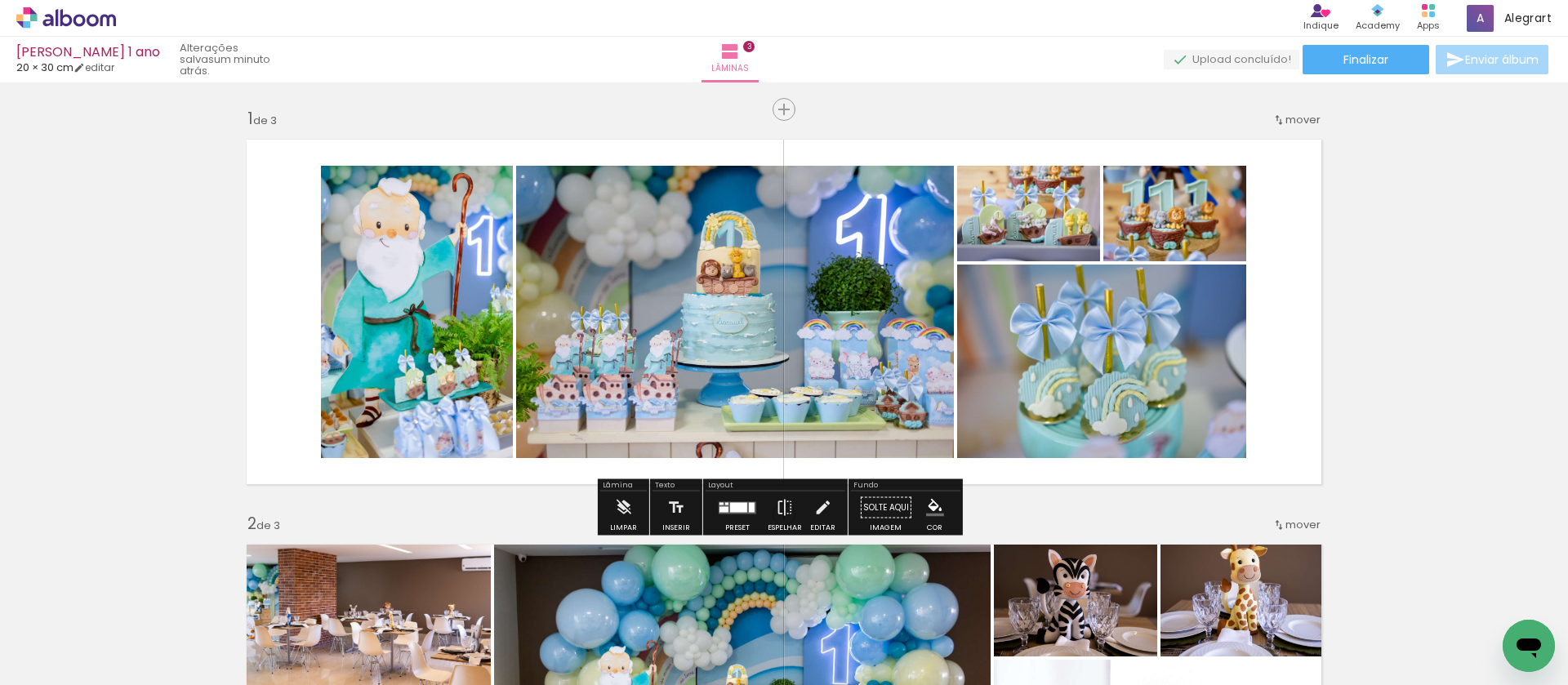
scroll to position [0, 3420]
drag, startPoint x: 510, startPoint y: 677, endPoint x: 13, endPoint y: 13, distance: 829.4
click at [68, 663] on span "Adicionar Fotos" at bounding box center [58, 663] width 49 height 18
click at [0, 0] on input "file" at bounding box center [0, 0] width 0 height 0
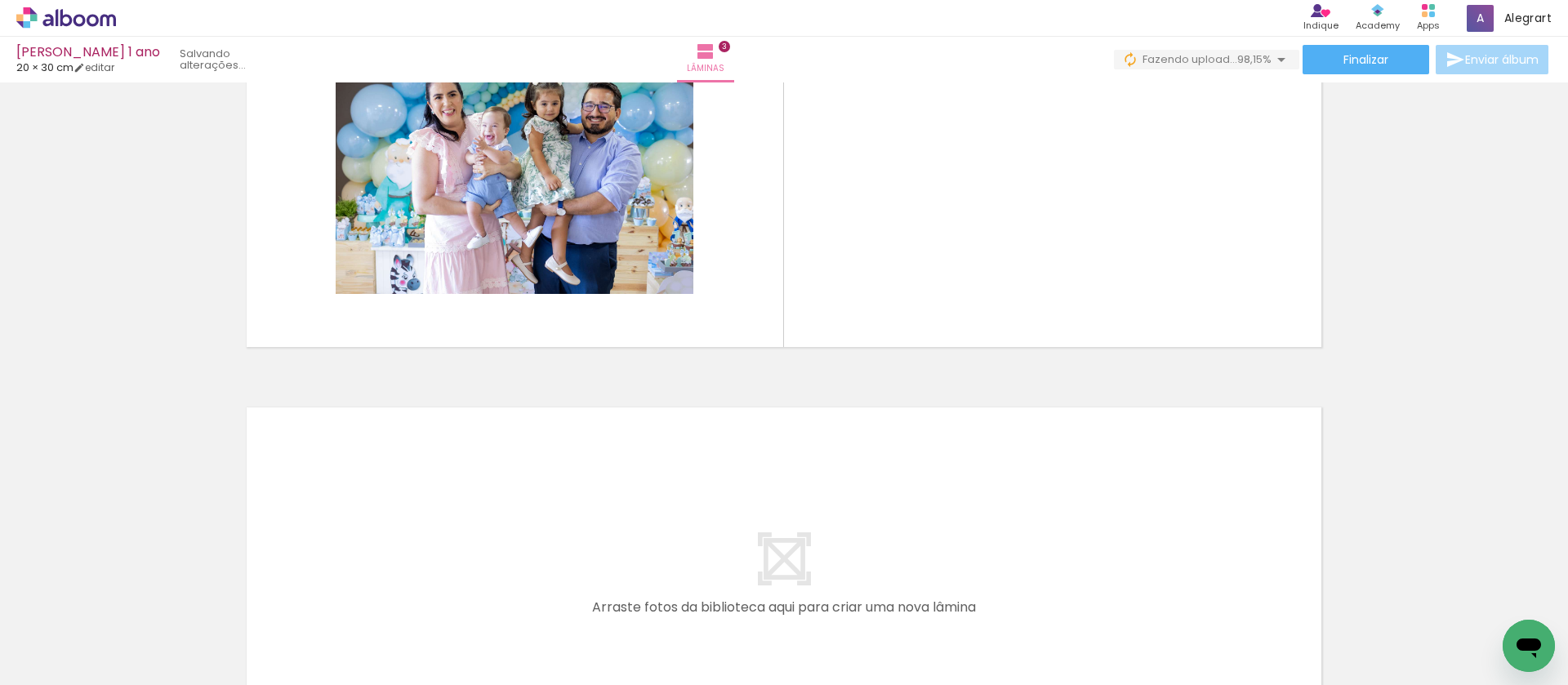
scroll to position [1099, 0]
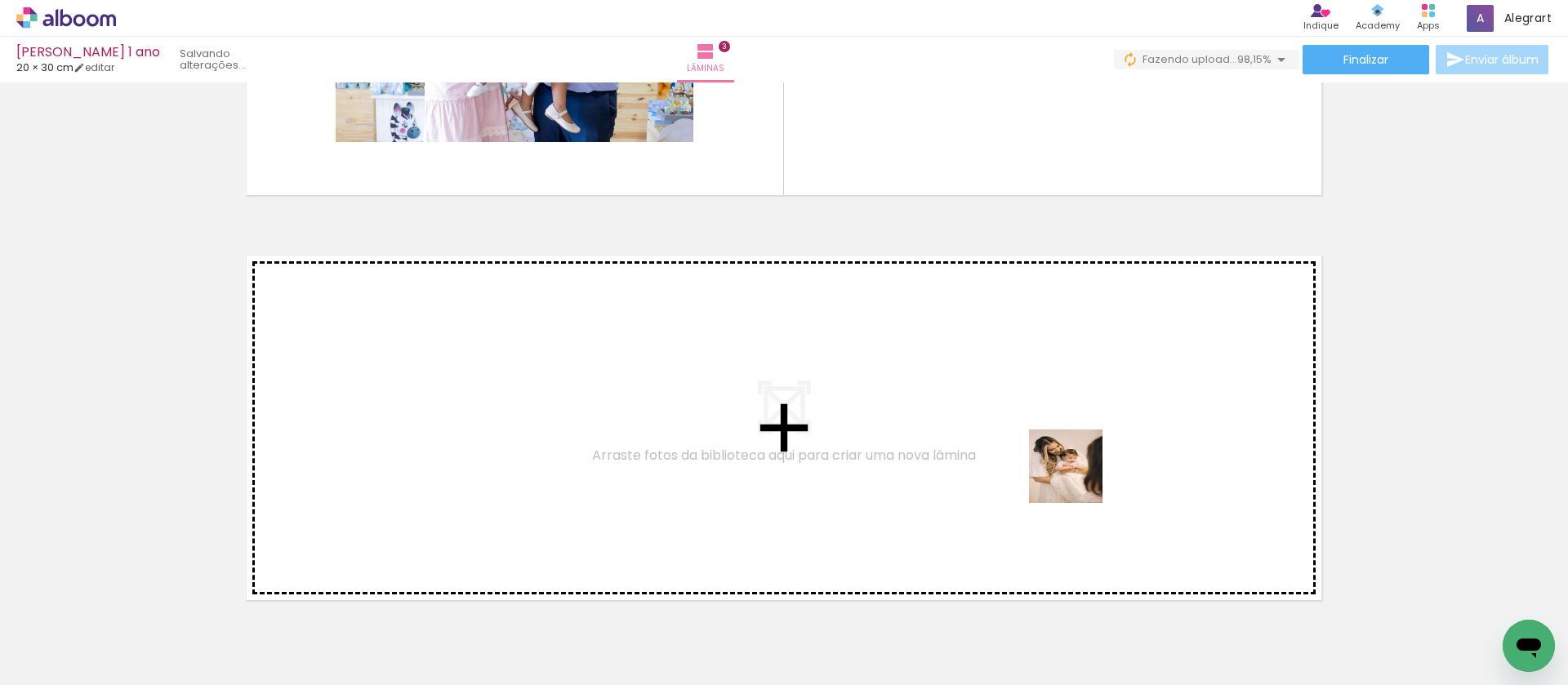
drag, startPoint x: 1493, startPoint y: 607, endPoint x: 1078, endPoint y: 478, distance: 434.6
click at [1078, 478] on quentale-workspace at bounding box center [784, 342] width 1568 height 685
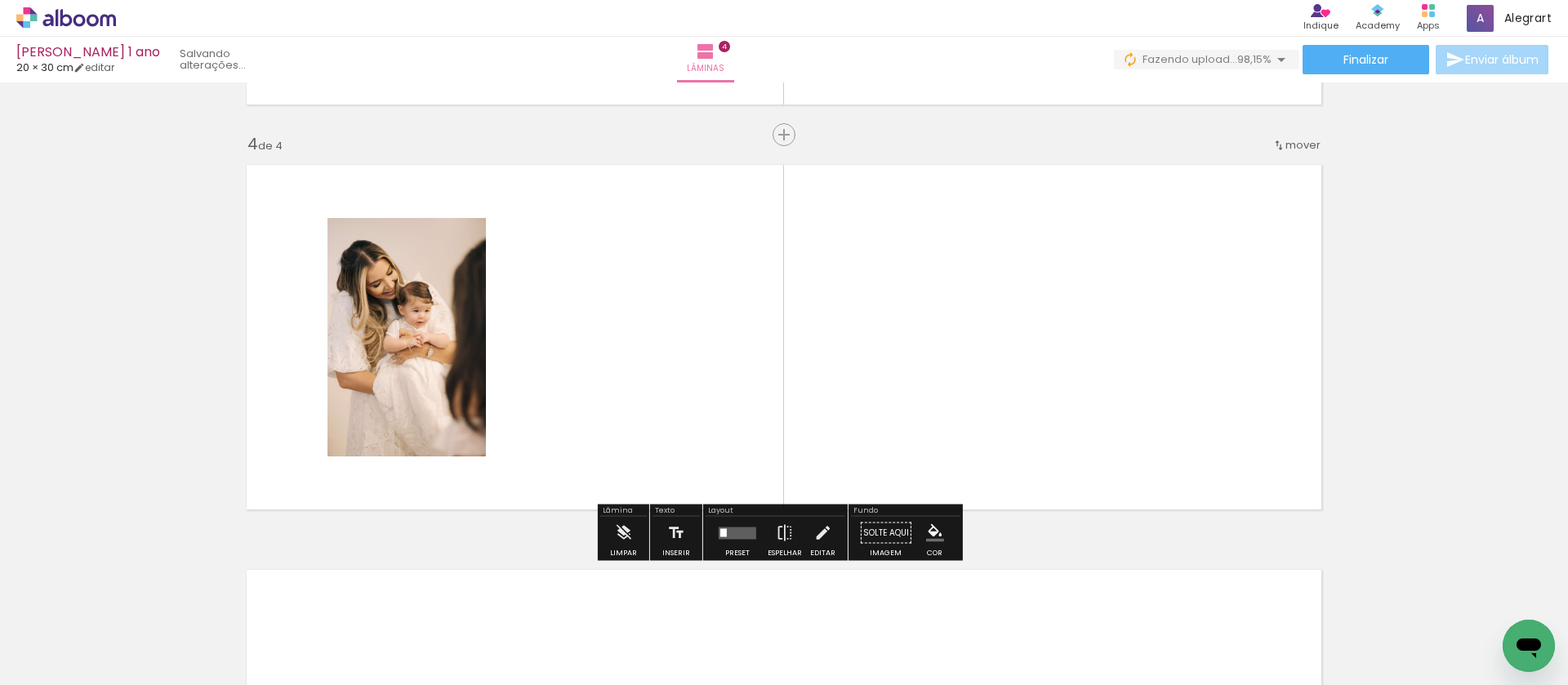
scroll to position [1195, 0]
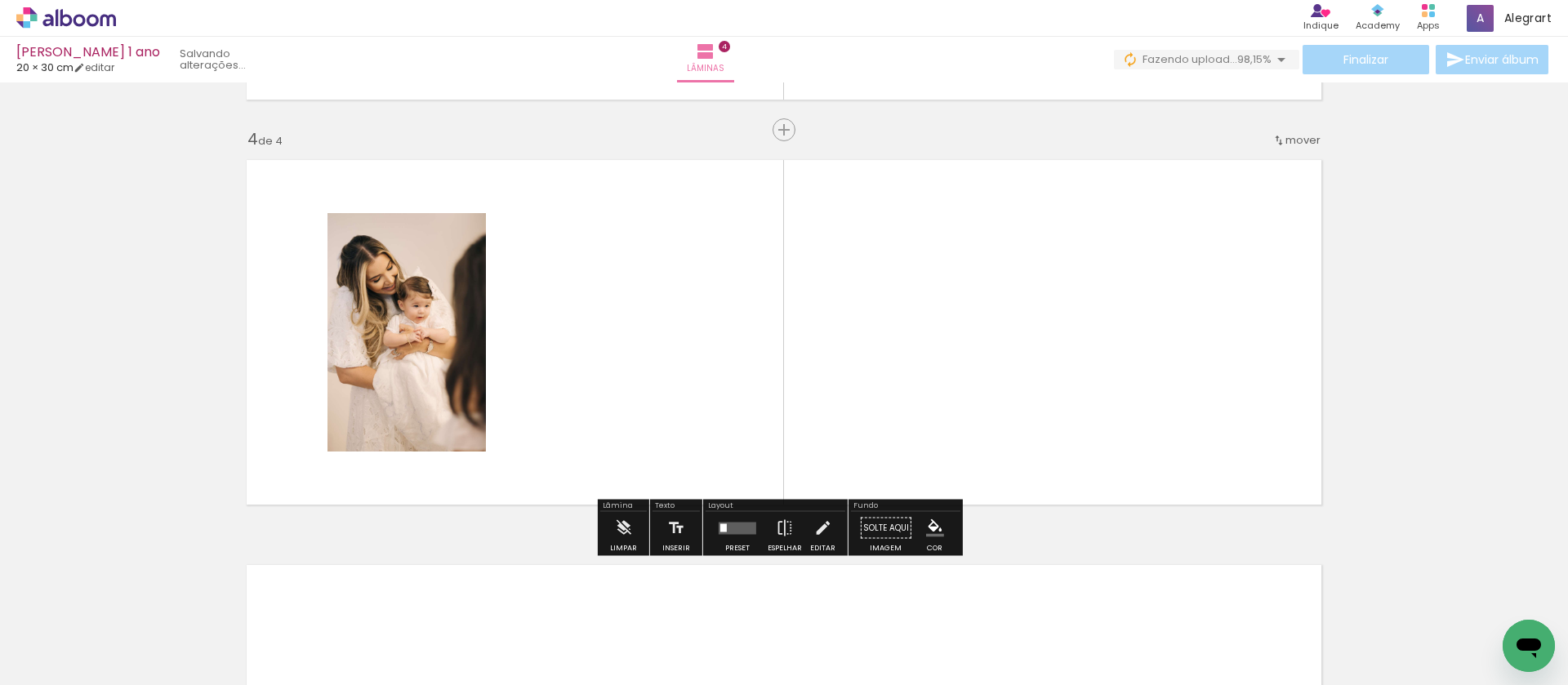
click at [1511, 627] on div "Abrir janela de mensagens" at bounding box center [1529, 646] width 49 height 49
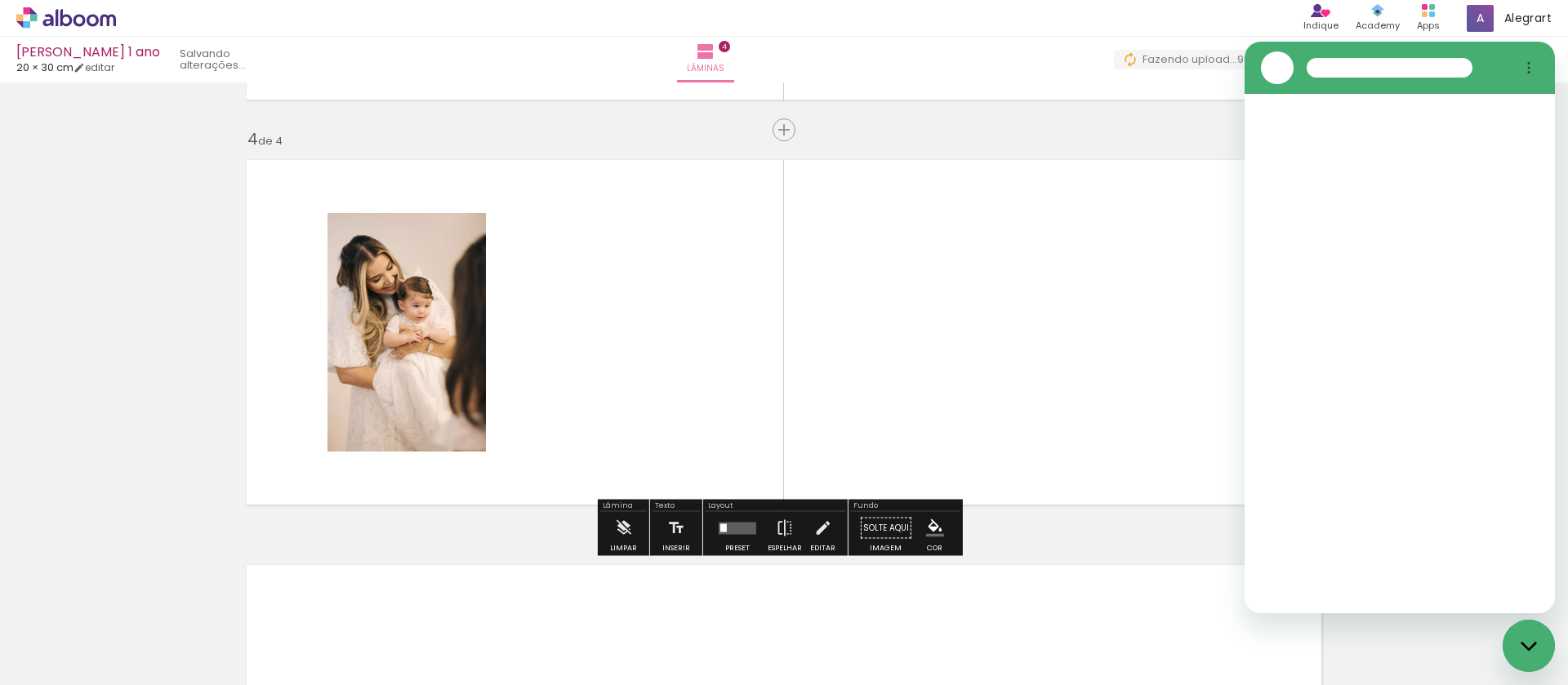
scroll to position [0, 0]
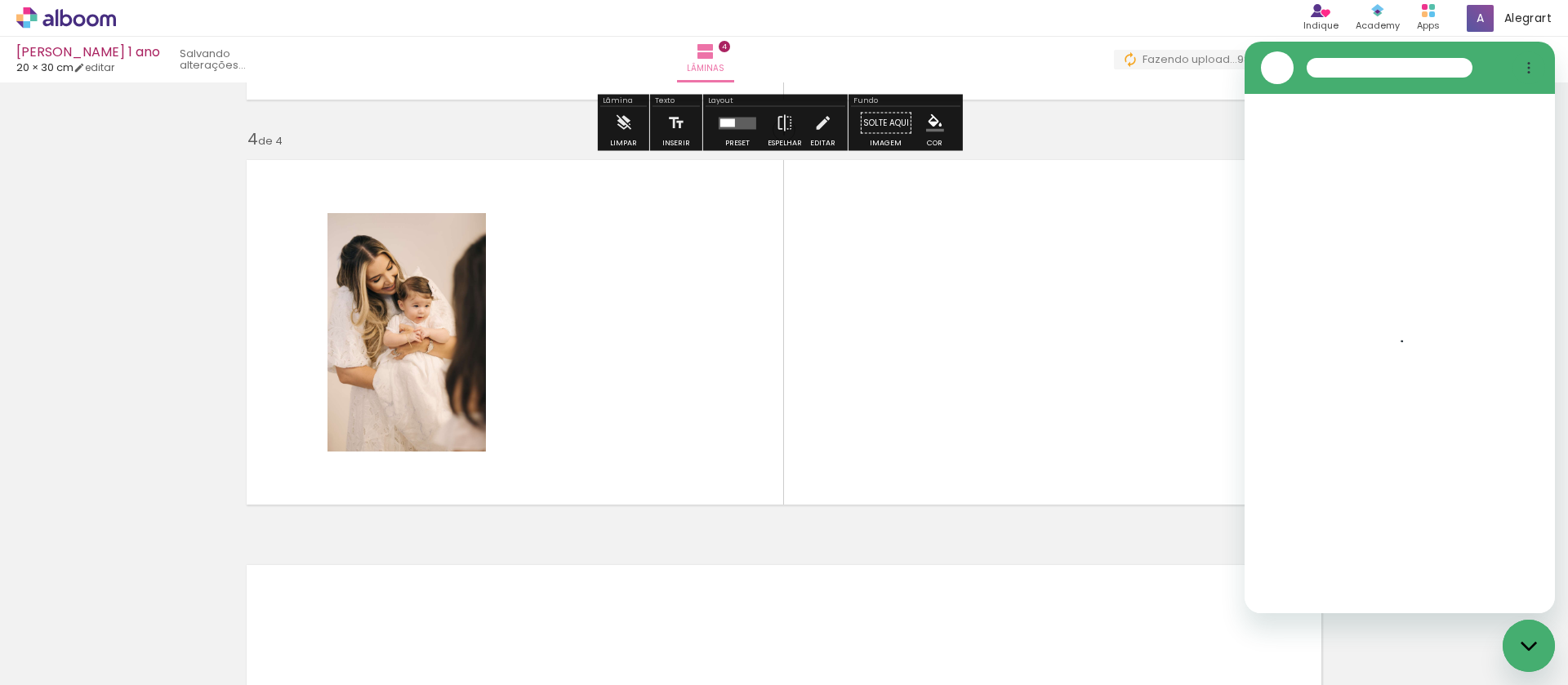
click at [1210, 62] on span "Fazendo upload..." at bounding box center [1190, 59] width 94 height 15
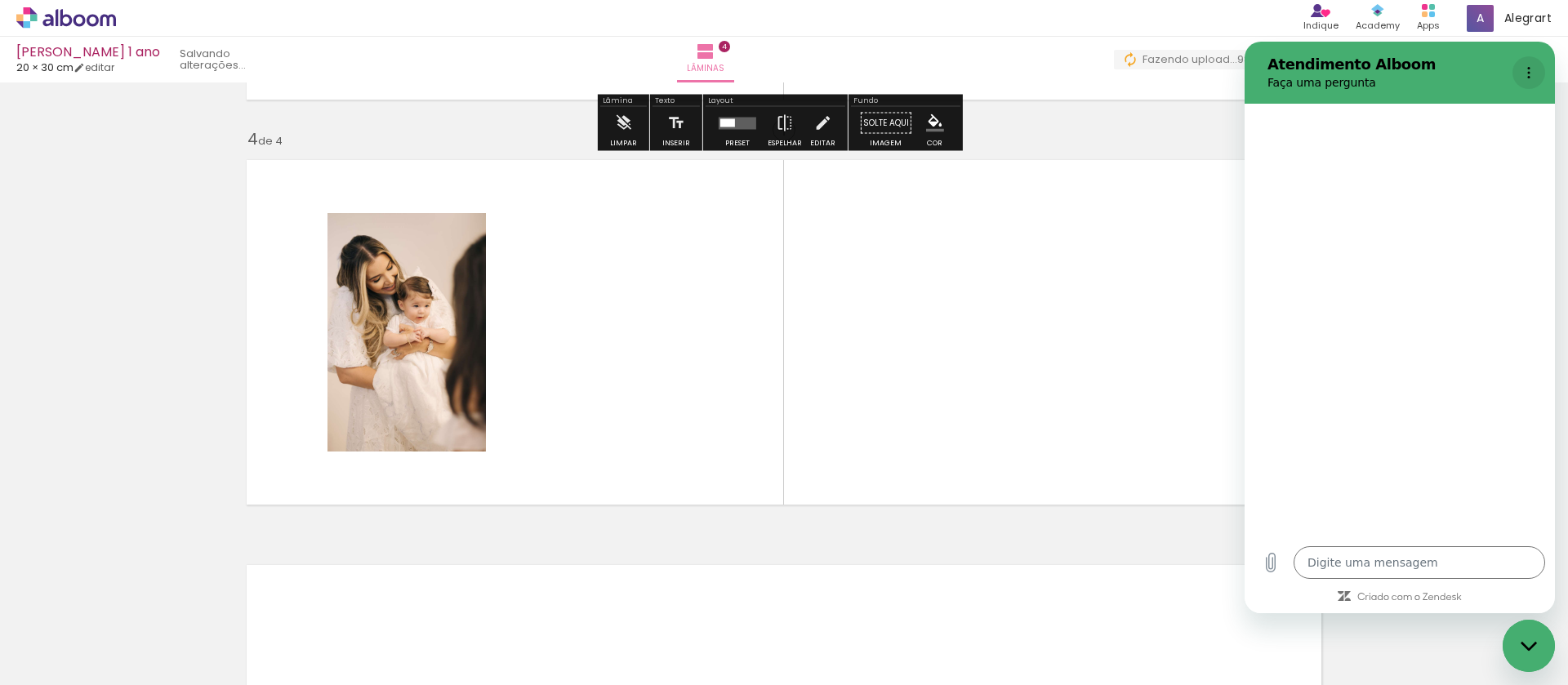
click at [1536, 70] on button "Menu de opções" at bounding box center [1529, 73] width 33 height 33
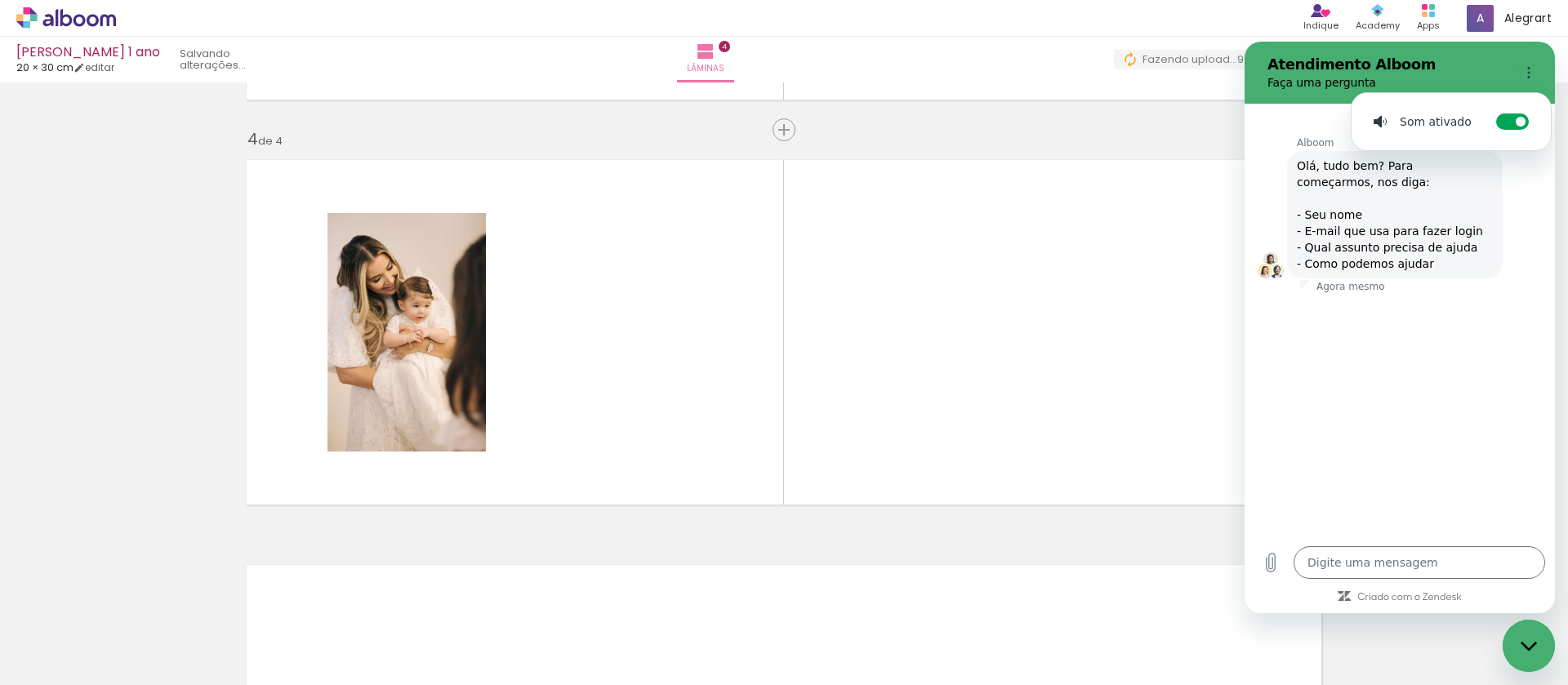
drag, startPoint x: 1463, startPoint y: 48, endPoint x: 2648, endPoint y: 76, distance: 1185.3
click at [1463, 48] on section "Atendimento Alboom Faça uma pergunta Som ativado Alternar notificações sonoras" at bounding box center [1400, 72] width 310 height 62
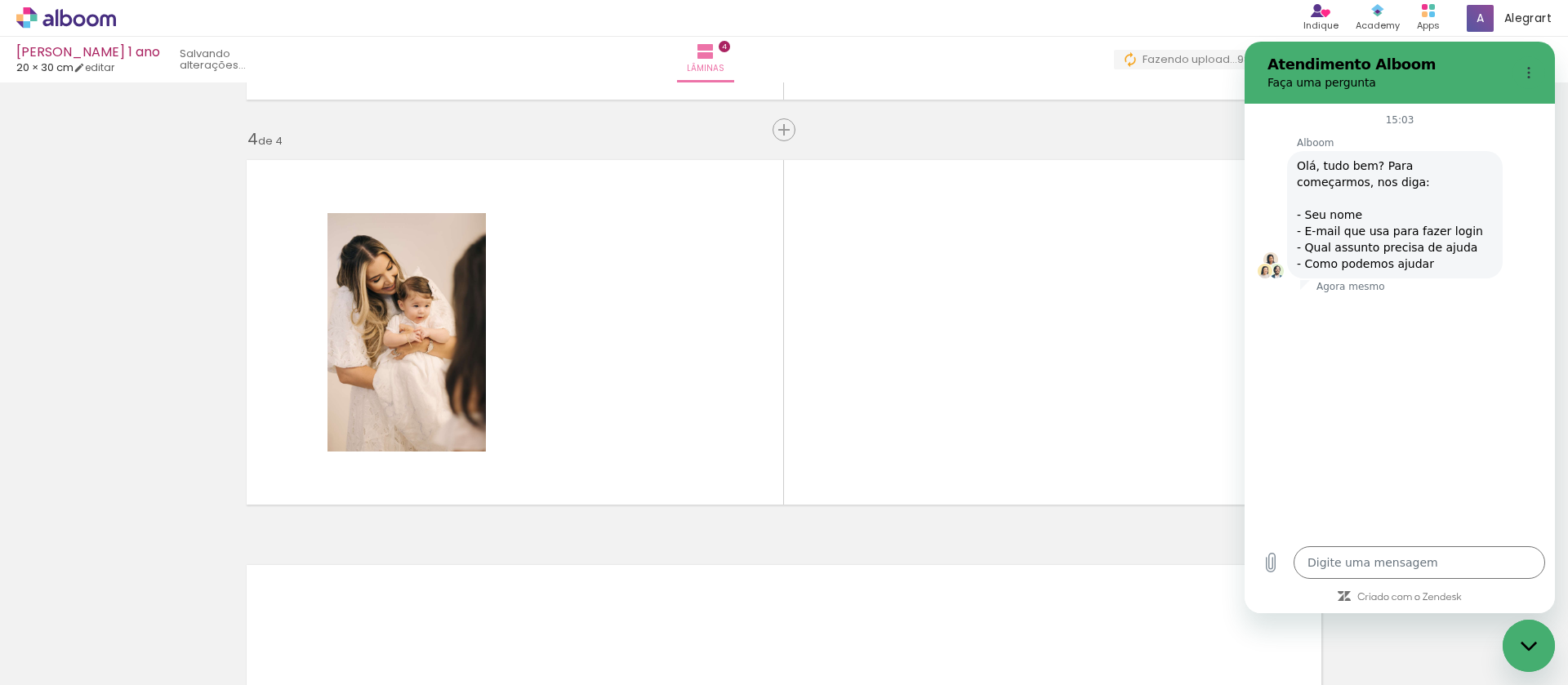
type textarea "x"
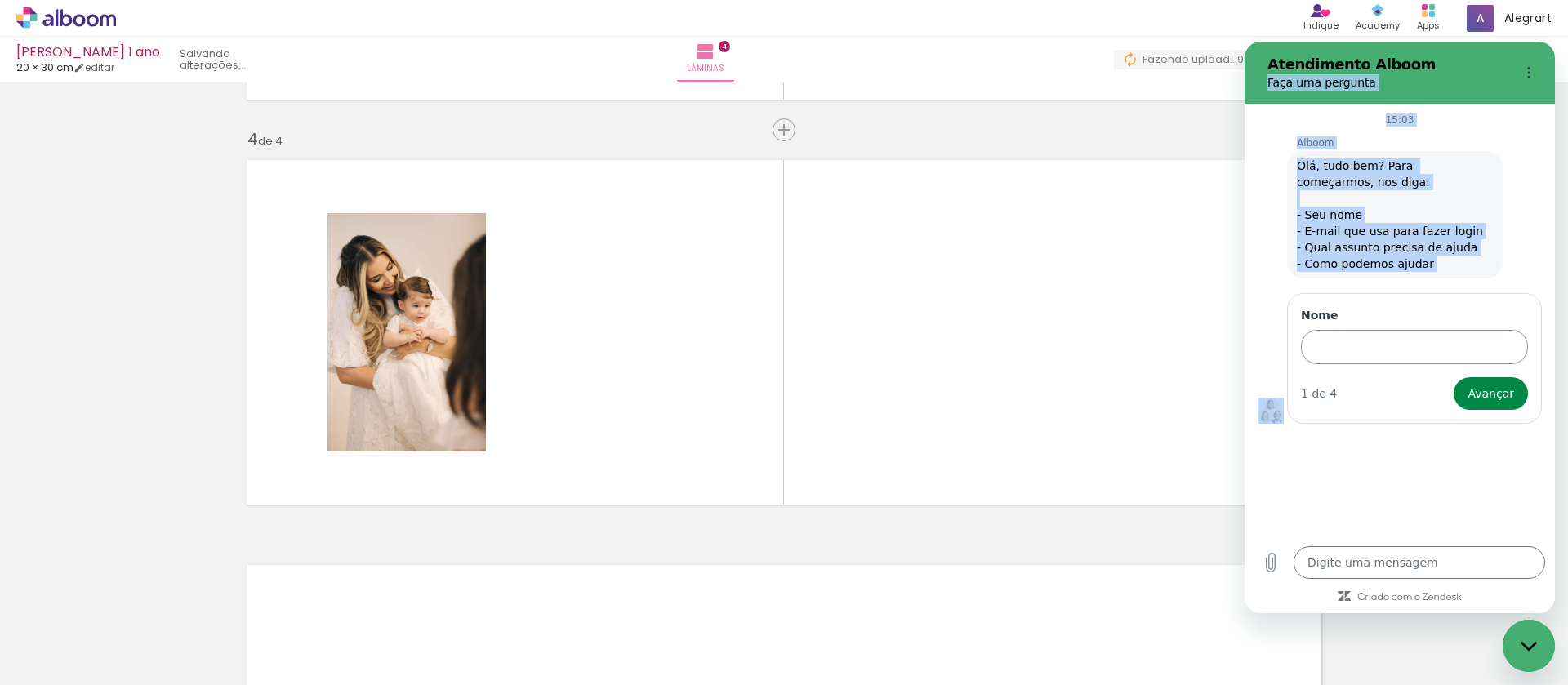
drag, startPoint x: 1415, startPoint y: 216, endPoint x: 1437, endPoint y: 339, distance: 125.0
click at [1437, 363] on div "Atendimento Alboom Faça uma pergunta 15:03 Alboom Alboom diz: Olá, tudo bem? Pa…" at bounding box center [1400, 327] width 310 height 571
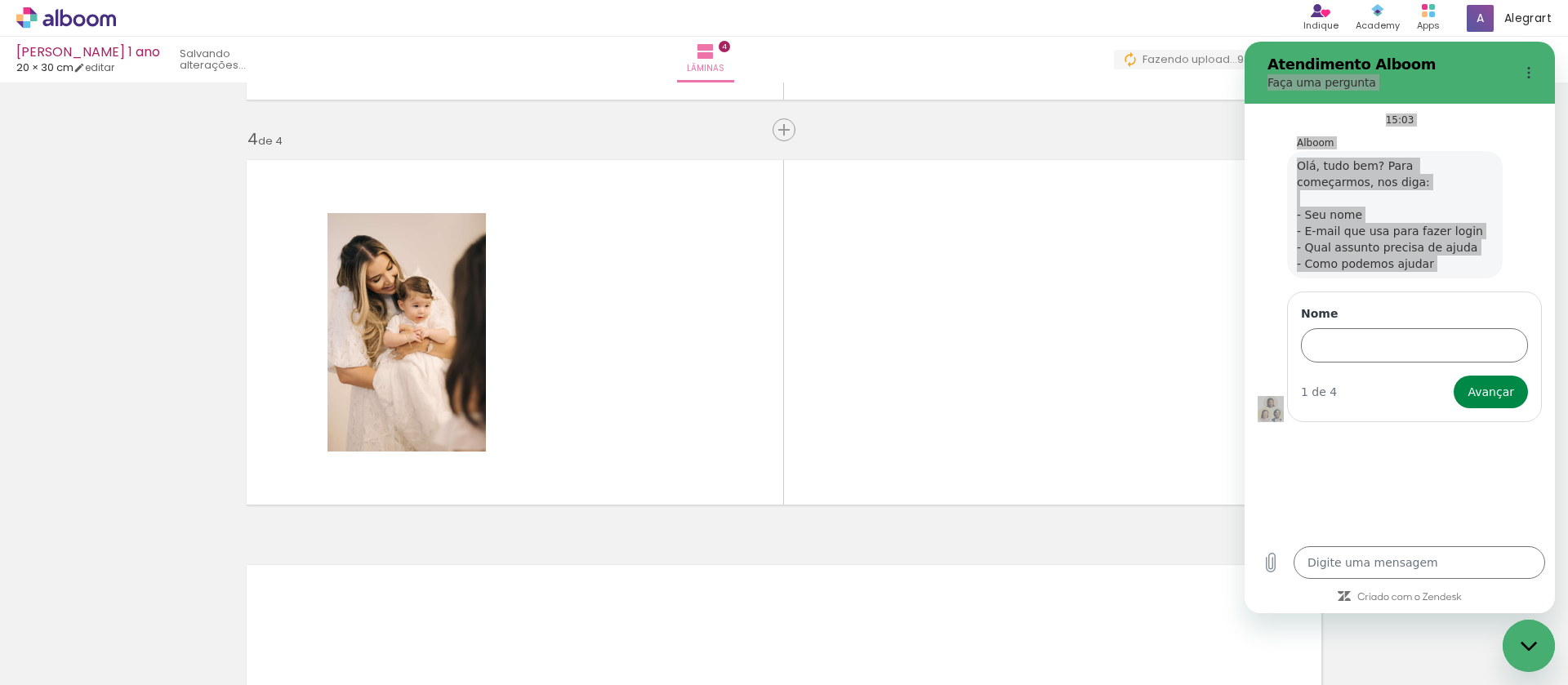
click at [1431, 41] on iframe at bounding box center [1400, 327] width 310 height 571
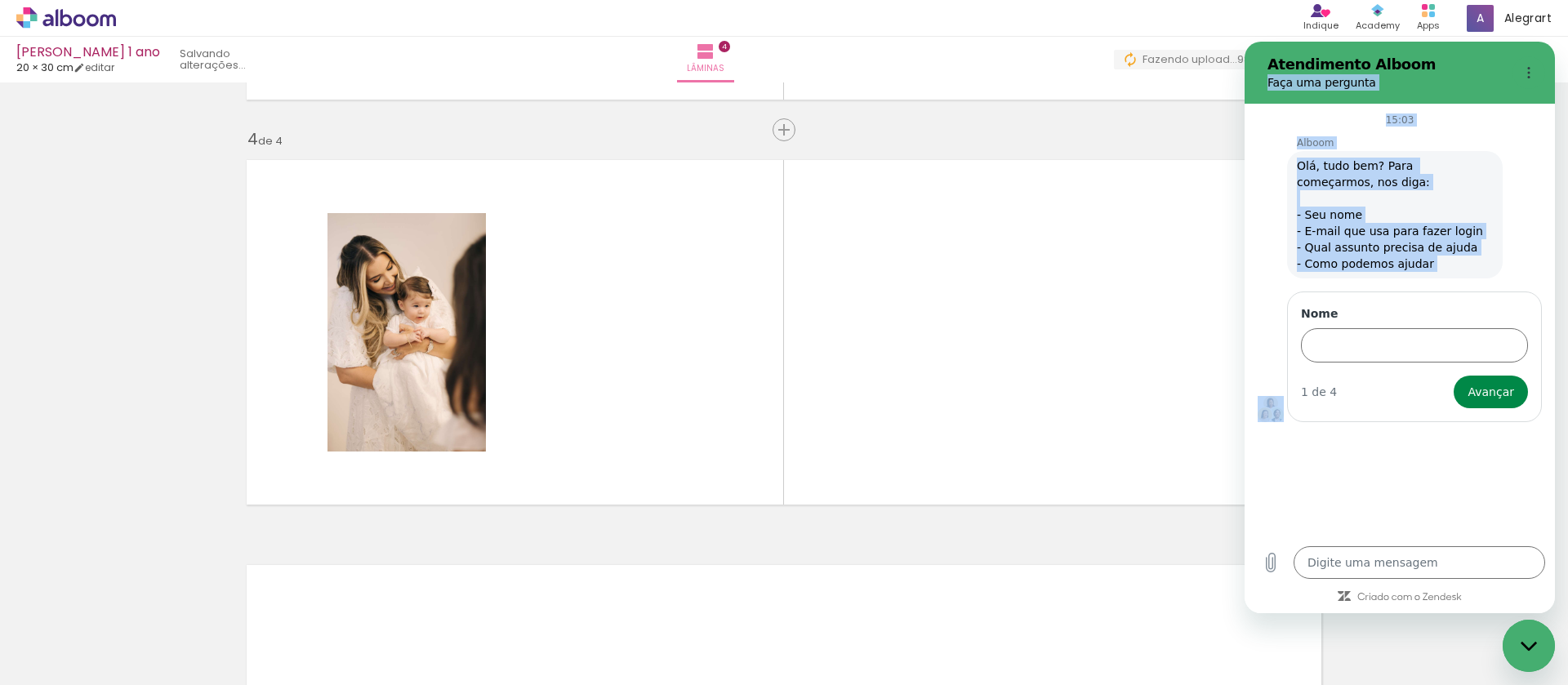
click at [1450, 63] on h2 "Atendimento Alboom" at bounding box center [1387, 64] width 239 height 19
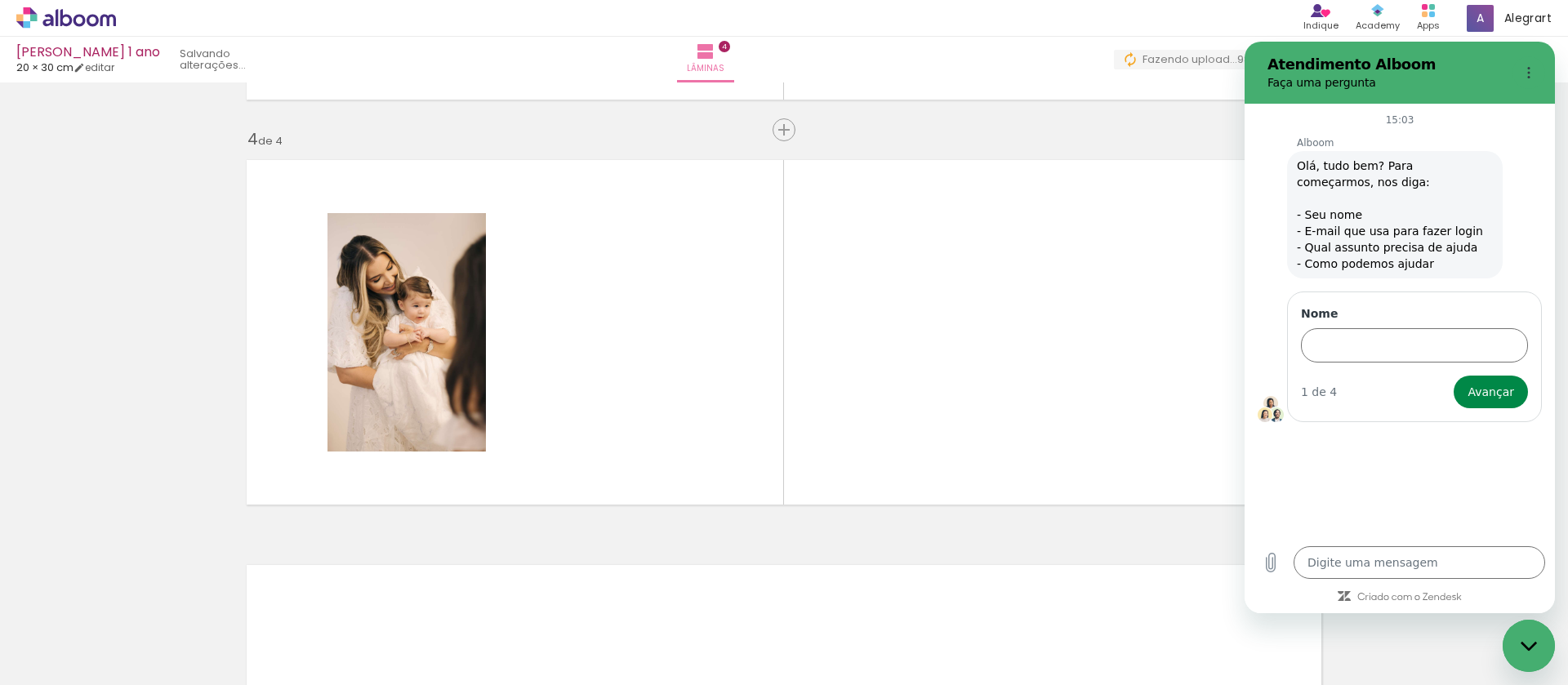
click at [1509, 78] on div at bounding box center [1526, 73] width 39 height 33
click at [1532, 71] on icon "Menu de opções" at bounding box center [1529, 73] width 13 height 13
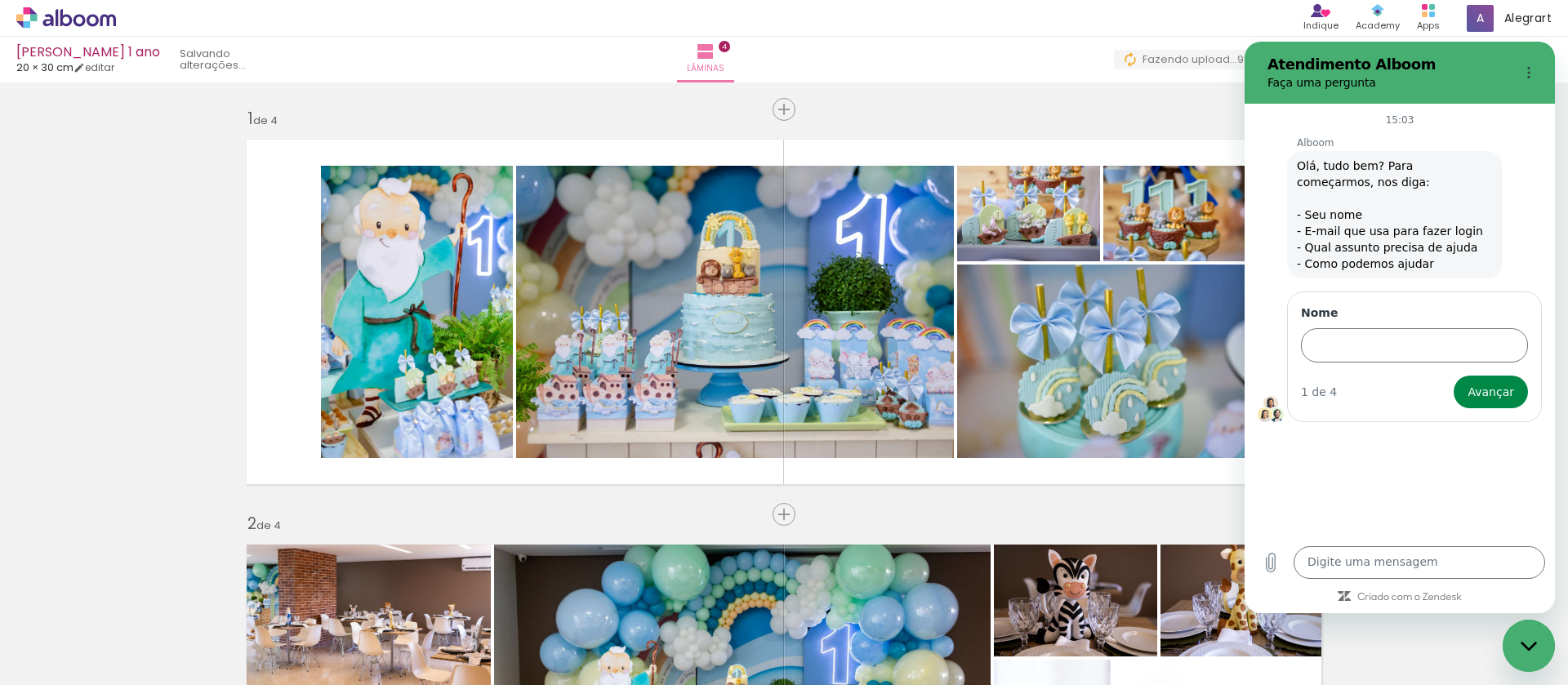
scroll to position [1195, 0]
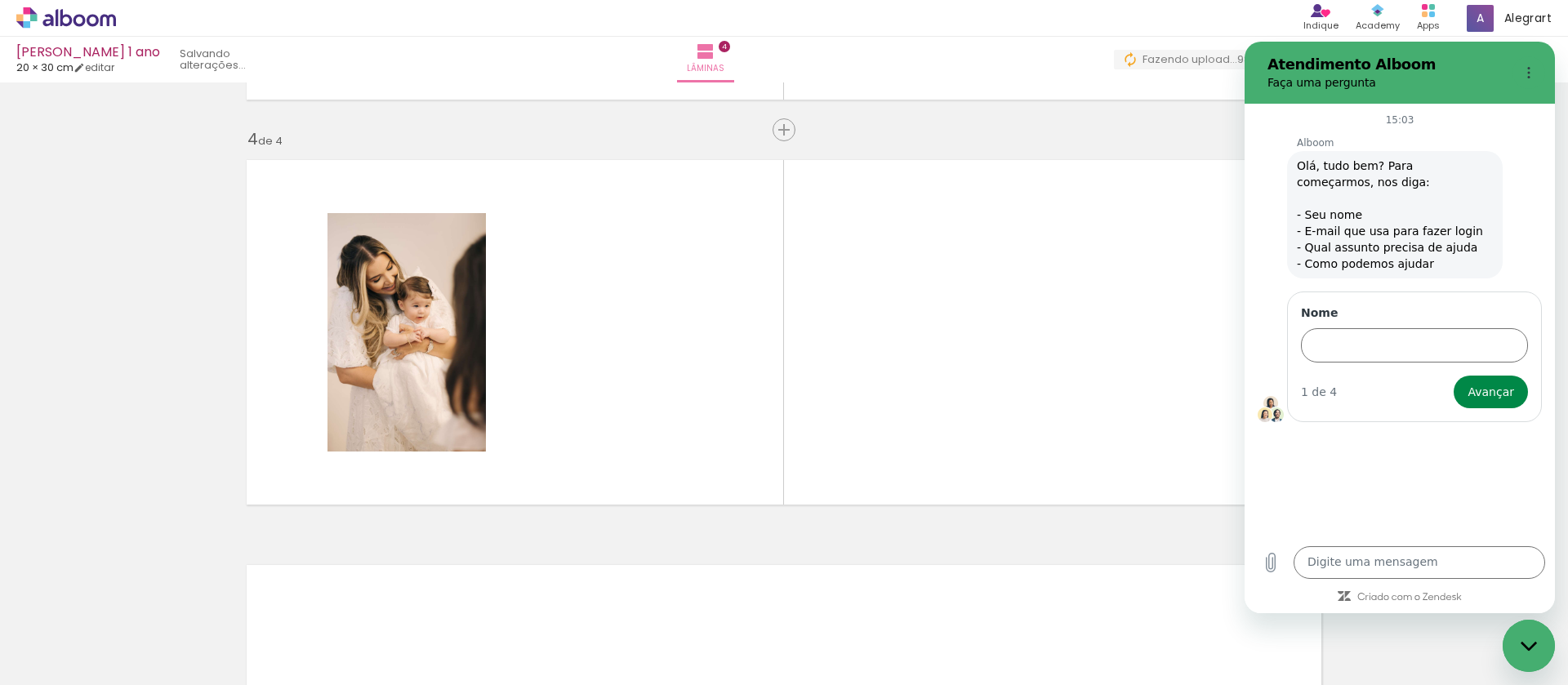
click at [1390, 55] on h2 "Atendimento Alboom" at bounding box center [1387, 64] width 239 height 19
click at [1336, 58] on h2 "Atendimento Alboom" at bounding box center [1387, 64] width 239 height 19
click at [1115, 62] on div "Finalizar Enviar álbum" at bounding box center [1333, 60] width 438 height 30
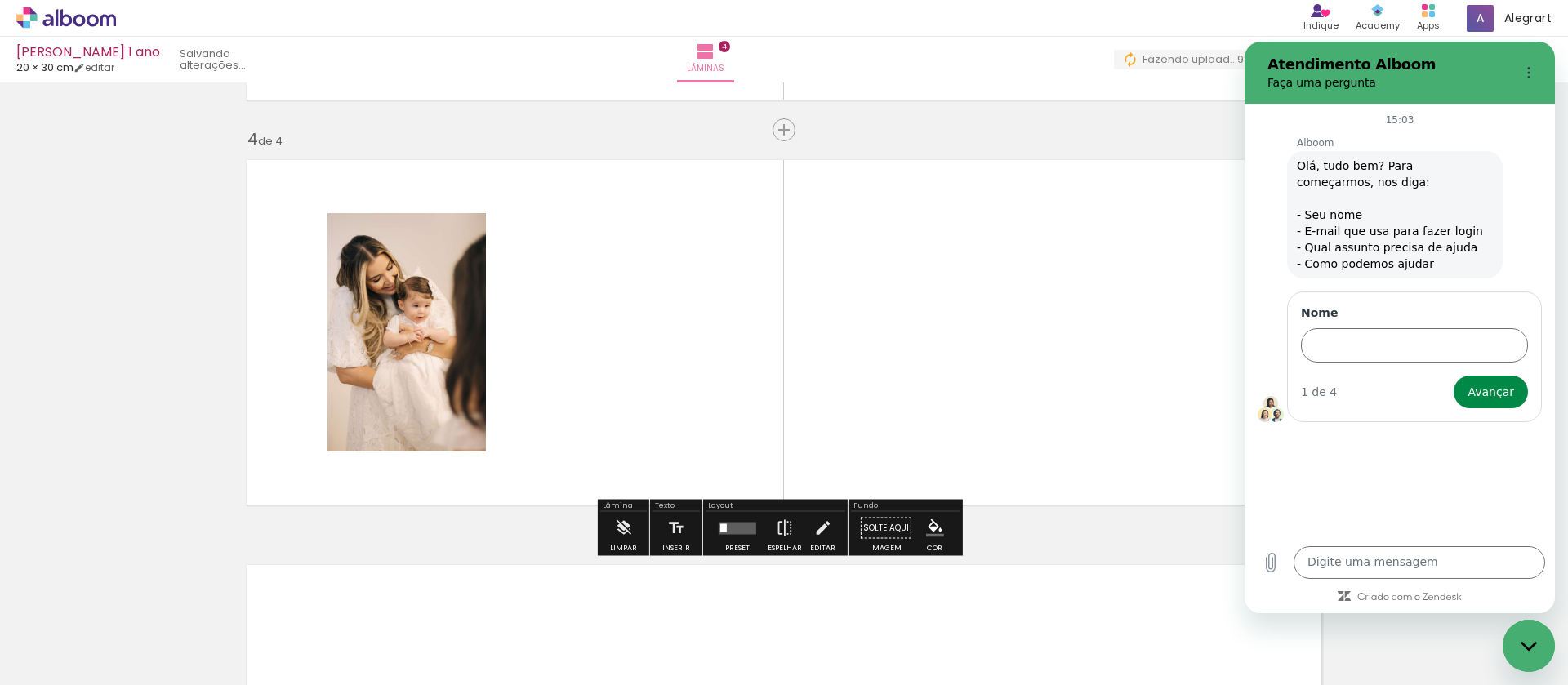
click at [1093, 150] on quentale-layouter at bounding box center [784, 332] width 1094 height 365
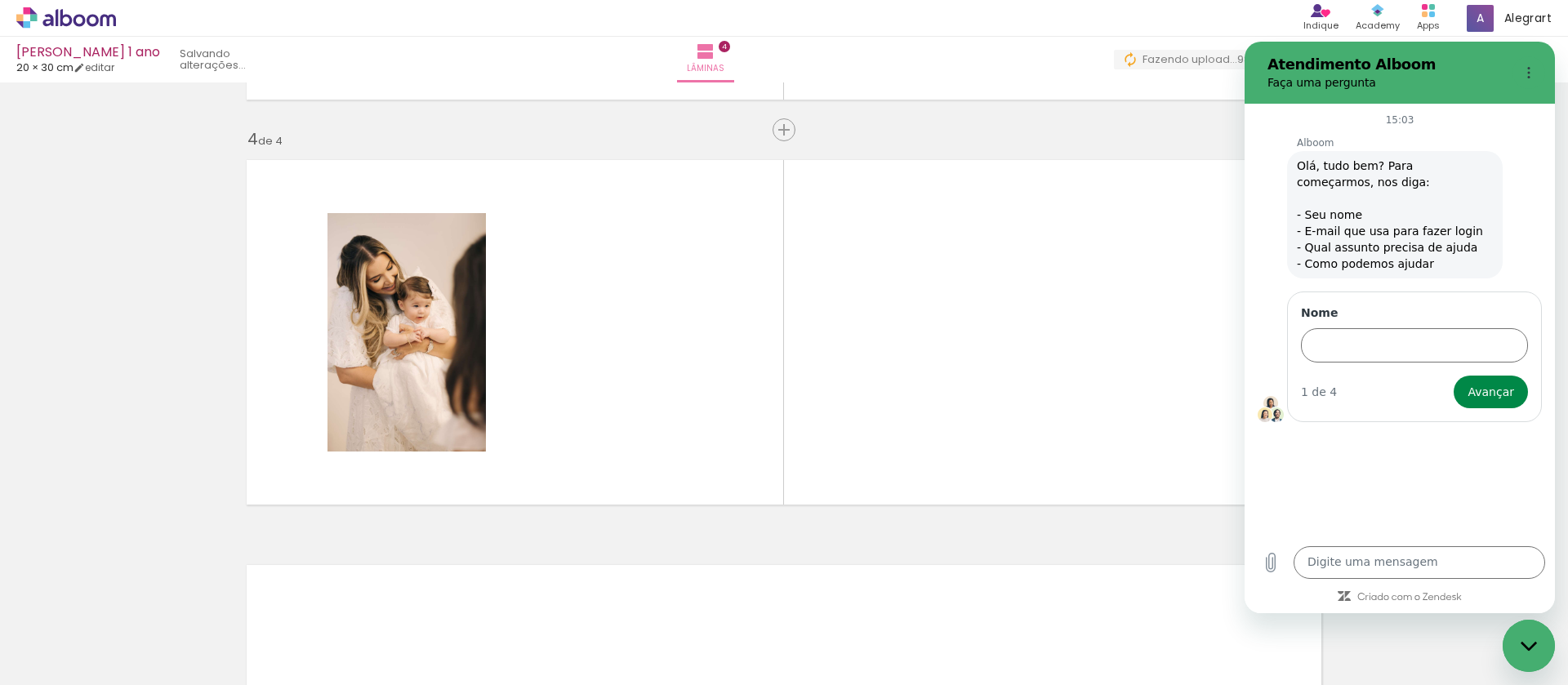
drag, startPoint x: 1530, startPoint y: 633, endPoint x: 1520, endPoint y: 622, distance: 14.9
click at [1530, 634] on div "Fechar janela de mensagens" at bounding box center [1529, 646] width 49 height 49
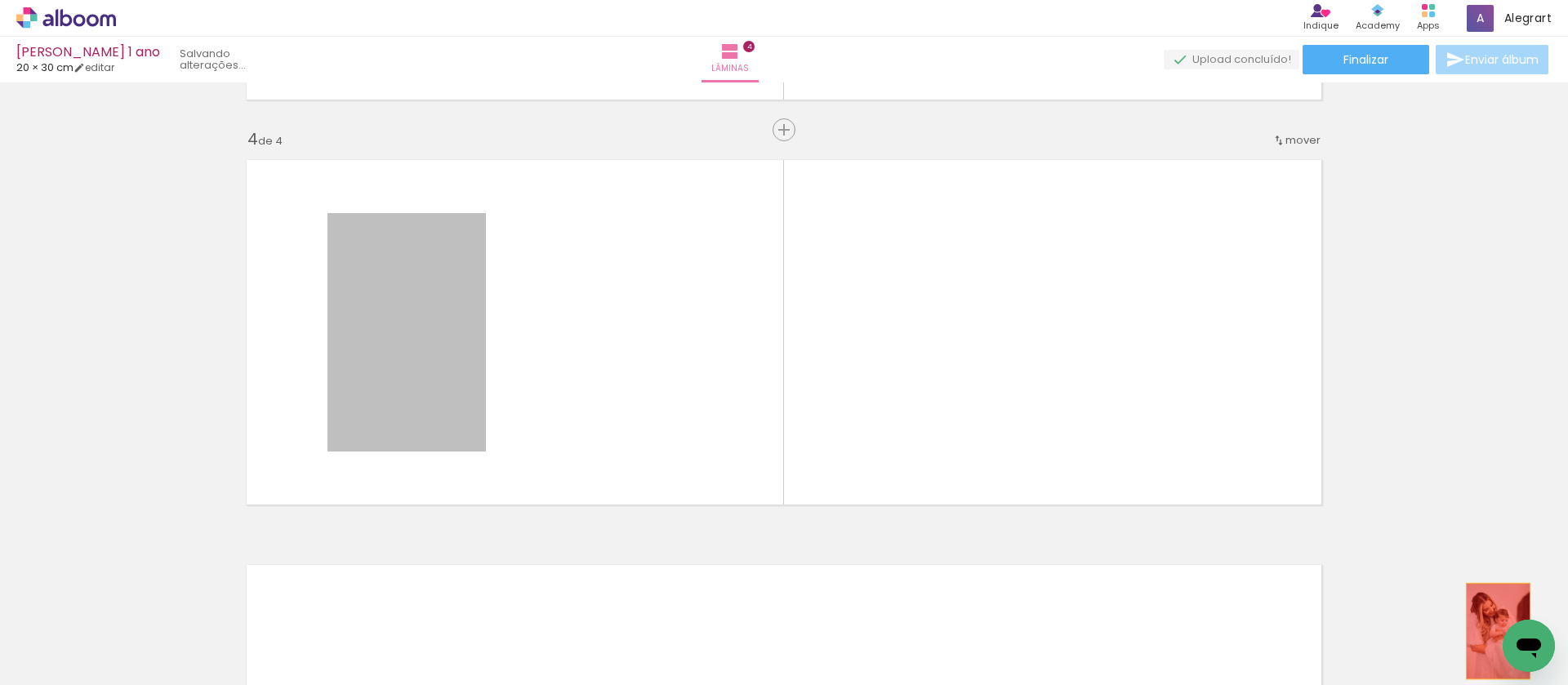
drag, startPoint x: 398, startPoint y: 310, endPoint x: 1493, endPoint y: 631, distance: 1141.1
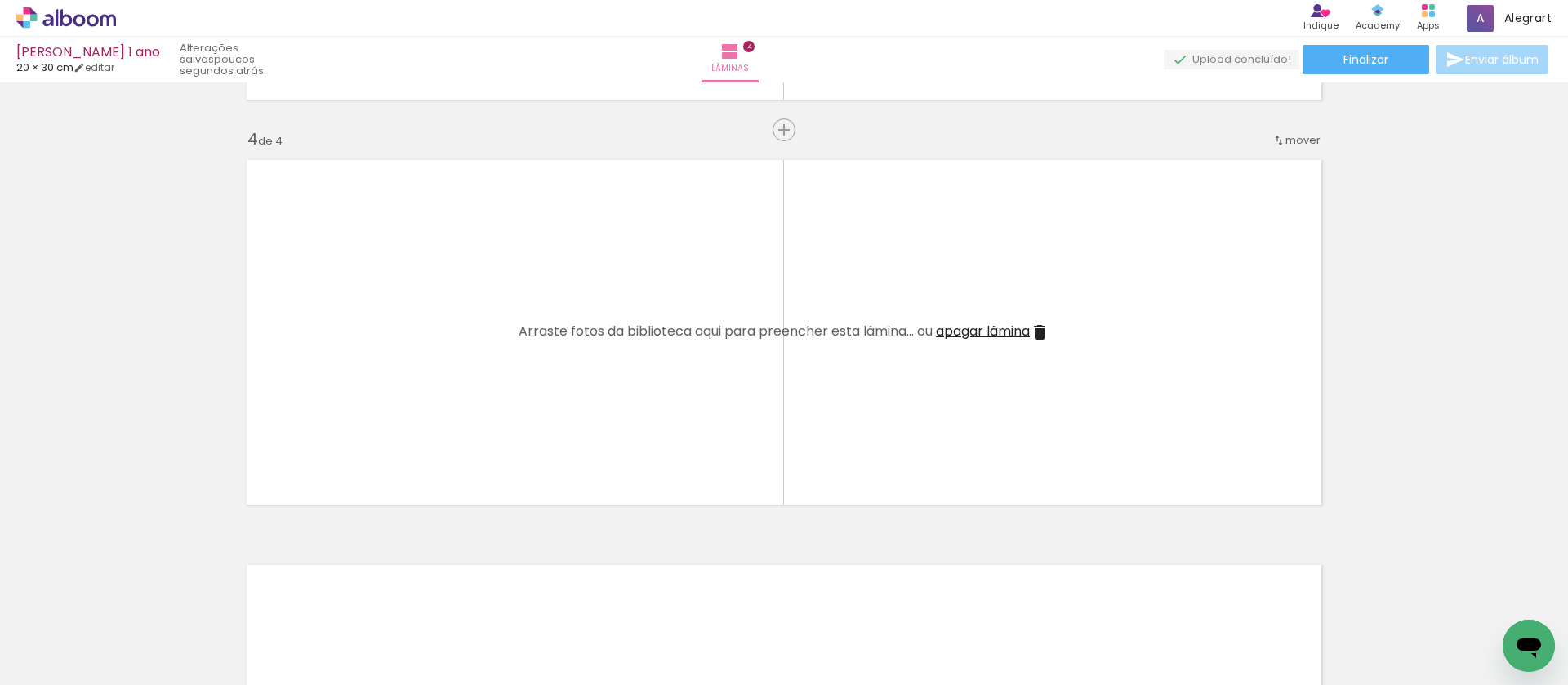
drag, startPoint x: 1038, startPoint y: 336, endPoint x: 1288, endPoint y: 415, distance: 262.2
click at [1039, 336] on iron-icon at bounding box center [1040, 332] width 19 height 19
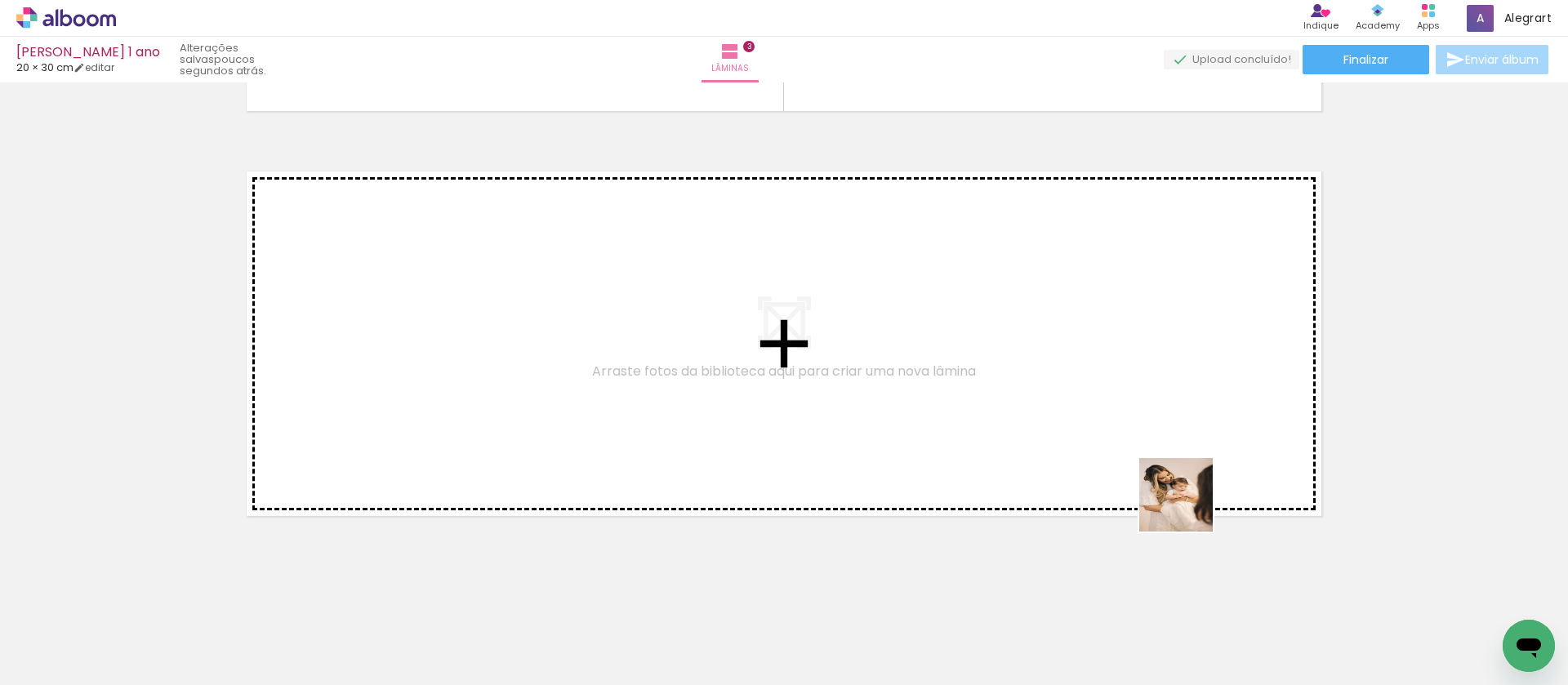
drag, startPoint x: 1488, startPoint y: 638, endPoint x: 904, endPoint y: 426, distance: 621.3
click at [904, 426] on quentale-workspace at bounding box center [784, 342] width 1568 height 685
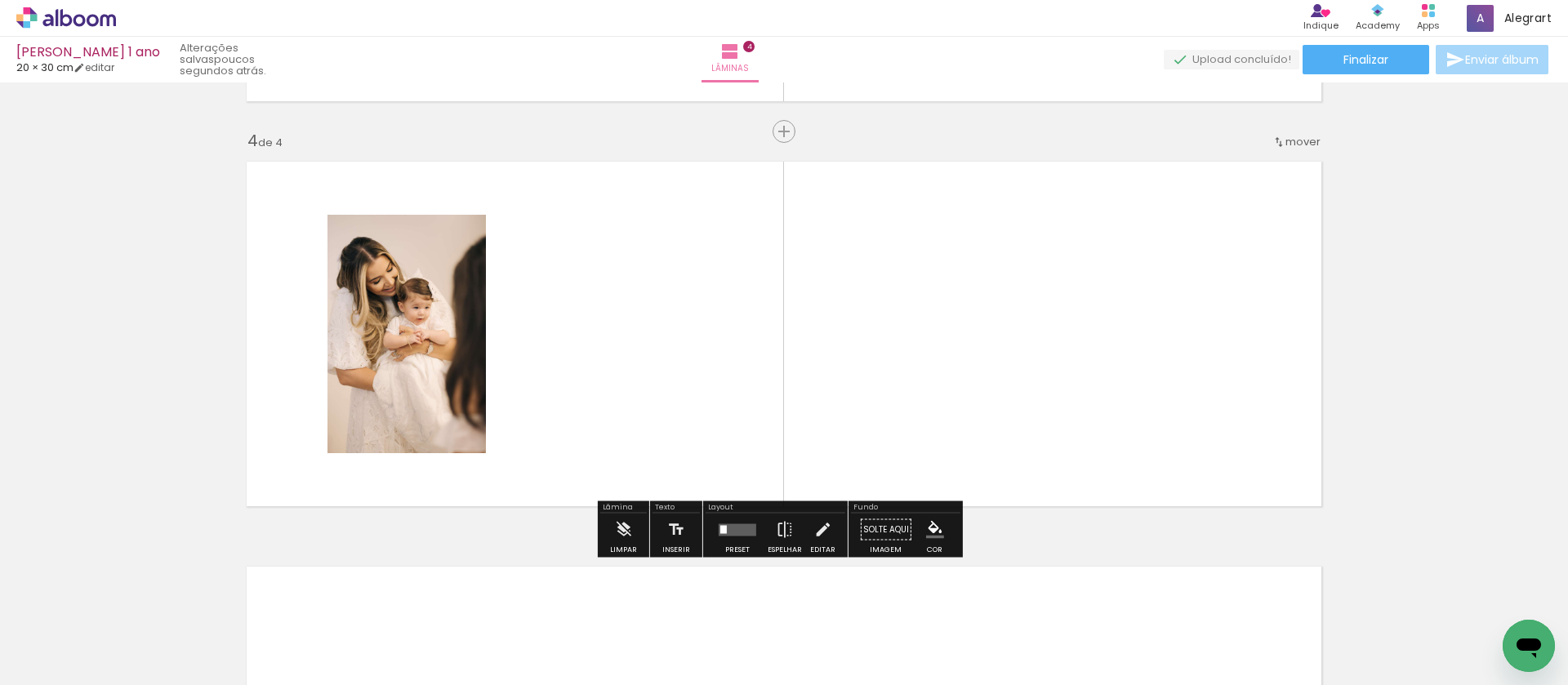
scroll to position [1195, 0]
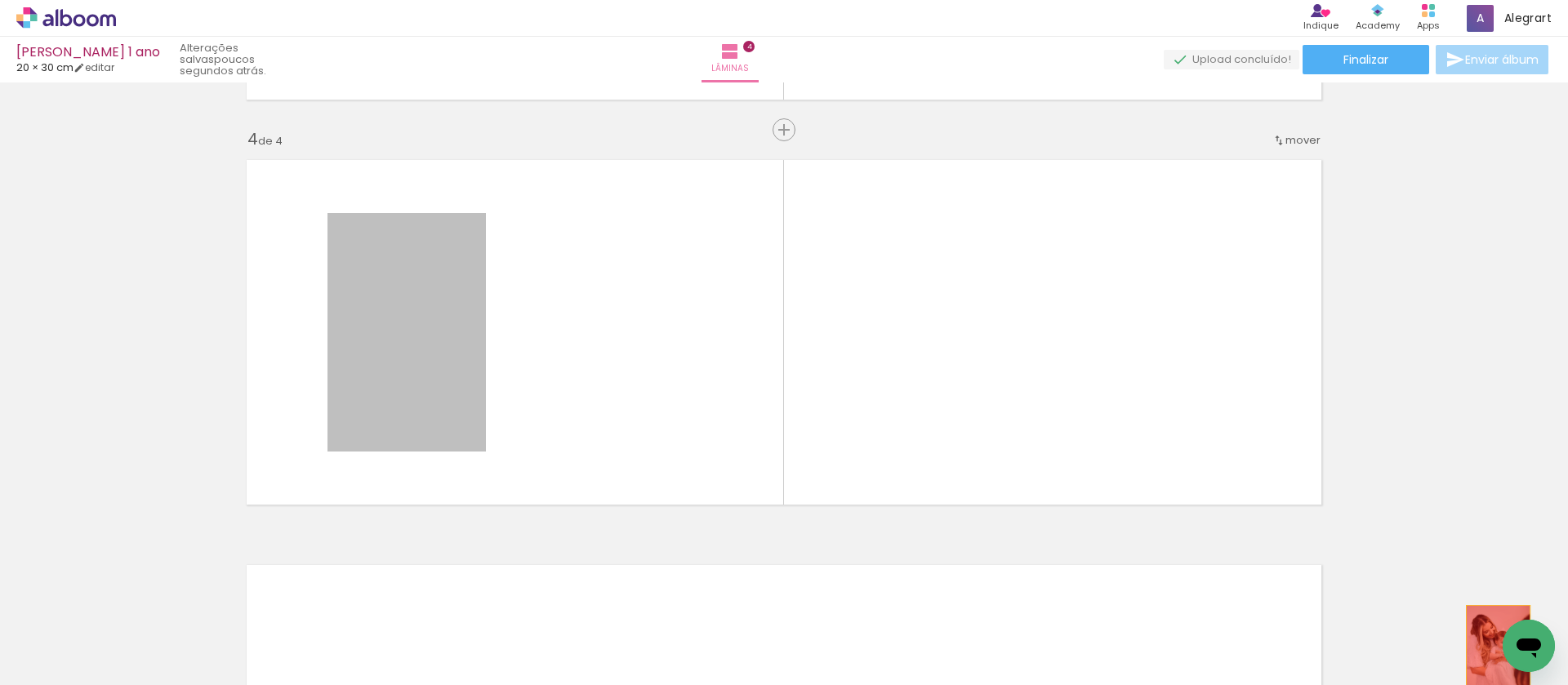
drag, startPoint x: 376, startPoint y: 267, endPoint x: 1493, endPoint y: 653, distance: 1181.8
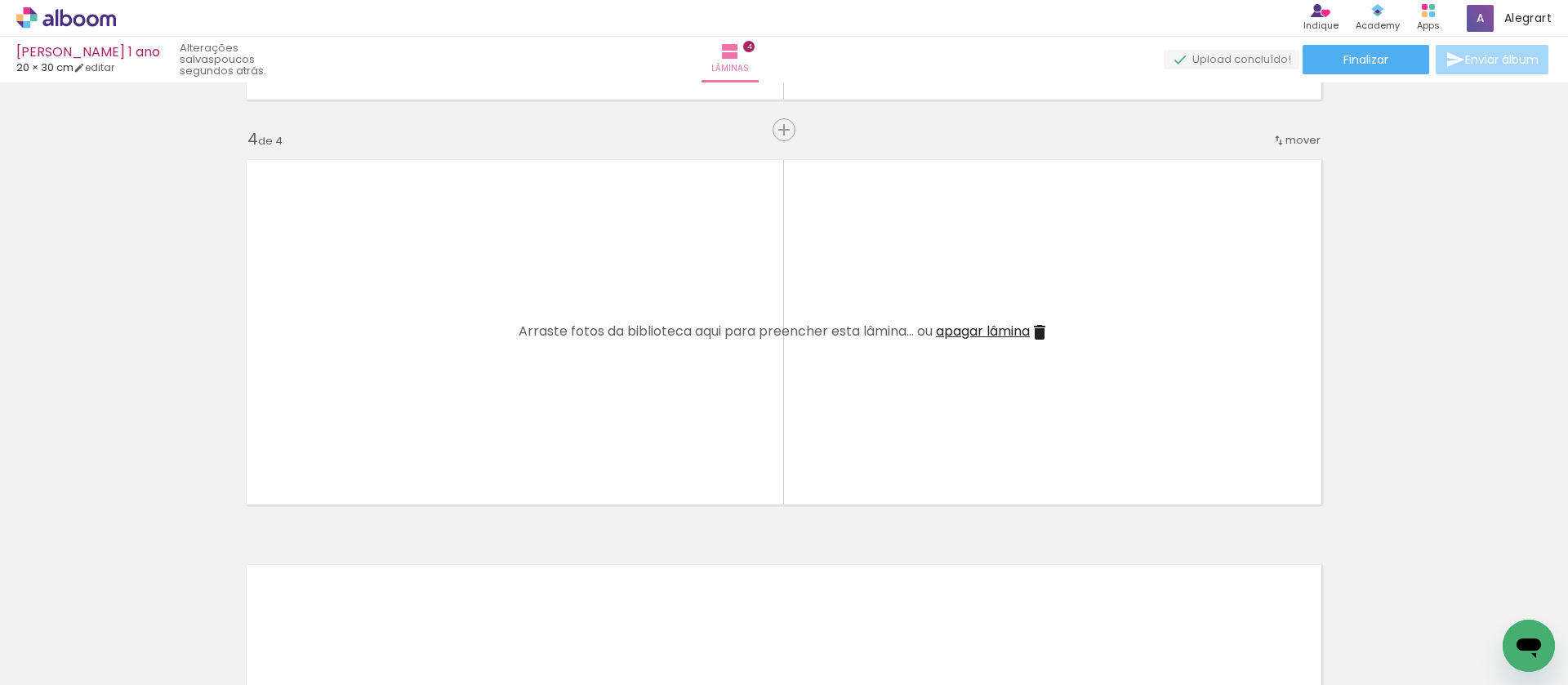
click at [1038, 342] on quentale-layouter at bounding box center [784, 332] width 1094 height 365
click at [1041, 338] on iron-icon at bounding box center [1040, 332] width 19 height 19
